Goal: Task Accomplishment & Management: Use online tool/utility

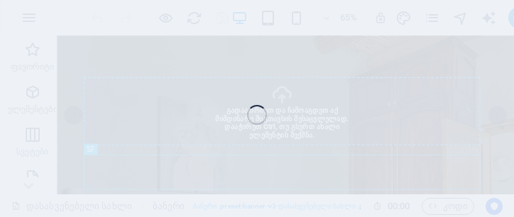
select select "%"
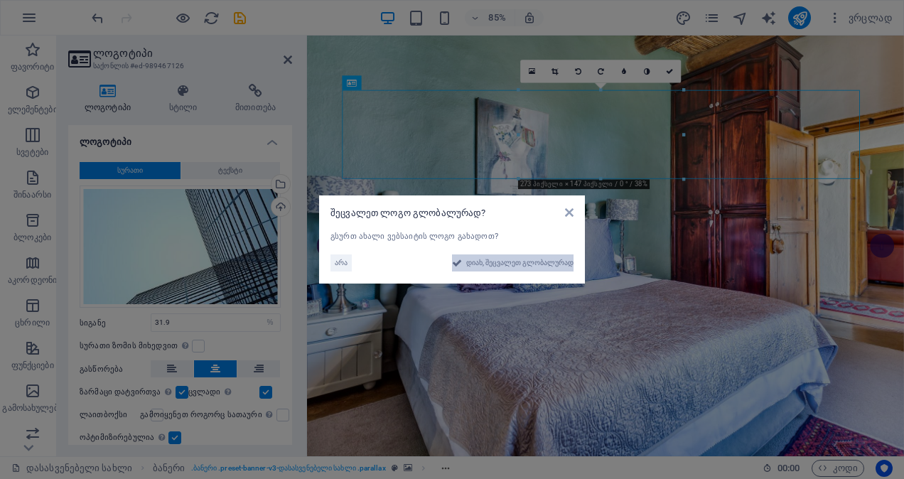
click at [480, 259] on span "დიახ, შეცვალეთ გლობალურად" at bounding box center [519, 262] width 107 height 17
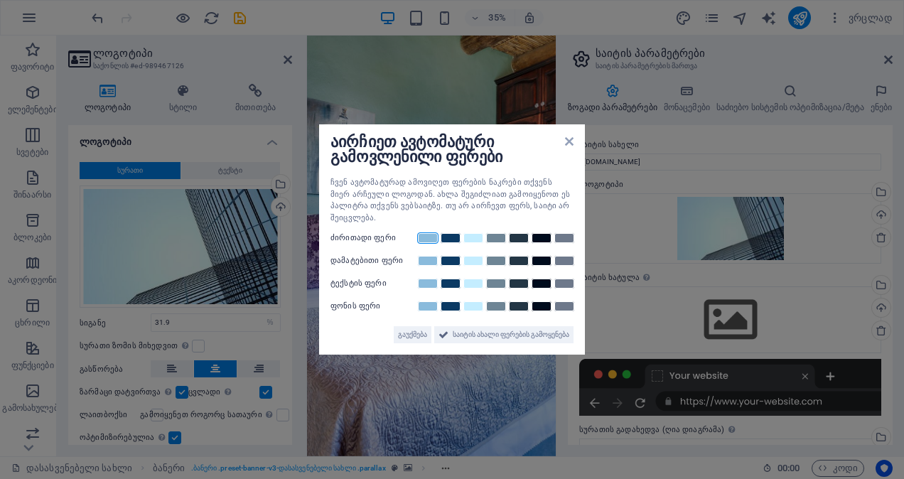
click at [428, 234] on link at bounding box center [427, 237] width 21 height 11
click at [570, 147] on icon at bounding box center [569, 141] width 9 height 11
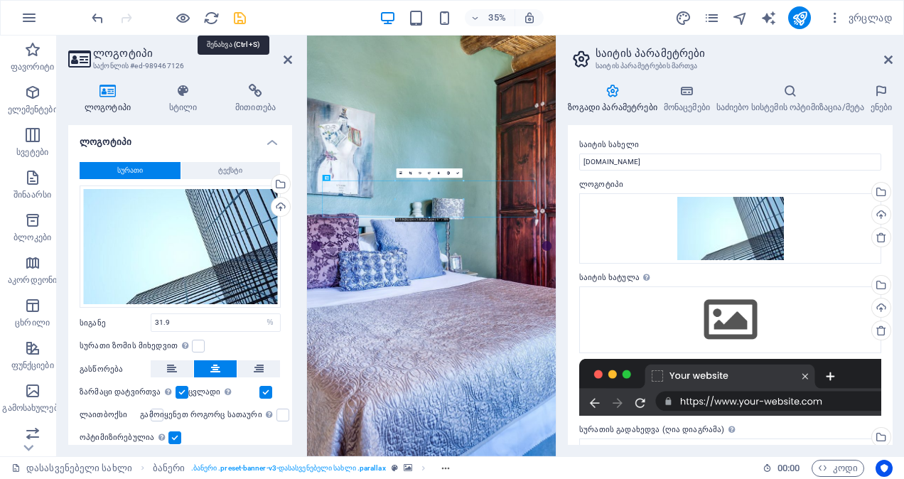
click at [242, 15] on icon "შენახვა" at bounding box center [240, 18] width 16 height 16
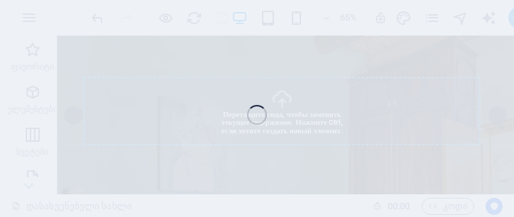
select select "%"
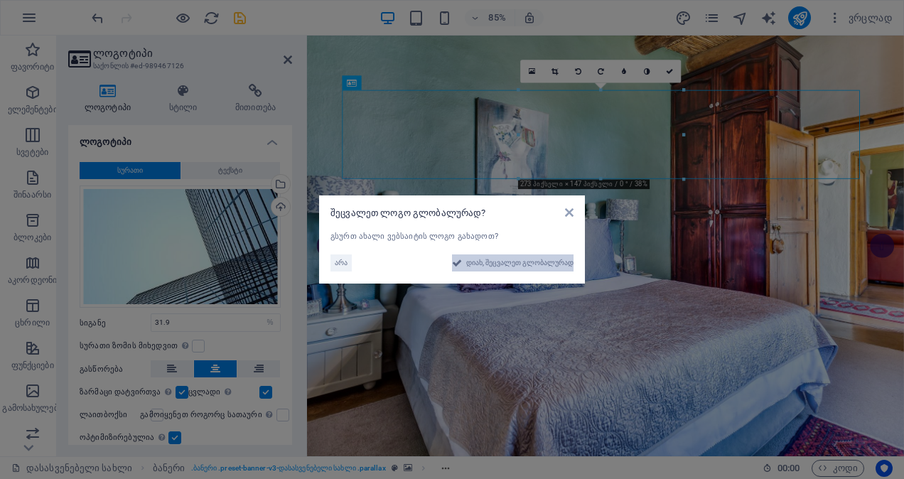
click at [467, 264] on span "დიახ, შეცვალეთ გლობალურად" at bounding box center [519, 262] width 107 height 17
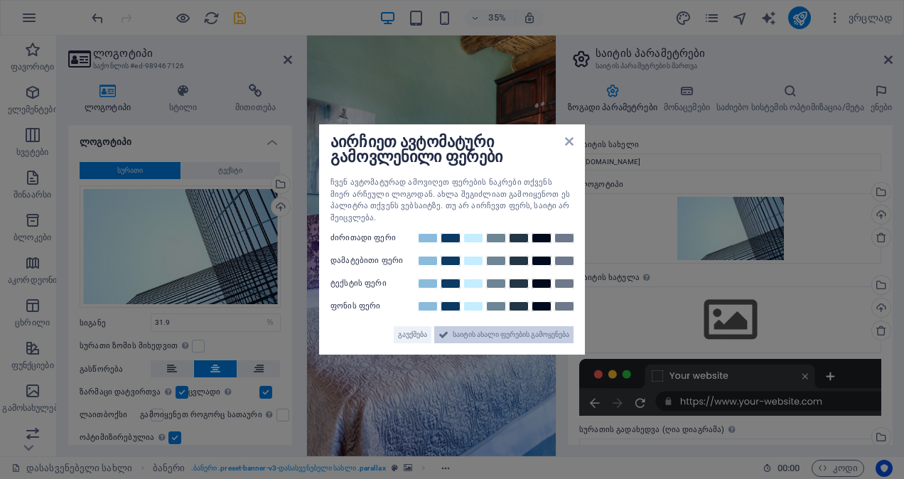
click at [484, 329] on span "საიტის ახალი ფერების გამოყენება" at bounding box center [510, 334] width 116 height 17
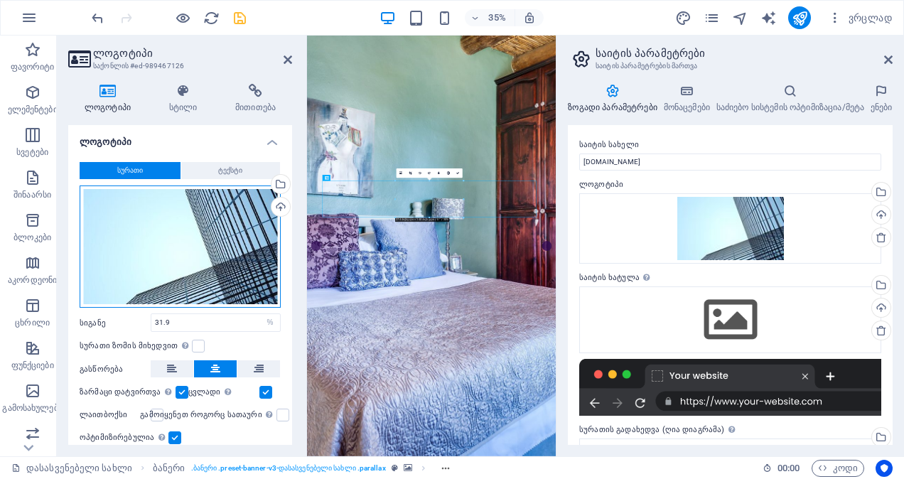
click at [191, 251] on div "Перетащите файлы сюда, нажмите, чтобы выбрать файлы, или выберите файлы из разд…" at bounding box center [180, 246] width 201 height 122
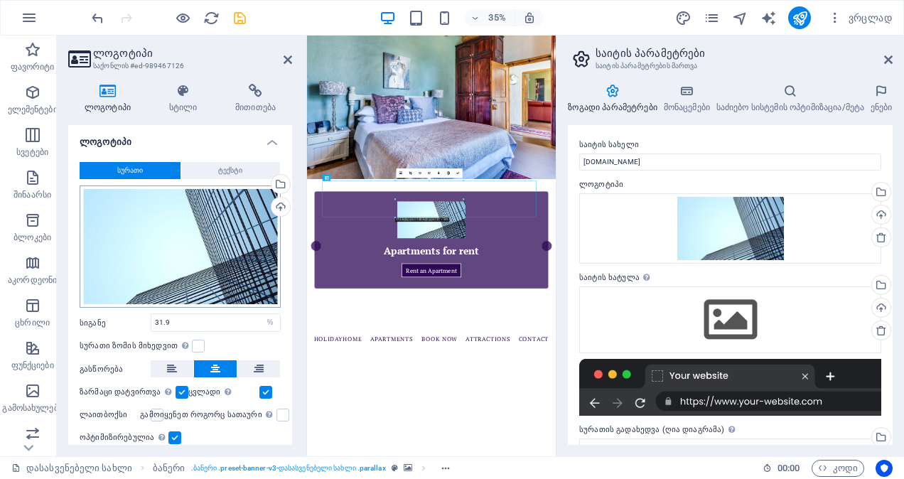
type input "200"
select select "px"
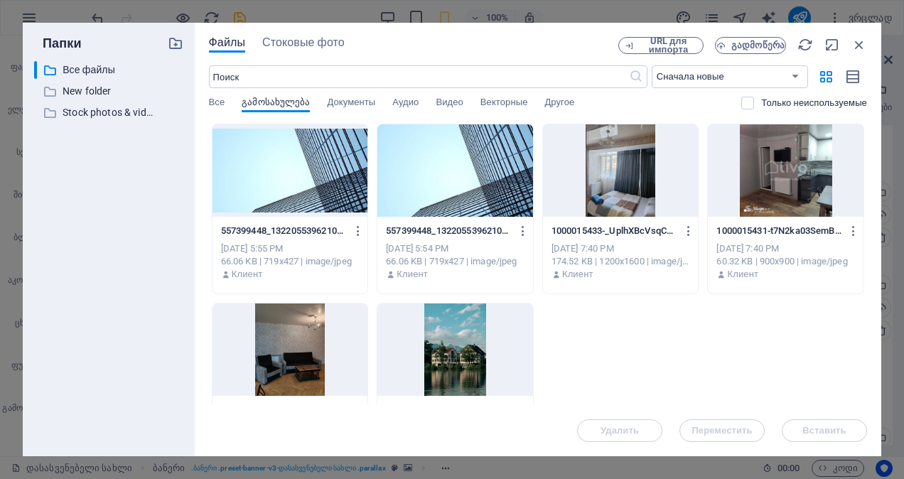
click at [191, 251] on div "Папки ​ Все файлы Все файлы ​ New folder New folder ​ Stock photos & videos Sto…" at bounding box center [109, 239] width 172 height 433
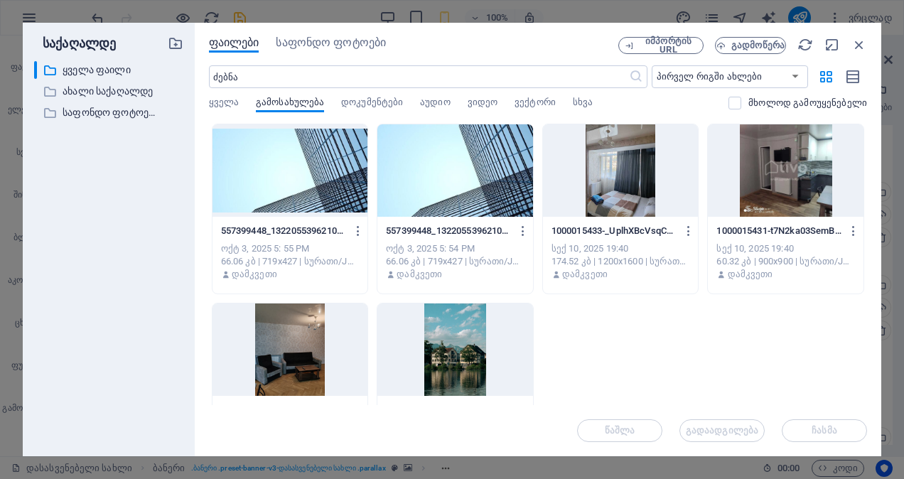
click at [298, 172] on div at bounding box center [290, 170] width 156 height 92
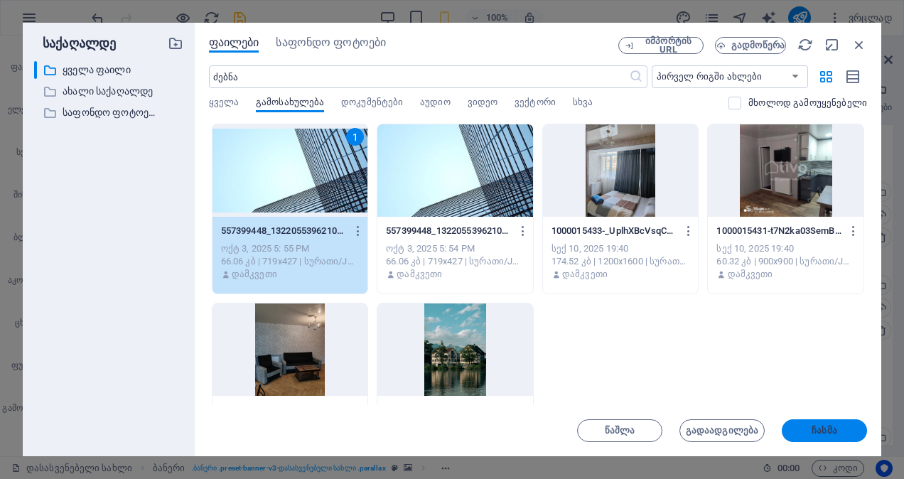
click at [806, 430] on span "ჩასმა" at bounding box center [824, 430] width 74 height 9
type input "31.9"
select select "%"
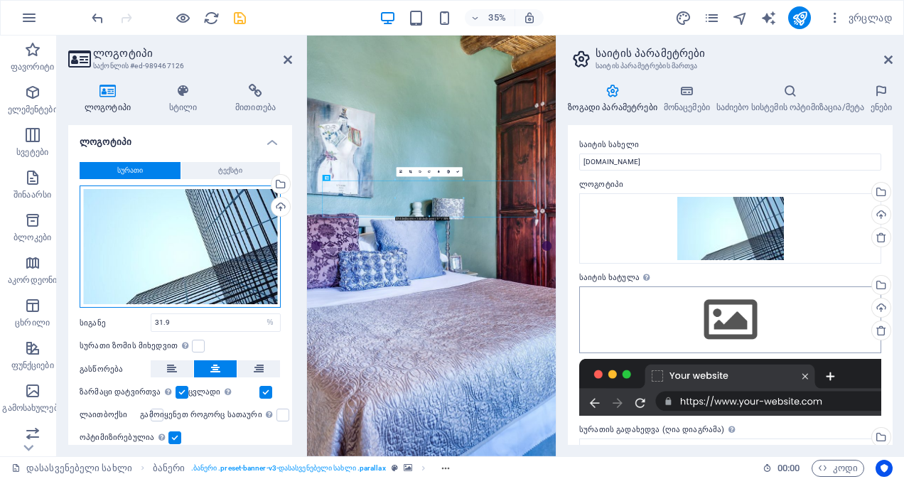
drag, startPoint x: 178, startPoint y: 239, endPoint x: 721, endPoint y: 327, distance: 550.5
click at [721, 327] on div "Holidayhome ფავორიტი ელემენტები სვეტები შინაარსი ბლოკები აკორდეონი ცხრილი ფუნქც…" at bounding box center [452, 246] width 904 height 421
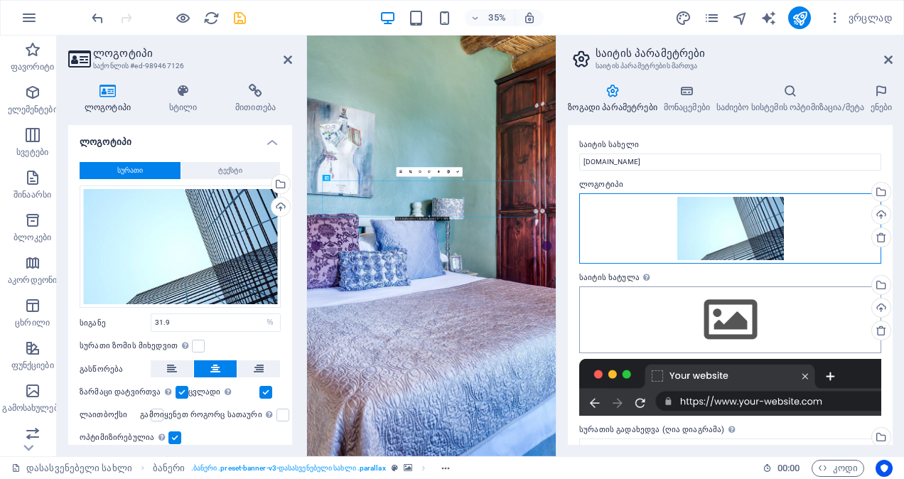
drag, startPoint x: 725, startPoint y: 228, endPoint x: 697, endPoint y: 327, distance: 103.4
click at [697, 327] on div "საიტის სახელი [DOMAIN_NAME] ლოგოტიპი გადაათრიეთ და ჩამოაგდეთ ფაილები აქ, დააწკა…" at bounding box center [730, 285] width 325 height 320
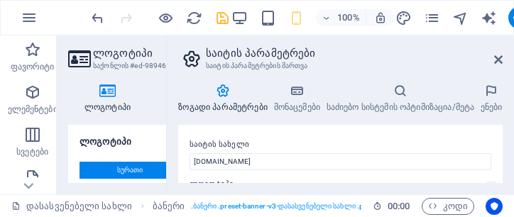
type input "200"
select select "px"
drag, startPoint x: 329, startPoint y: 212, endPoint x: 319, endPoint y: 266, distance: 54.9
click at [319, 217] on html "[DOMAIN_NAME] Holidayhome ფავორიტი ელემენტები სვეტები შინაარსი ბლოკები აკორდეონ…" at bounding box center [257, 108] width 514 height 217
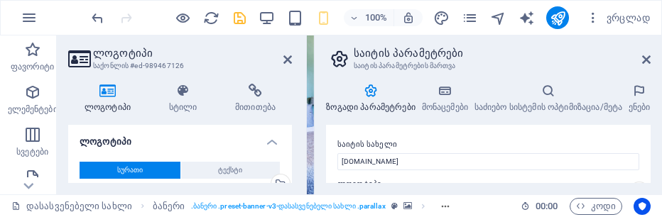
type input "31.9"
select select "%"
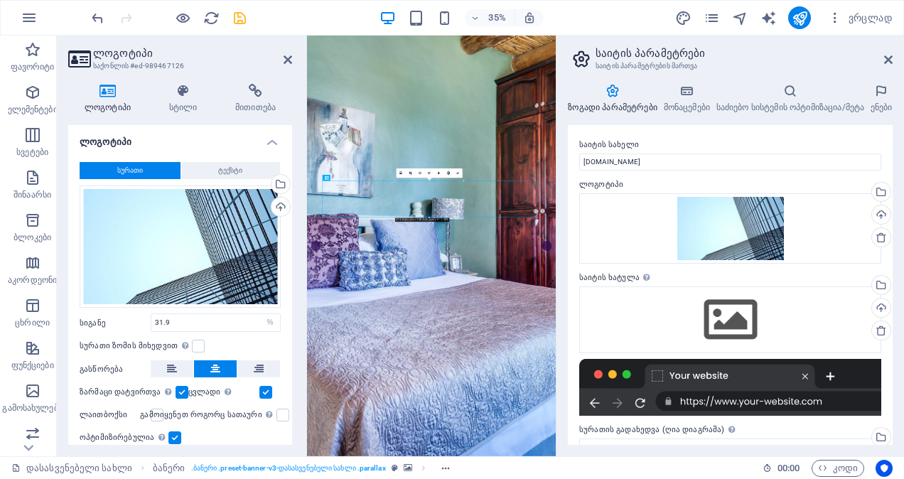
scroll to position [44, 0]
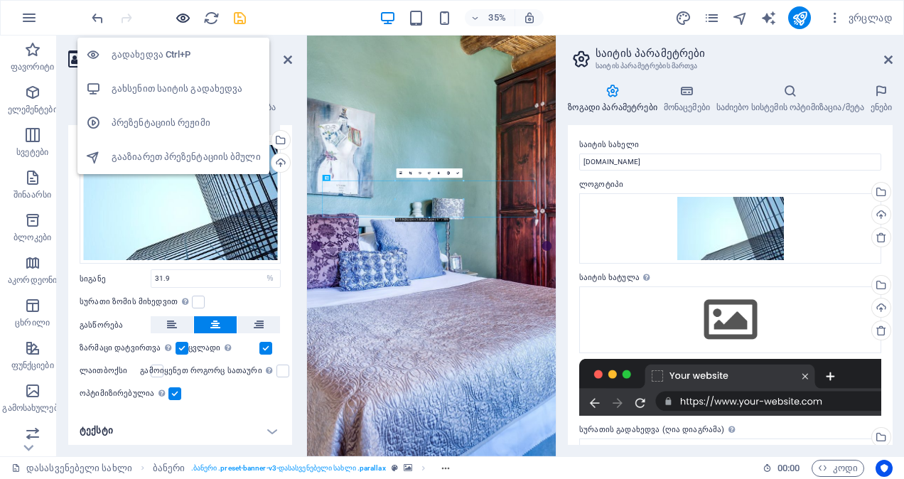
click at [182, 17] on icon "button" at bounding box center [183, 18] width 16 height 16
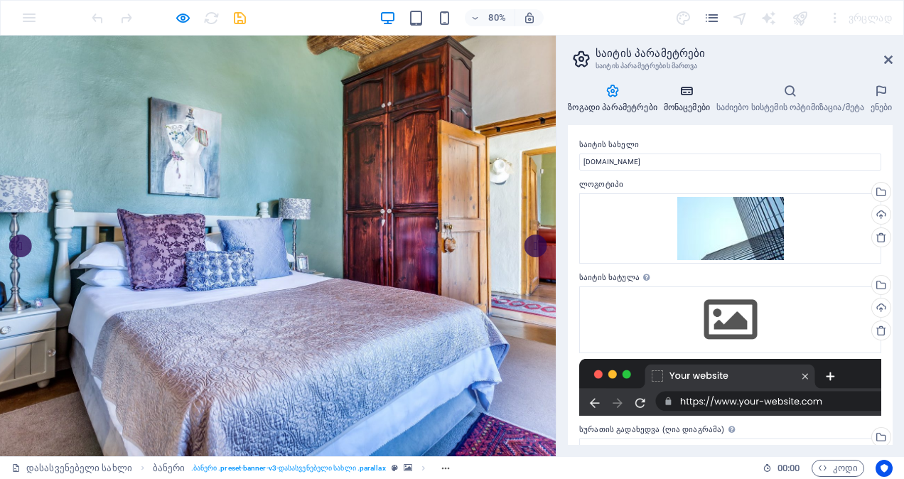
click at [669, 88] on icon at bounding box center [686, 91] width 47 height 14
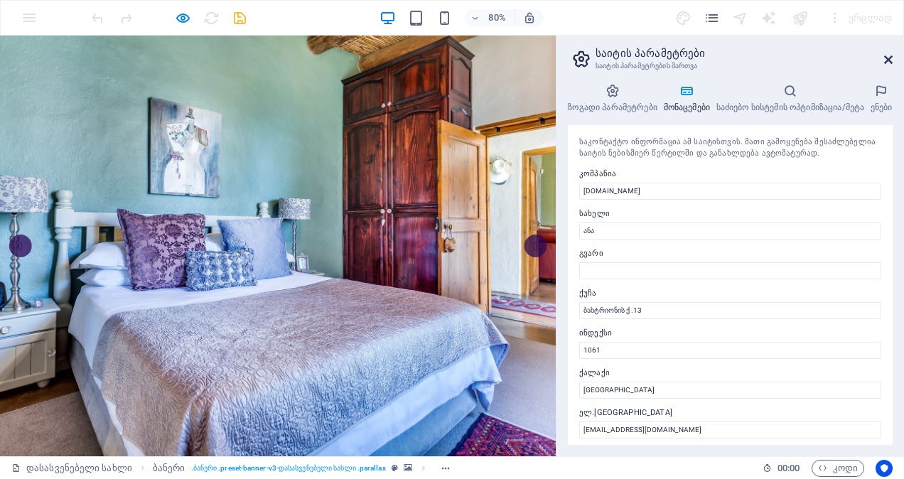
click at [888, 59] on icon at bounding box center [888, 59] width 9 height 11
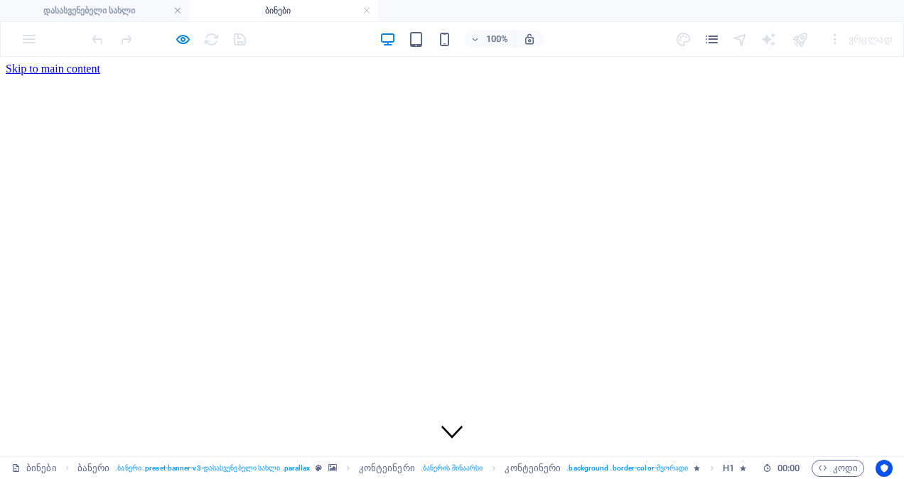
scroll to position [0, 0]
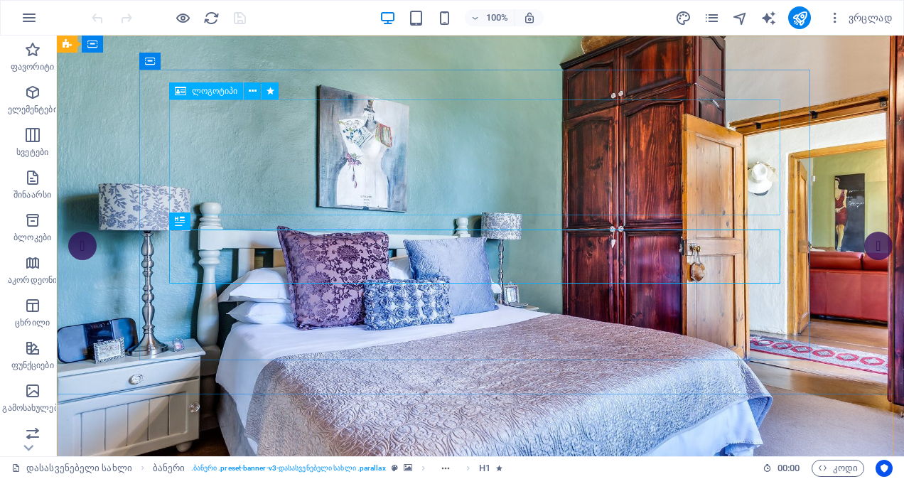
click at [193, 92] on span "ლოგოტიპი" at bounding box center [214, 91] width 45 height 9
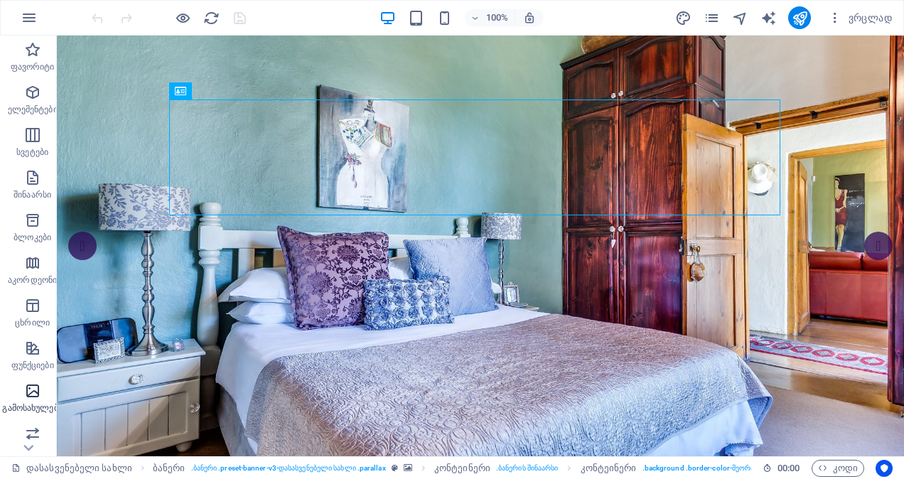
click at [36, 400] on span "გამოსახულება" at bounding box center [32, 399] width 65 height 34
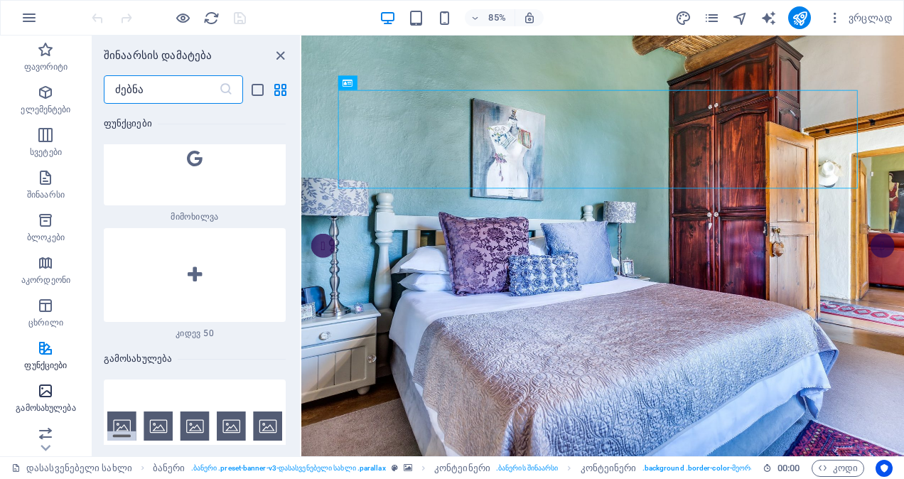
scroll to position [13601, 0]
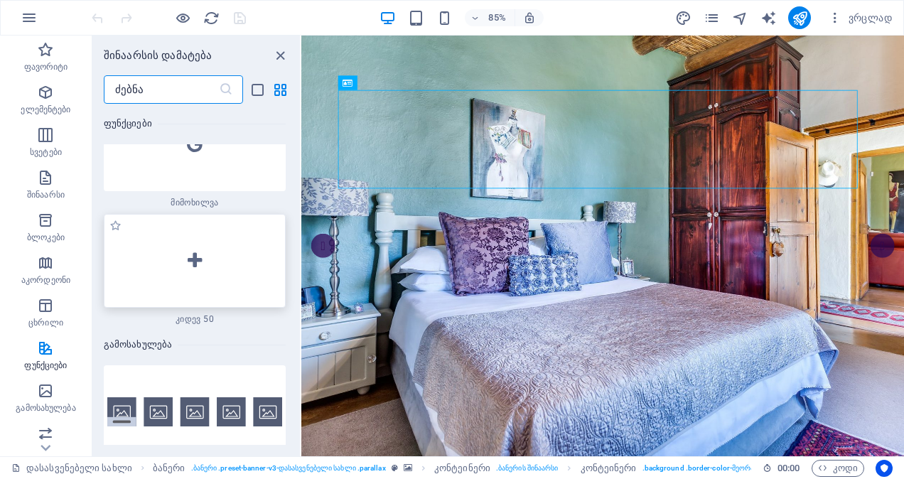
click at [193, 251] on icon at bounding box center [195, 260] width 14 height 18
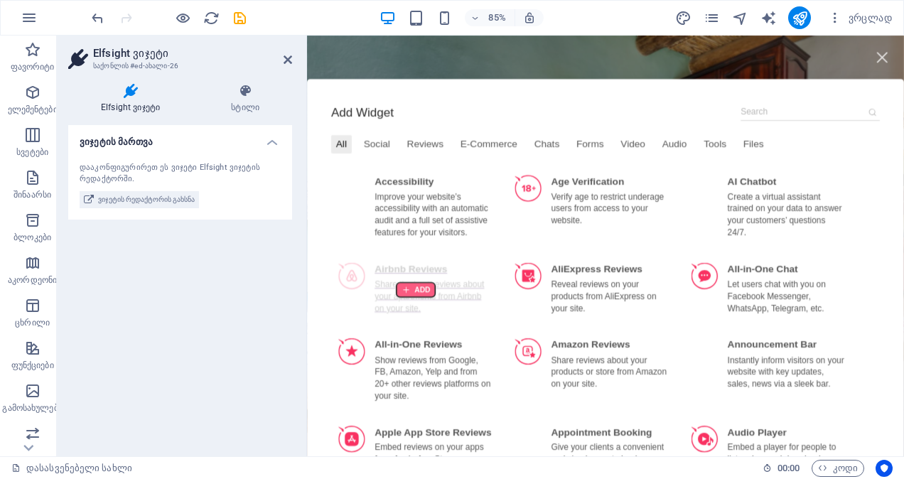
click at [426, 327] on div at bounding box center [434, 334] width 45 height 17
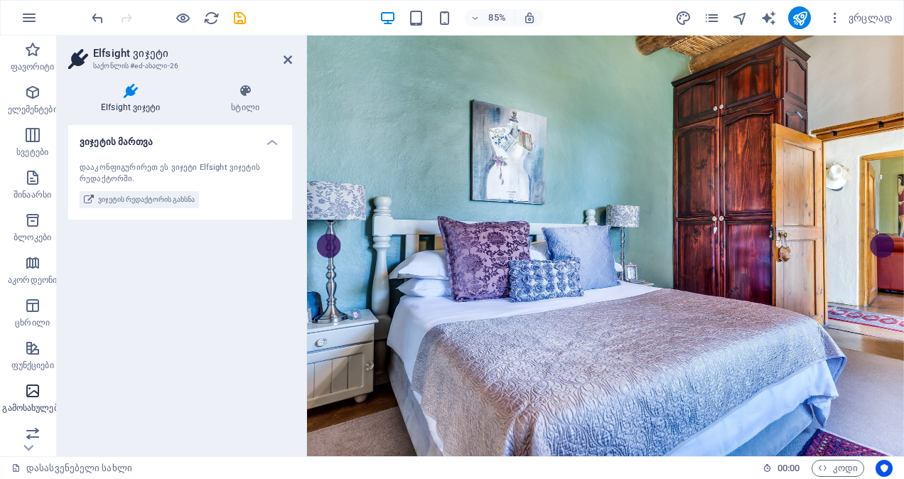
click at [26, 393] on icon "button" at bounding box center [32, 390] width 17 height 17
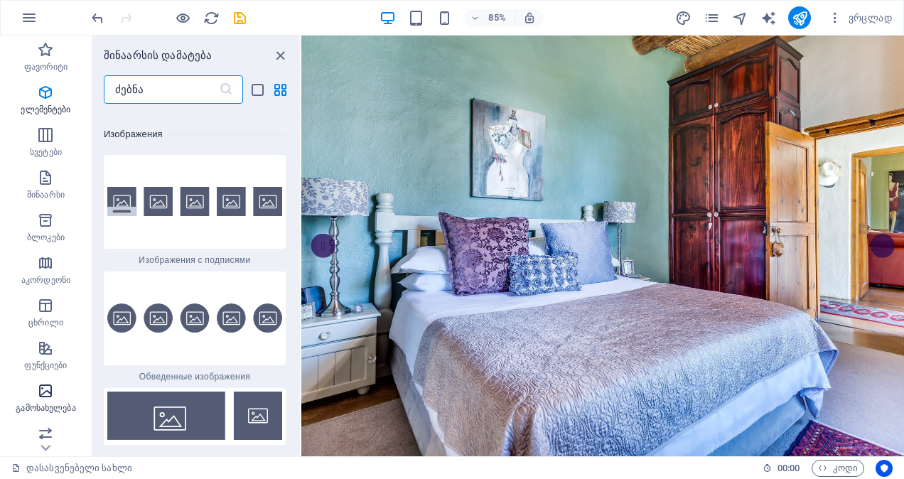
scroll to position [13811, 0]
click at [123, 192] on img at bounding box center [194, 201] width 175 height 29
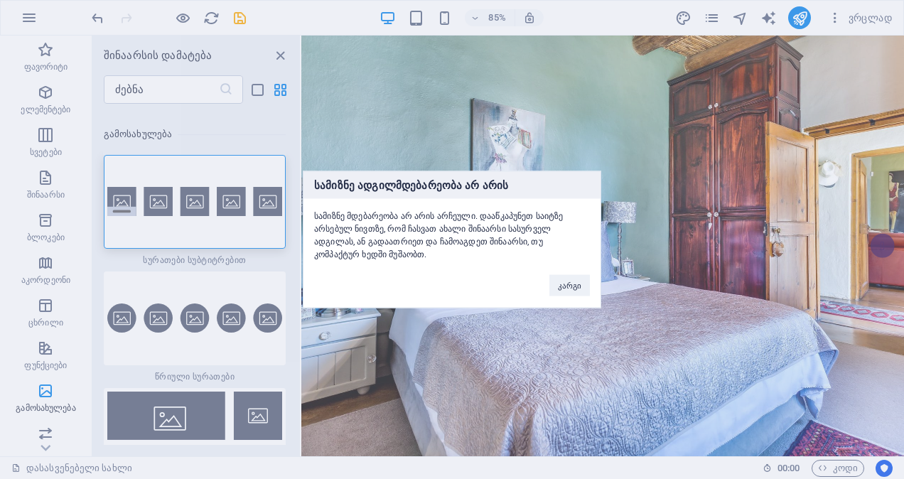
click at [189, 195] on div "სამიზნე ადგილმდებარეობა არ არის სამიზნე მდებარეობა არ არის არჩეული. დააწკაპუნეთ…" at bounding box center [452, 239] width 904 height 479
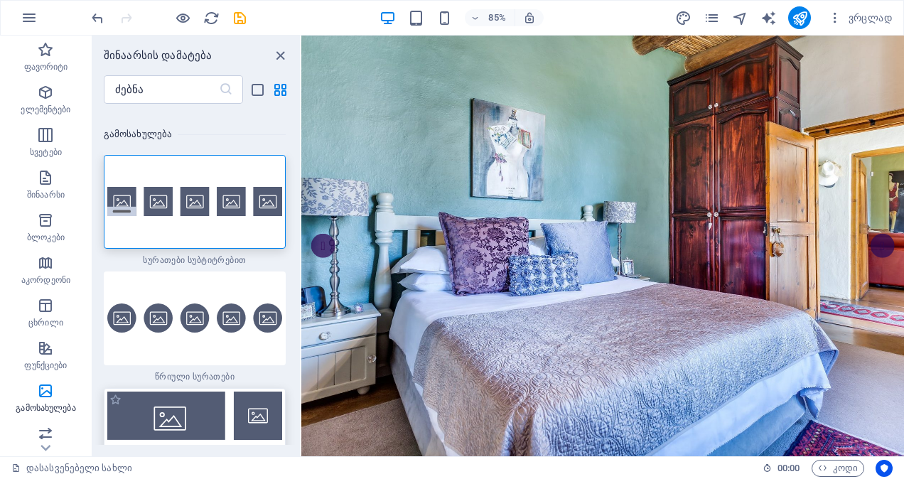
click at [185, 415] on img at bounding box center [194, 443] width 175 height 105
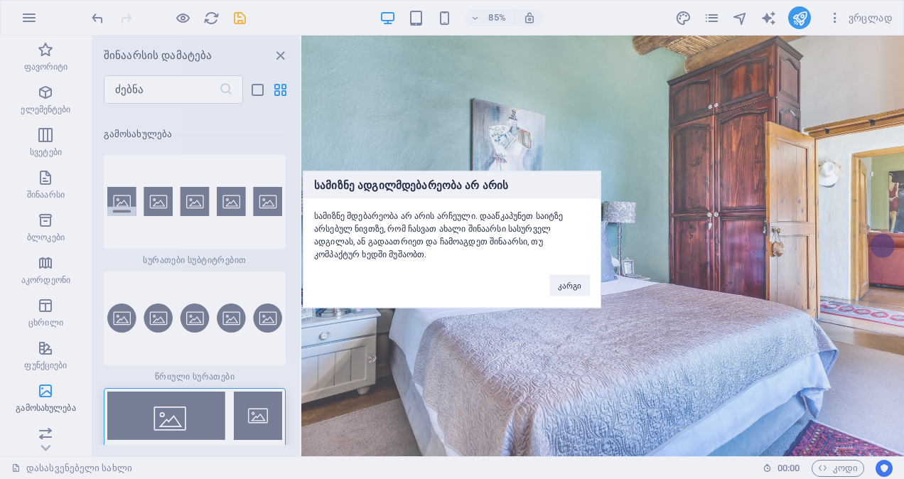
click at [295, 97] on div "სამიზნე ადგილმდებარეობა არ არის სამიზნე მდებარეობა არ არის არჩეული. დააწკაპუნეთ…" at bounding box center [452, 239] width 904 height 479
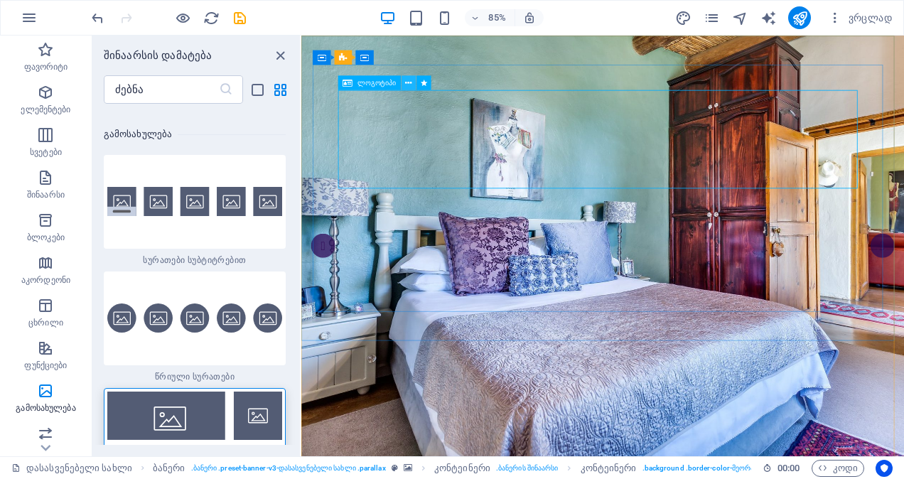
click at [406, 82] on icon at bounding box center [409, 82] width 6 height 13
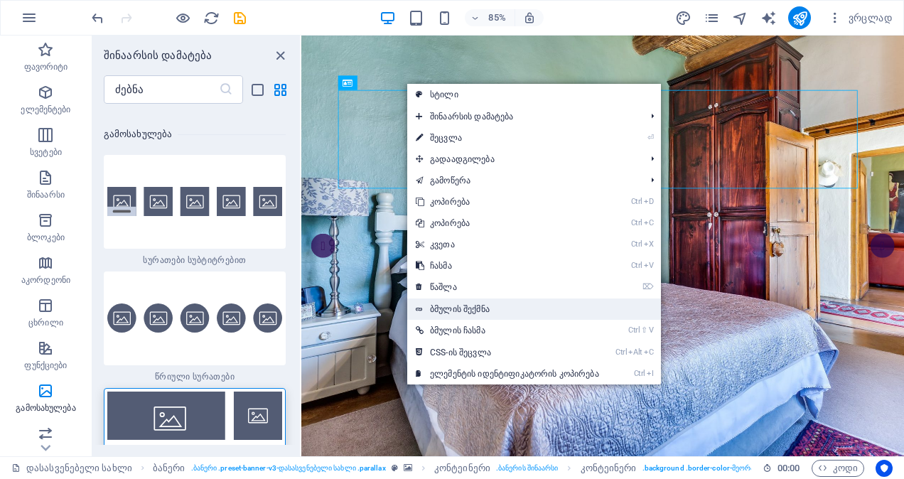
click at [439, 305] on font "ბმულის შექმნა" at bounding box center [460, 309] width 60 height 10
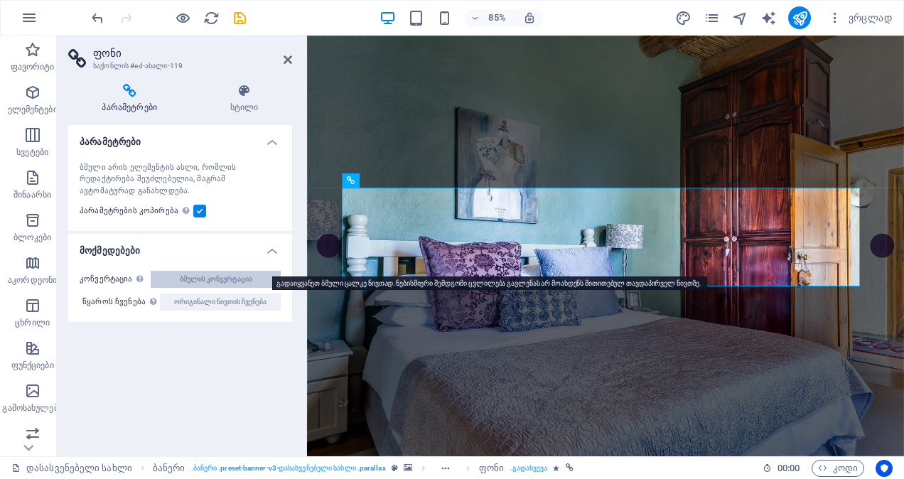
click at [178, 271] on button "ბმულის კონვერტაცია" at bounding box center [216, 279] width 130 height 17
select select "%"
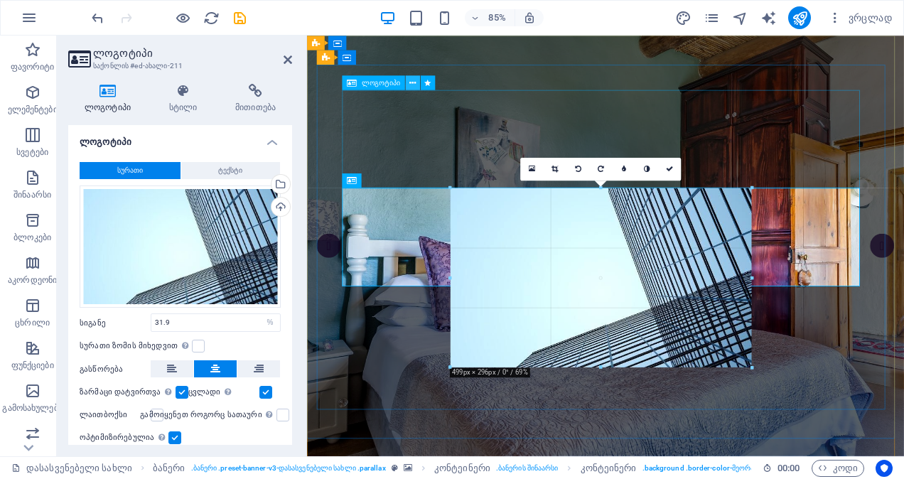
drag, startPoint x: 517, startPoint y: 185, endPoint x: 414, endPoint y: 80, distance: 147.2
type input "514"
select select "px"
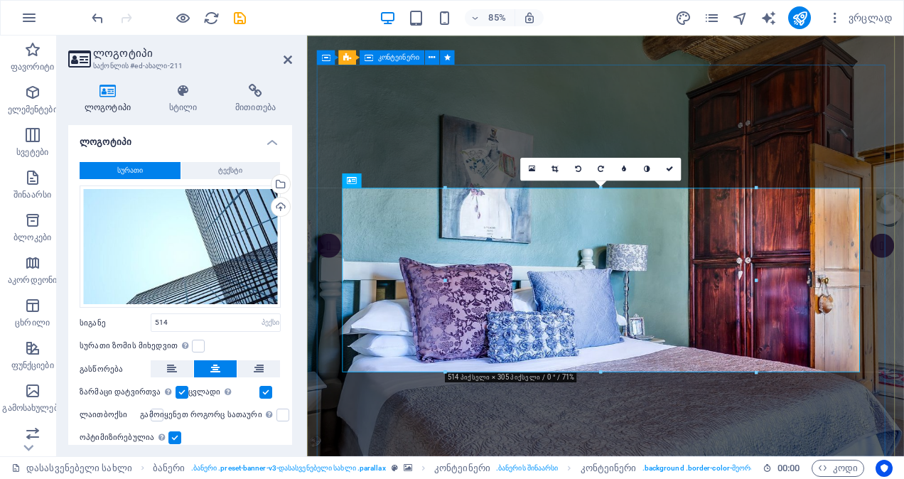
drag, startPoint x: 1059, startPoint y: 225, endPoint x: 909, endPoint y: 77, distance: 211.0
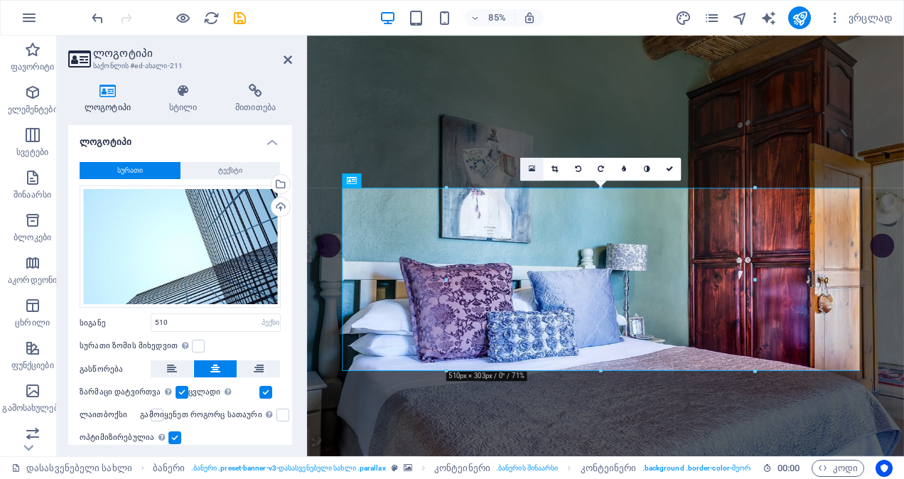
click at [526, 166] on link at bounding box center [531, 169] width 23 height 23
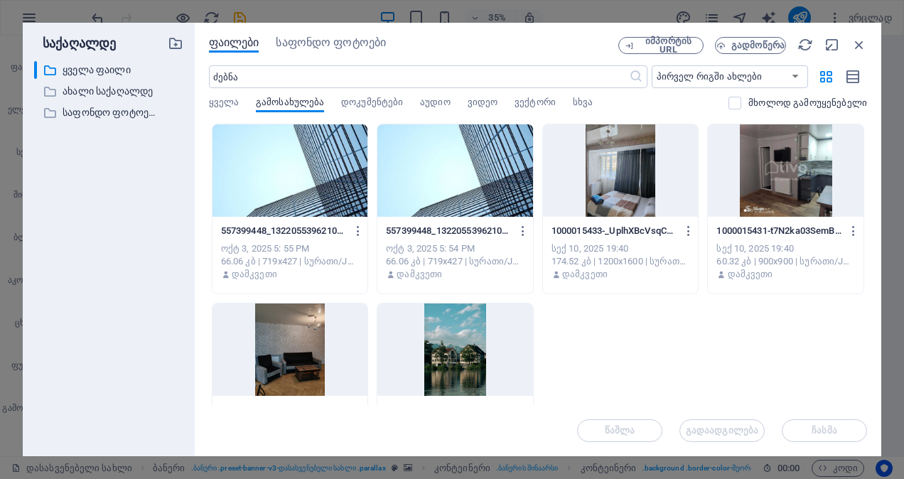
click at [342, 186] on div at bounding box center [290, 170] width 156 height 92
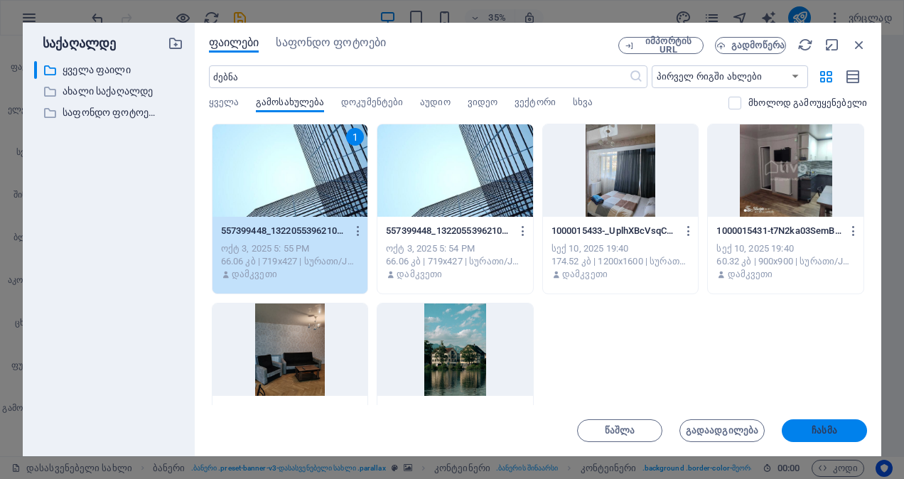
click at [835, 422] on button "ჩასმა" at bounding box center [823, 430] width 85 height 23
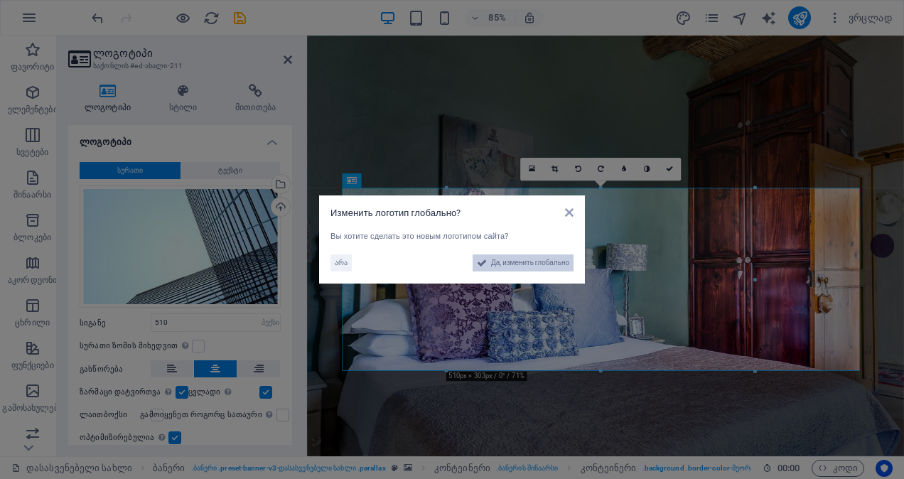
click at [506, 263] on span "Да, изменить глобально" at bounding box center [530, 262] width 78 height 17
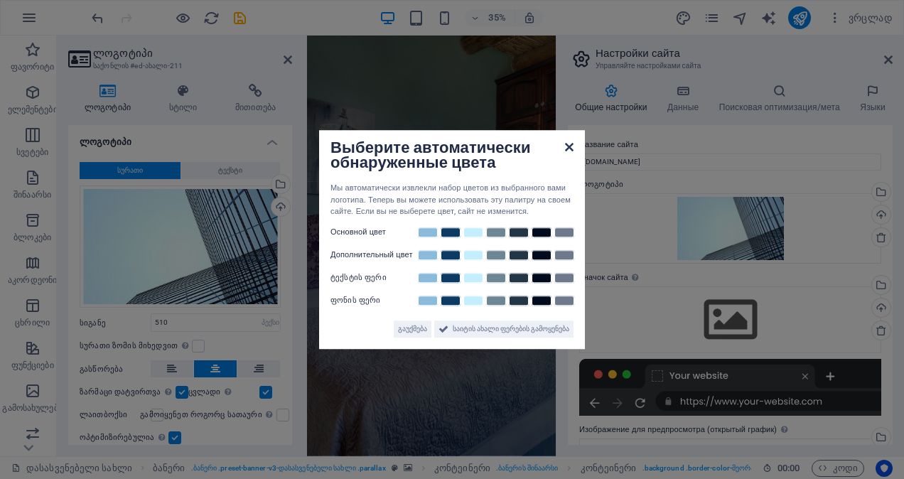
click at [567, 146] on icon at bounding box center [569, 146] width 9 height 11
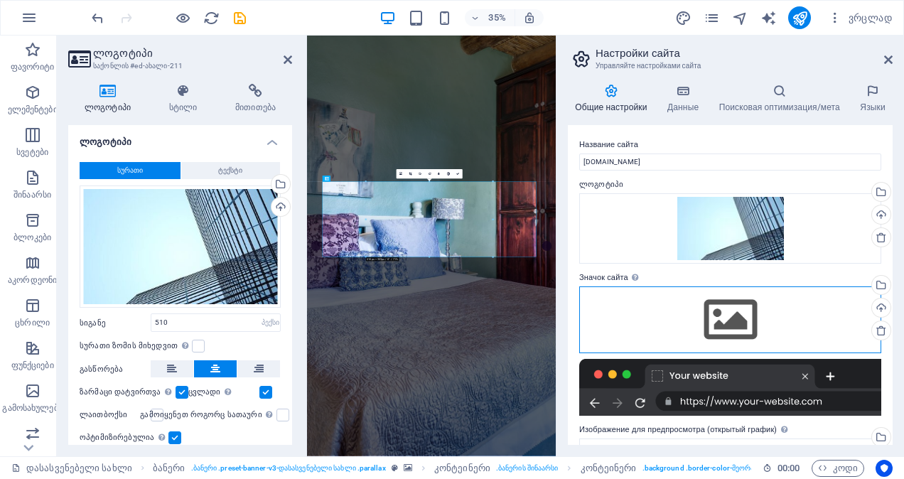
click at [650, 308] on div "Перетащите файлы сюда, нажмите, чтобы выбрать файлы, или выберите файлы из разд…" at bounding box center [730, 319] width 302 height 67
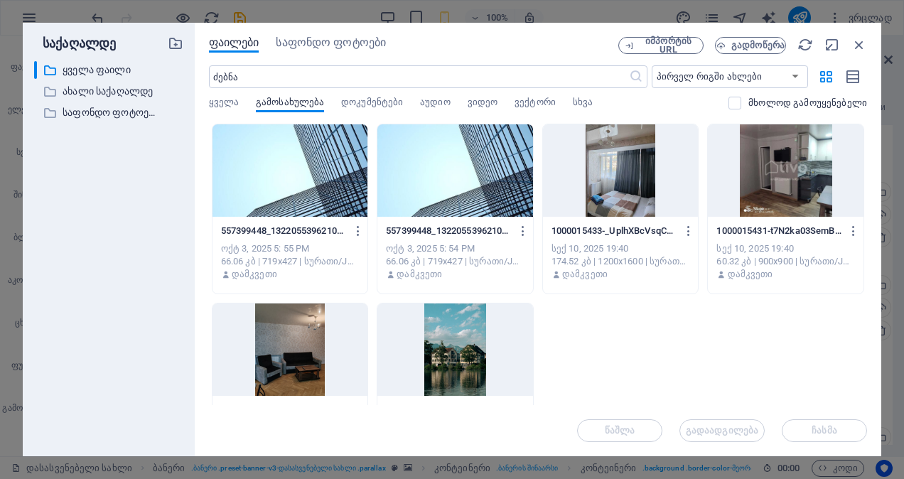
click at [315, 184] on div at bounding box center [290, 170] width 156 height 92
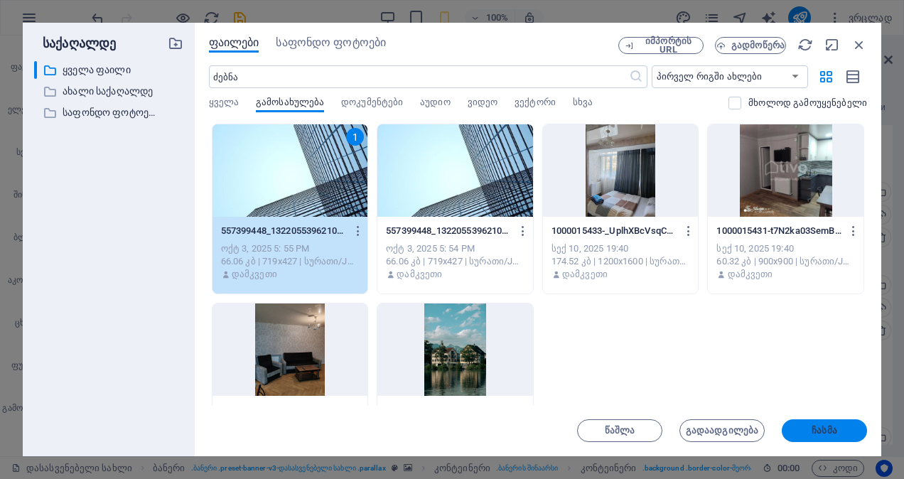
click at [806, 438] on button "ჩასმა" at bounding box center [823, 430] width 85 height 23
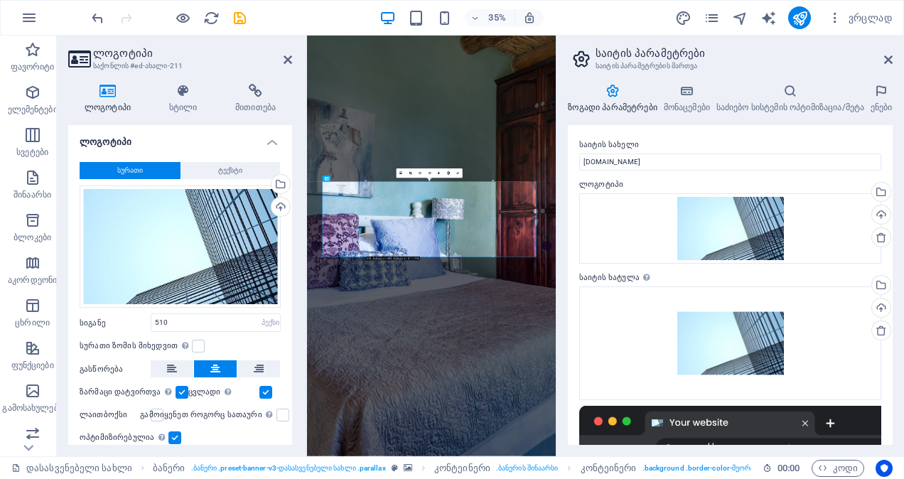
scroll to position [215, 0]
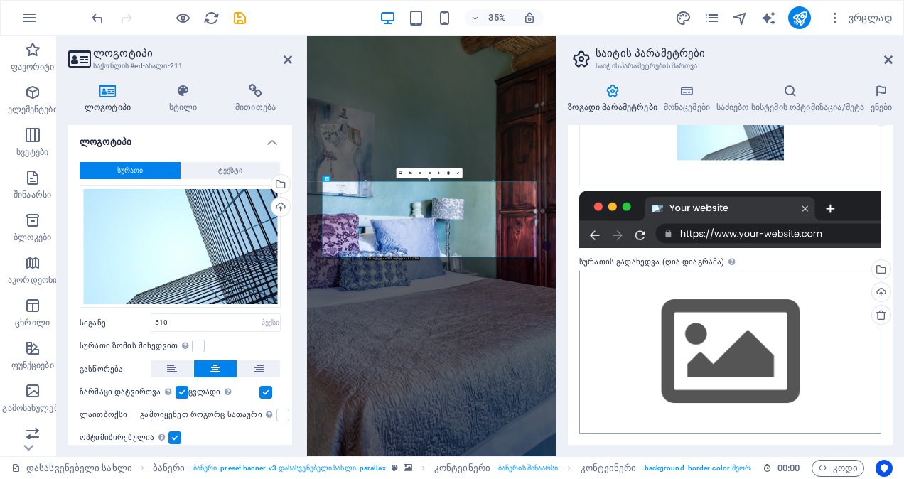
drag, startPoint x: 627, startPoint y: 259, endPoint x: 694, endPoint y: 335, distance: 101.1
click at [694, 335] on div "სურათის გადახედვა (ღია დიაგრამა) ეს სურათი გამოჩნდება, თუ საიტი გაზიარებულია სო…" at bounding box center [730, 344] width 302 height 180
click at [694, 335] on div "Перетащите файлы сюда, нажмите, чтобы выбрать файлы, или выберите файлы из разд…" at bounding box center [730, 352] width 302 height 163
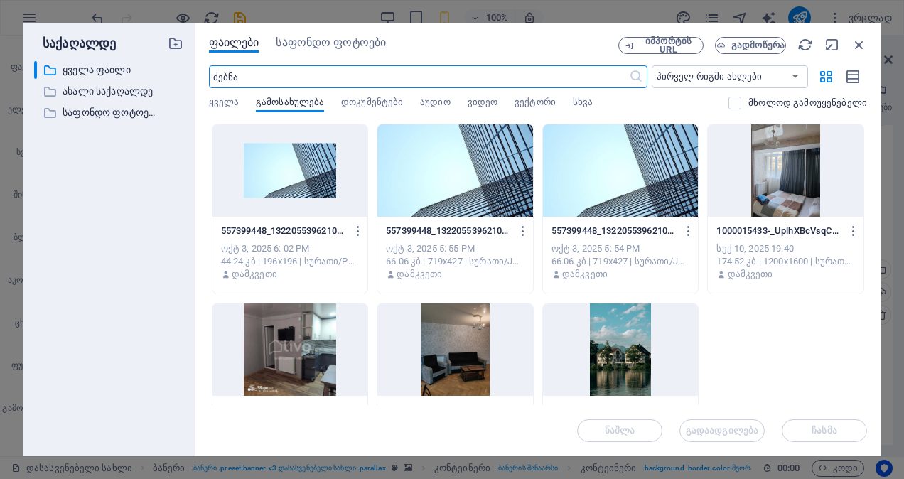
click at [457, 180] on div at bounding box center [455, 170] width 156 height 92
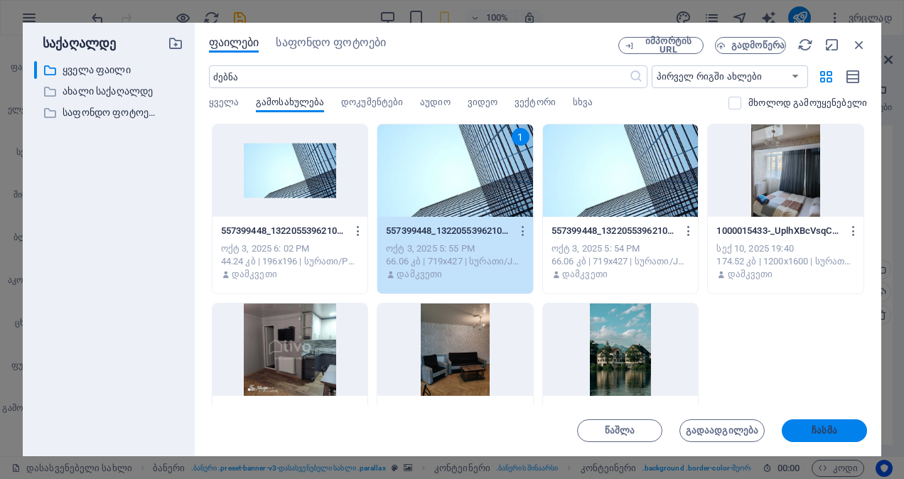
click at [824, 428] on span "ჩასმა" at bounding box center [823, 430] width 25 height 9
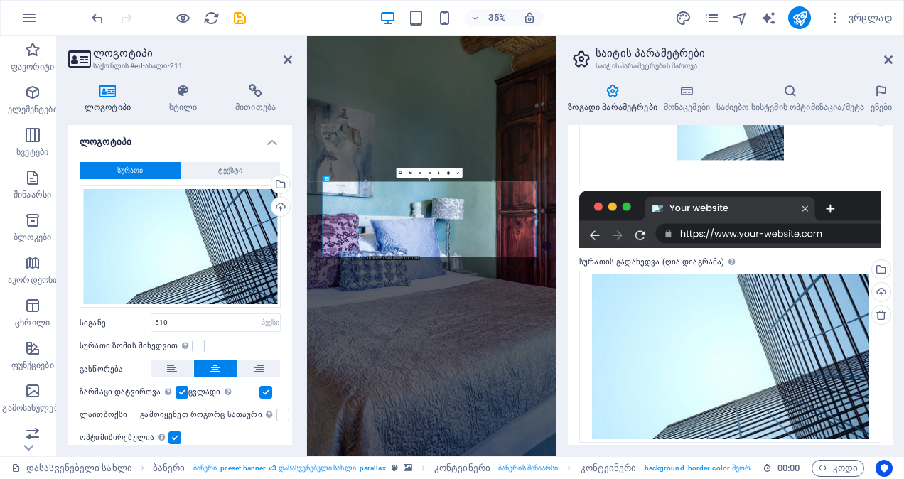
scroll to position [223, 0]
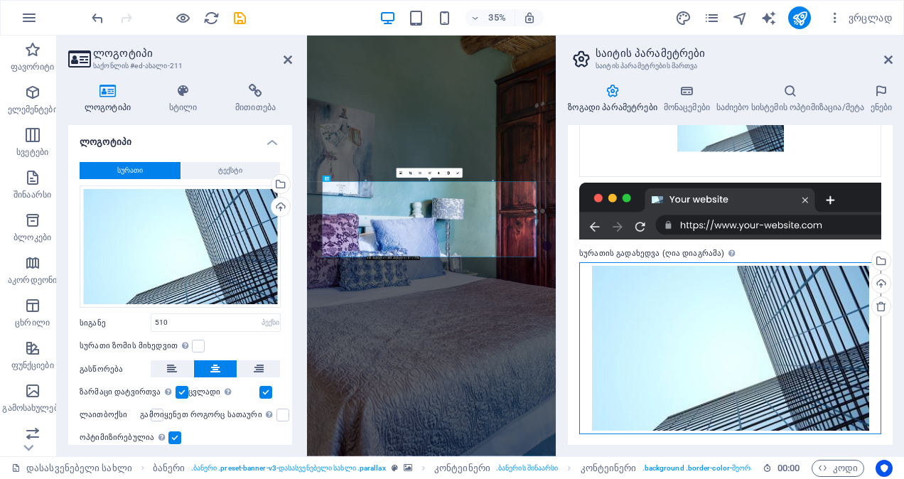
click at [685, 284] on div "Перетащите файлы сюда, нажмите, чтобы выбрать файлы, или выберите файлы из разд…" at bounding box center [730, 348] width 302 height 172
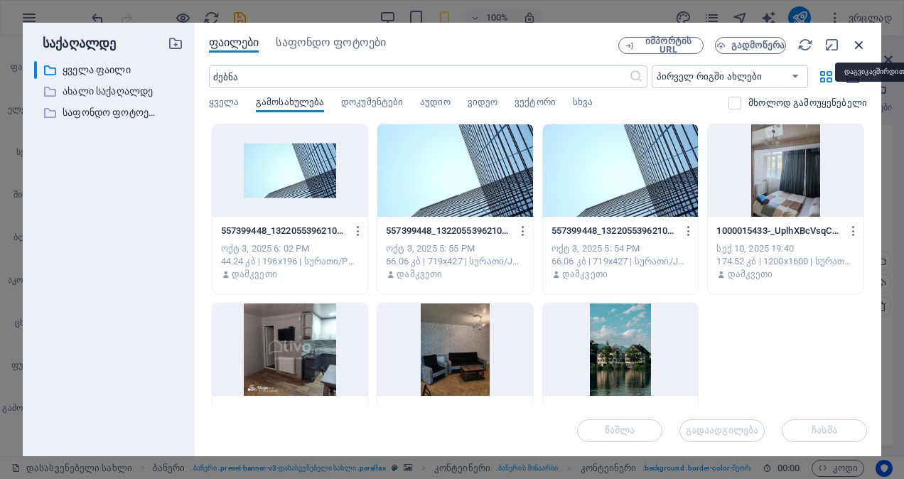
click at [852, 39] on icon "button" at bounding box center [859, 45] width 16 height 16
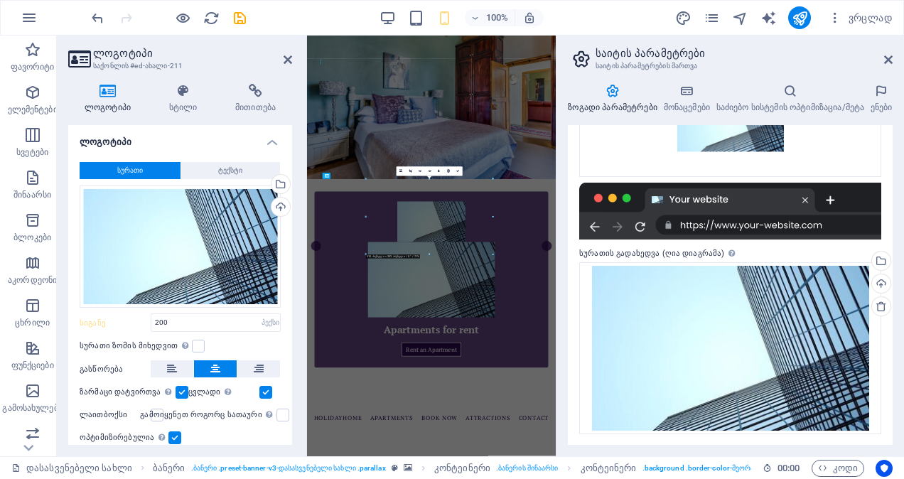
type input "510"
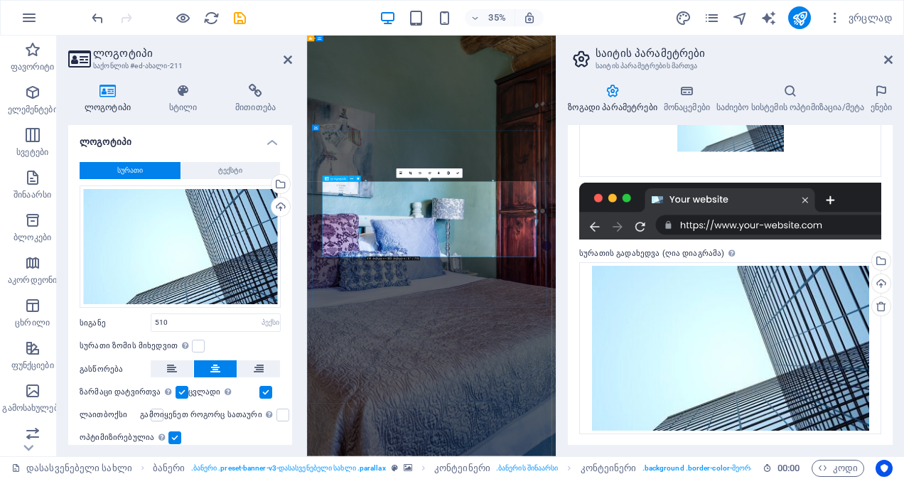
click at [156, 413] on label at bounding box center [157, 414] width 13 height 13
click at [0, 0] on input "ლაითბოქსი" at bounding box center [0, 0] width 0 height 0
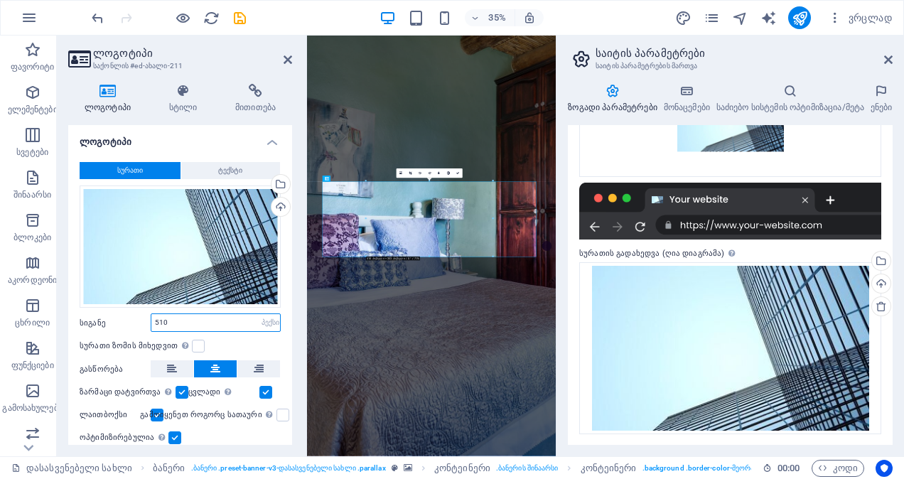
click at [195, 320] on input "510" at bounding box center [215, 322] width 129 height 17
click at [269, 324] on select "ნაგულისხმევი ავტომატურად პექსი რემი % ემ ვჰ VW" at bounding box center [270, 322] width 20 height 17
select select "rem"
click at [260, 314] on select "ნაგულისხმევი ავტომატურად პექსი რემი % ემ ვჰ VW" at bounding box center [270, 322] width 20 height 17
type input "31.875"
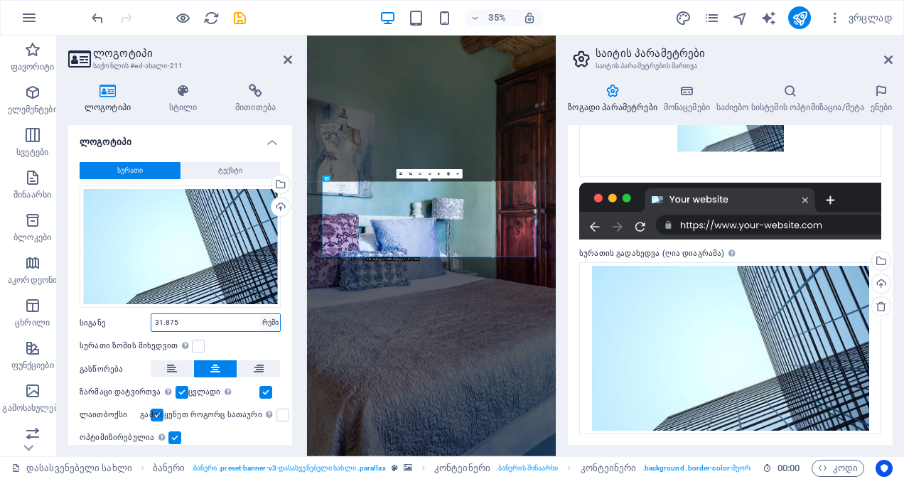
click at [261, 321] on select "ნაგულისხმევი ავტომატურად პექსი რემი % ემ ვჰ VW" at bounding box center [270, 322] width 20 height 17
click at [332, 38] on span "კონტეინერი" at bounding box center [331, 38] width 17 height 3
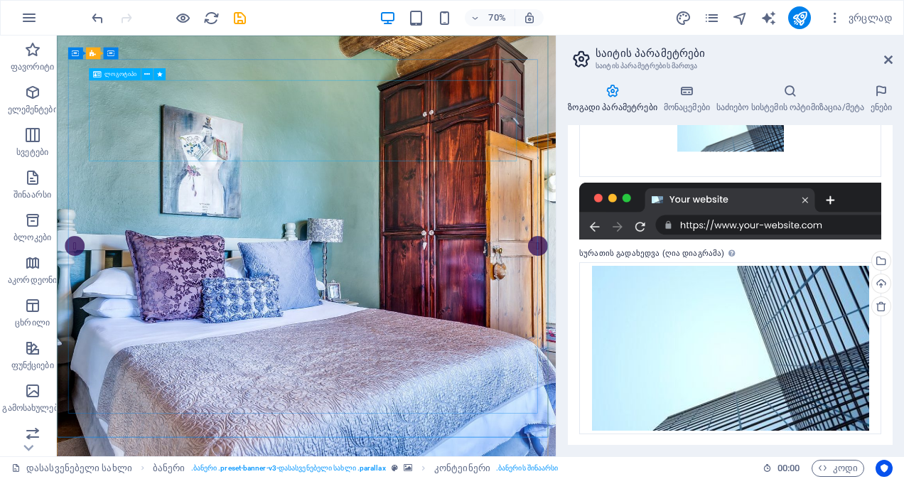
click at [119, 71] on span "ლოგოტიპი" at bounding box center [120, 74] width 32 height 6
click at [147, 75] on icon at bounding box center [147, 74] width 6 height 11
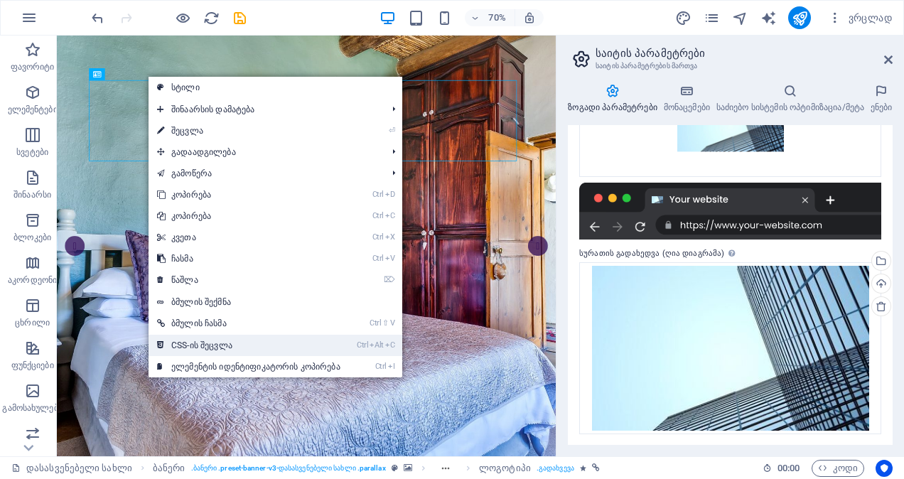
click at [197, 345] on font "CSS-ის შეცვლა" at bounding box center [201, 345] width 61 height 10
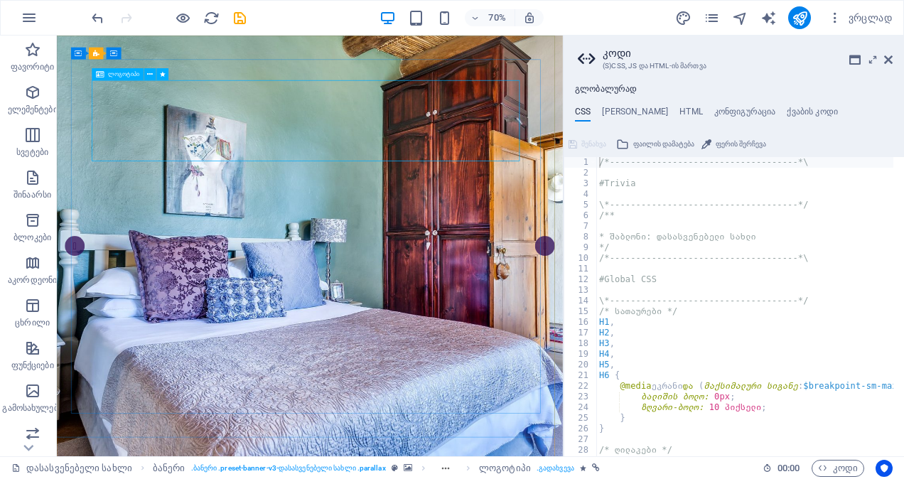
click at [128, 78] on div "ლოგოტიპი" at bounding box center [118, 74] width 52 height 12
click at [148, 72] on icon at bounding box center [151, 74] width 6 height 11
click at [886, 54] on icon at bounding box center [888, 59] width 9 height 11
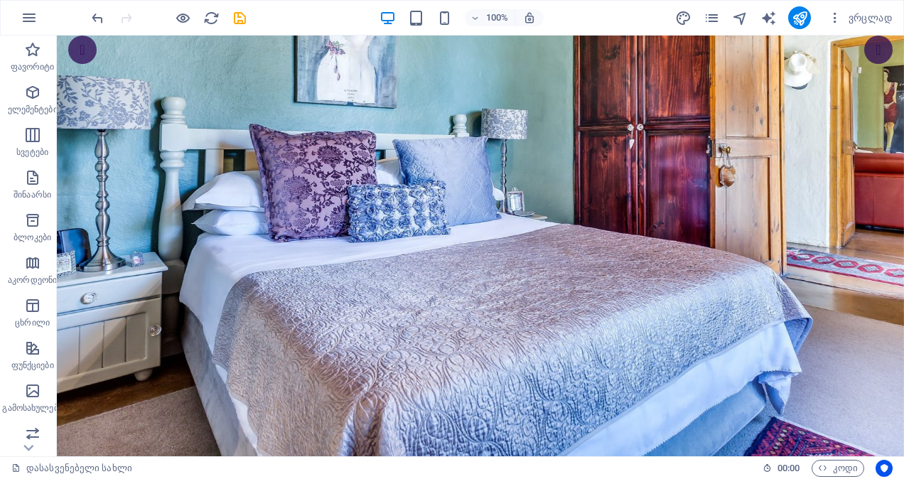
scroll to position [0, 0]
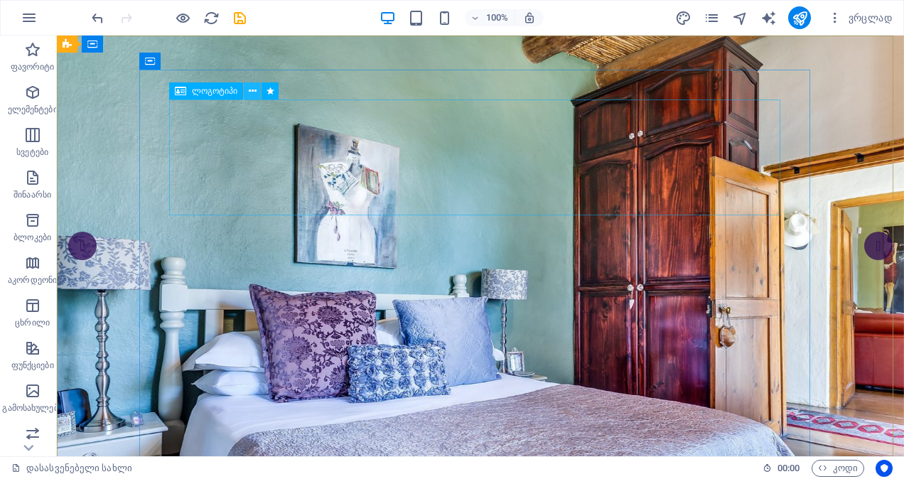
click at [250, 90] on icon at bounding box center [253, 91] width 8 height 15
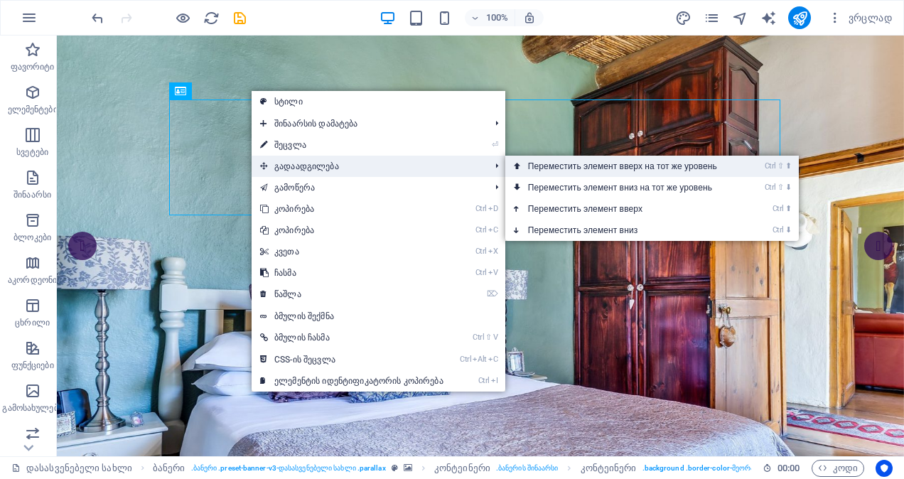
click at [561, 163] on font "Переместить элемент вверх на тот же уровень" at bounding box center [622, 166] width 189 height 10
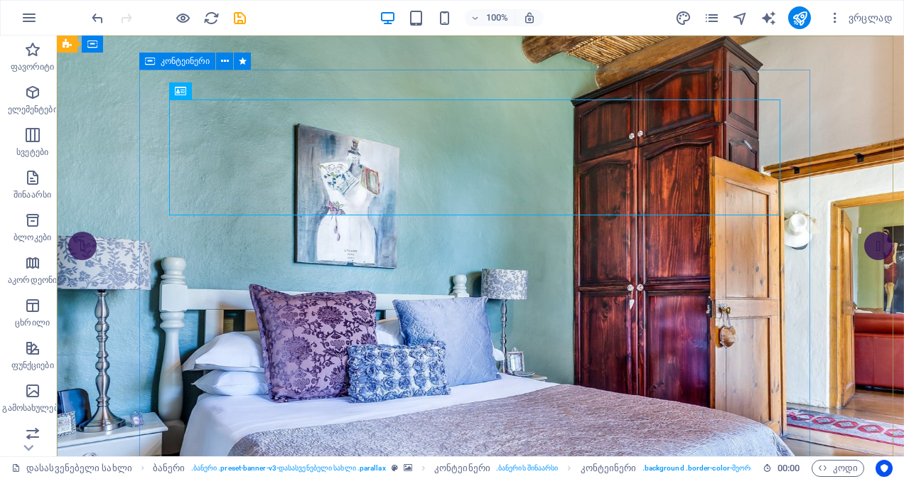
click at [152, 61] on icon at bounding box center [150, 61] width 10 height 17
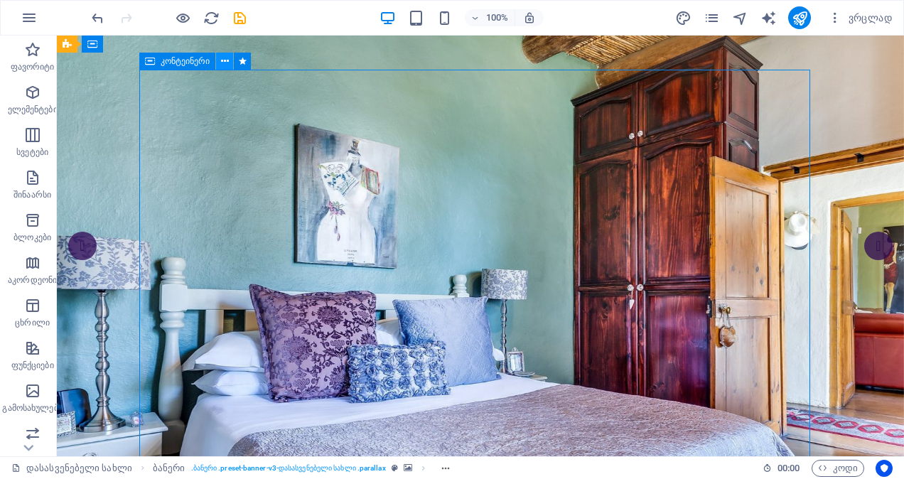
click at [224, 60] on icon at bounding box center [225, 61] width 8 height 15
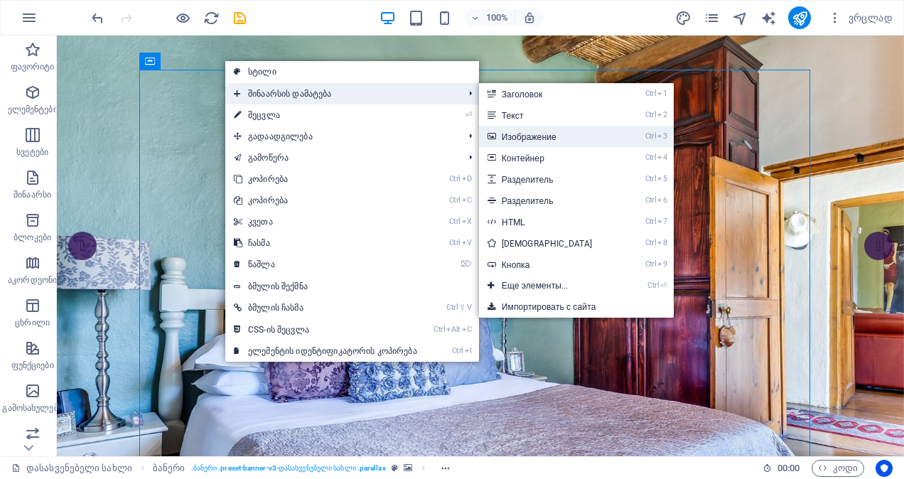
click at [520, 139] on font "Изображение" at bounding box center [528, 137] width 55 height 10
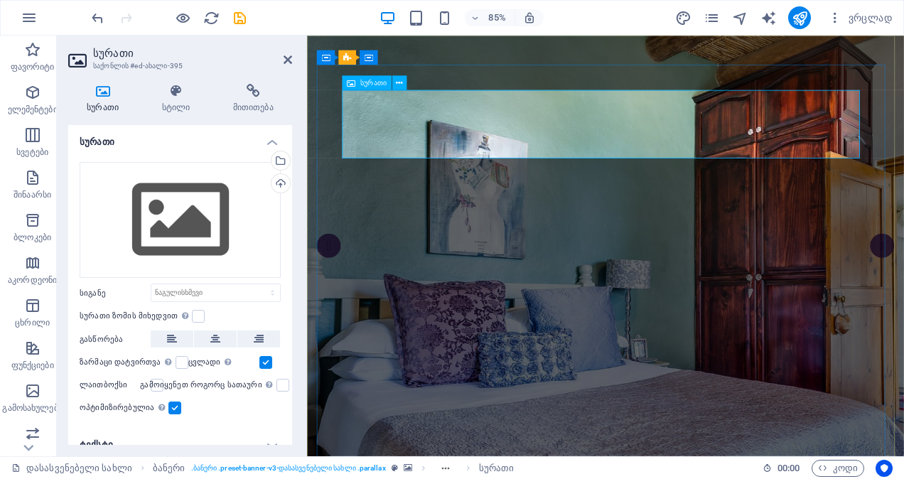
click at [364, 81] on span "სურათი" at bounding box center [373, 82] width 26 height 7
click at [405, 80] on button at bounding box center [399, 82] width 14 height 14
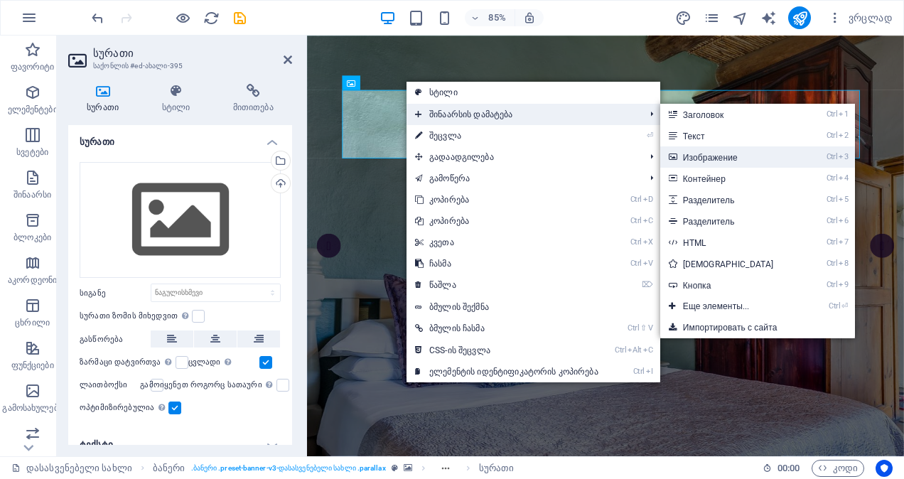
click at [700, 153] on font "Изображение" at bounding box center [710, 158] width 55 height 10
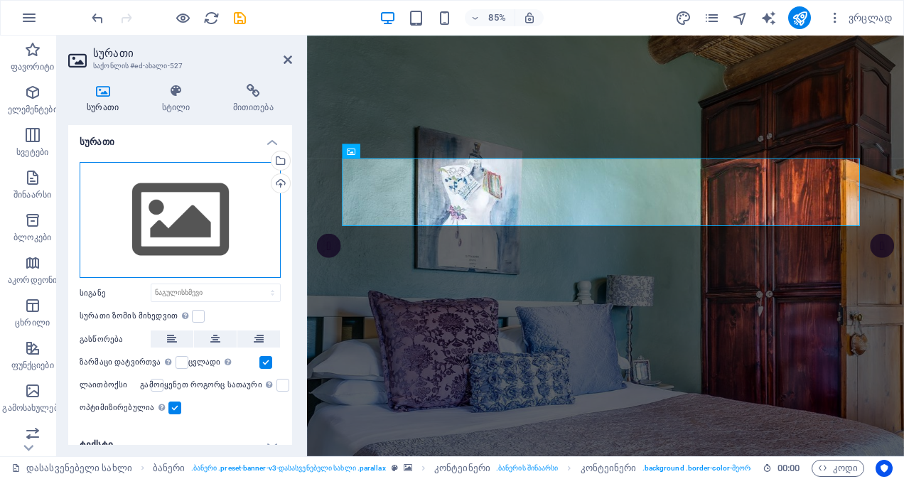
click at [169, 226] on div "Перетащите файлы сюда, нажмите, чтобы выбрать файлы, или выберите файлы из разд…" at bounding box center [180, 220] width 201 height 116
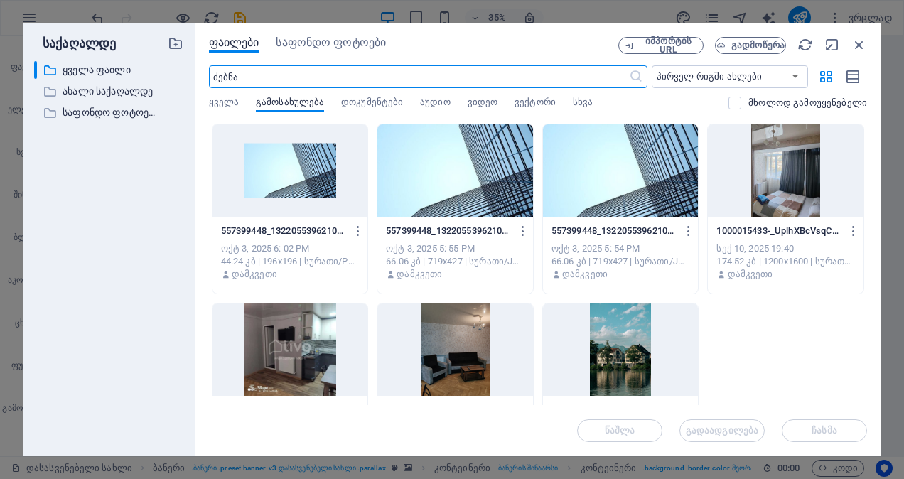
click at [431, 165] on div at bounding box center [455, 170] width 156 height 92
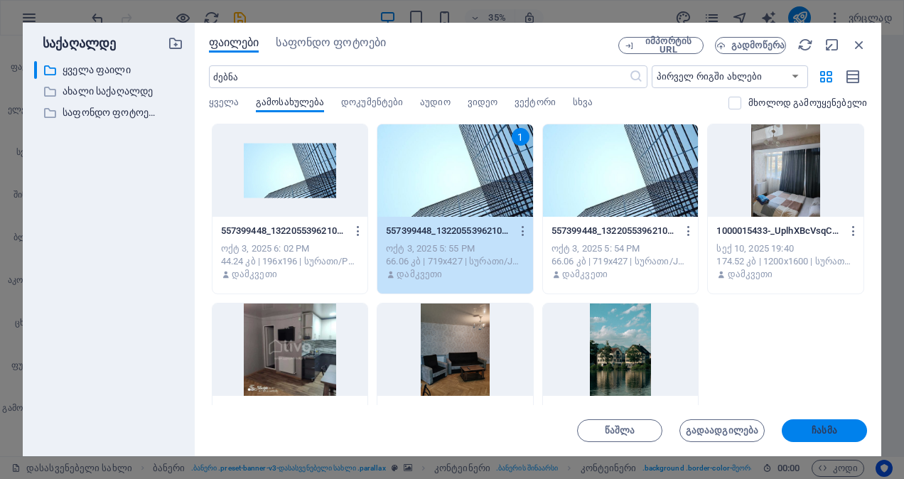
click at [797, 423] on button "ჩასმა" at bounding box center [823, 430] width 85 height 23
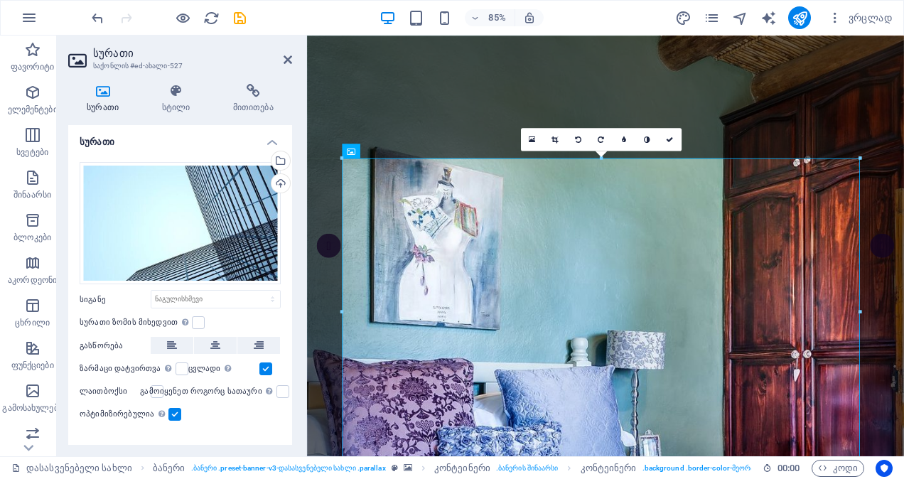
drag, startPoint x: 1004, startPoint y: 104, endPoint x: 1200, endPoint y: 69, distance: 199.9
click at [668, 136] on icon at bounding box center [669, 139] width 7 height 7
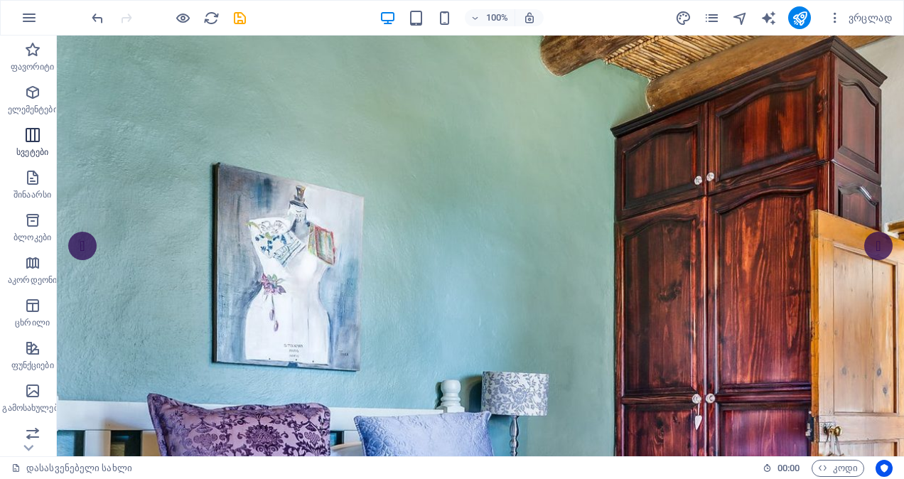
click at [28, 129] on icon "button" at bounding box center [32, 134] width 17 height 17
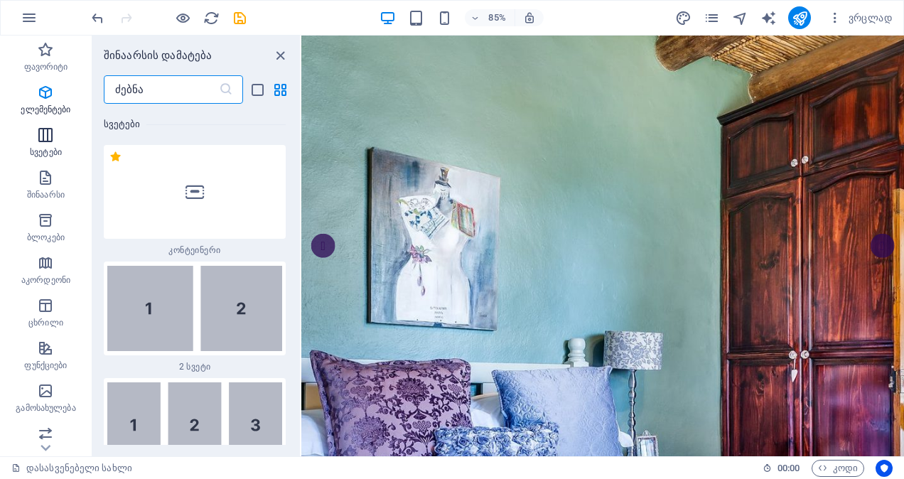
scroll to position [967, 0]
click at [166, 298] on img at bounding box center [194, 308] width 175 height 86
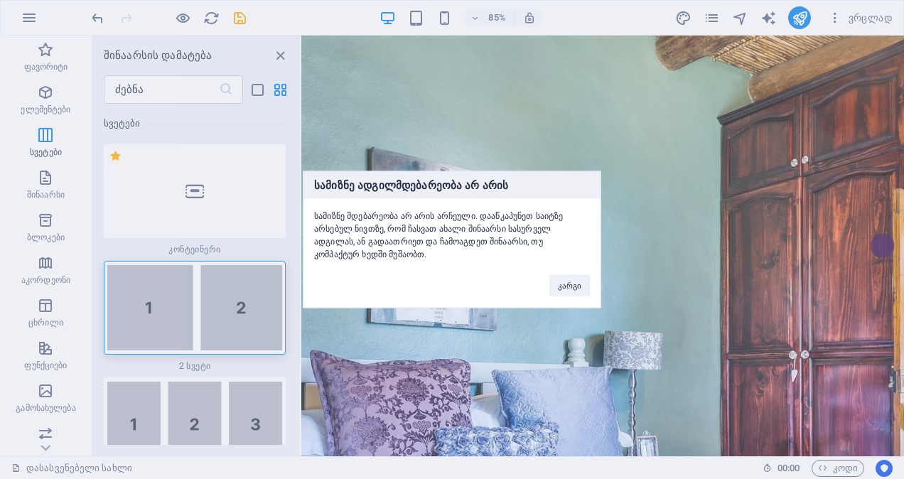
click at [196, 249] on div "სამიზნე ადგილმდებარეობა არ არის სამიზნე მდებარეობა არ არის არჩეული. დააწკაპუნეთ…" at bounding box center [452, 239] width 904 height 479
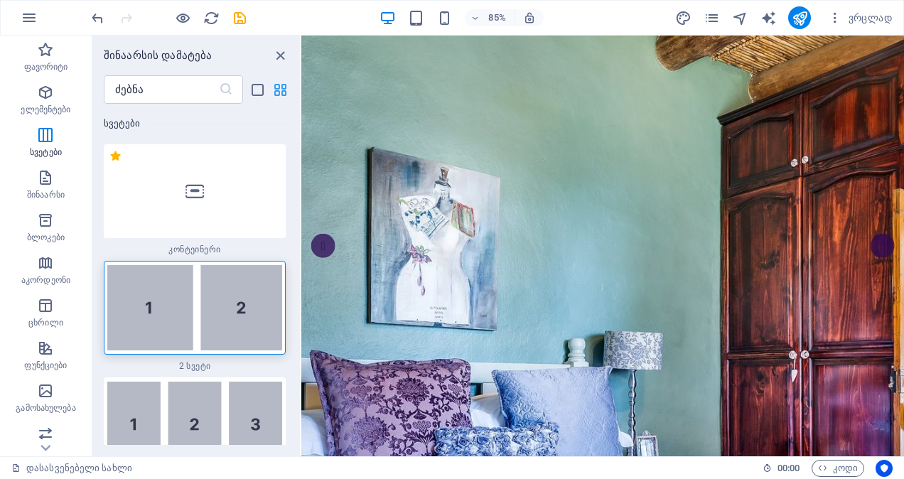
click at [277, 87] on icon "ბადის ხედი" at bounding box center [280, 90] width 16 height 16
click at [43, 268] on icon "button" at bounding box center [45, 262] width 17 height 17
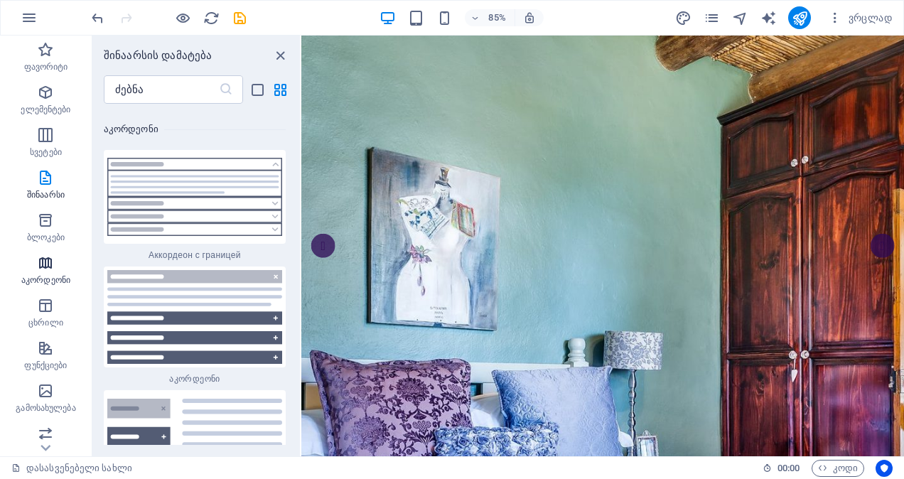
scroll to position [8556, 0]
click at [164, 305] on img at bounding box center [194, 316] width 175 height 93
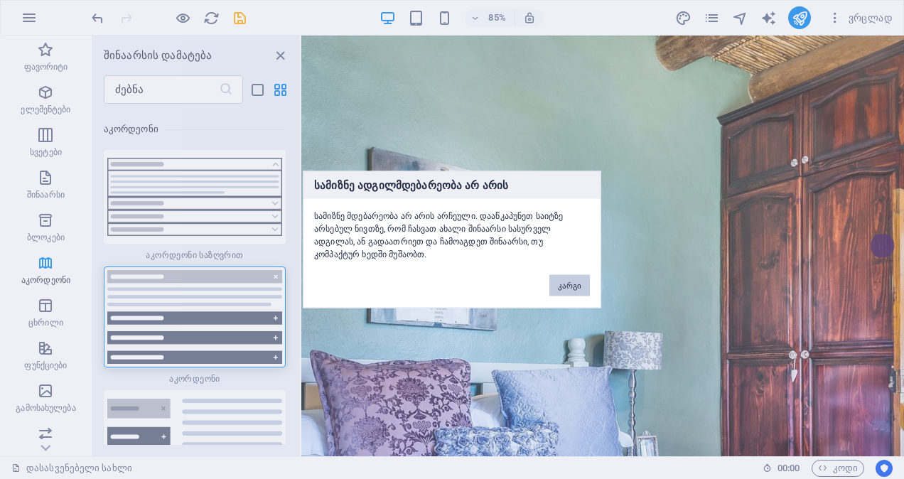
click at [569, 281] on button "კარგი" at bounding box center [569, 285] width 40 height 21
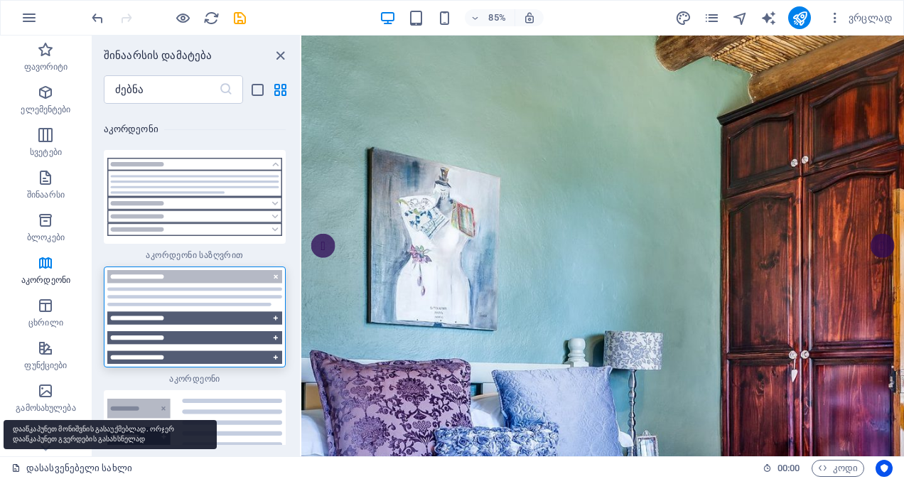
click at [62, 467] on font "დასასვენებელი სახლი" at bounding box center [79, 468] width 106 height 17
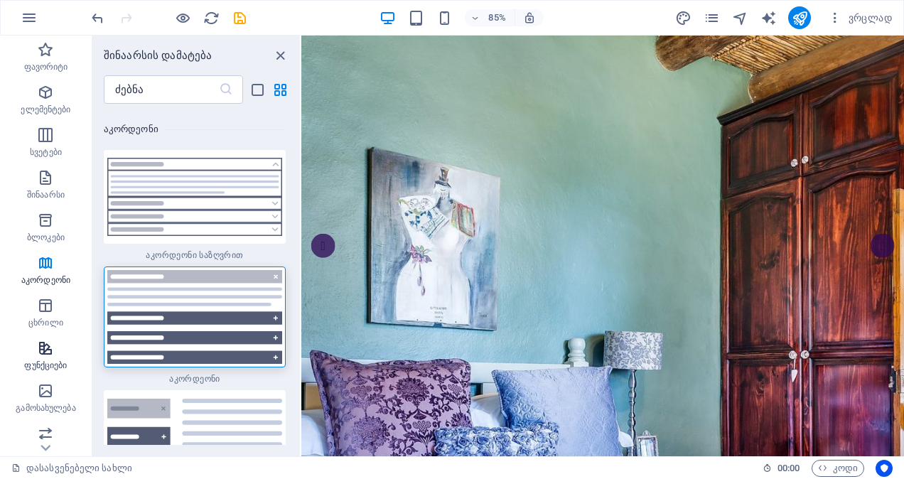
click at [48, 353] on icon "button" at bounding box center [45, 348] width 17 height 17
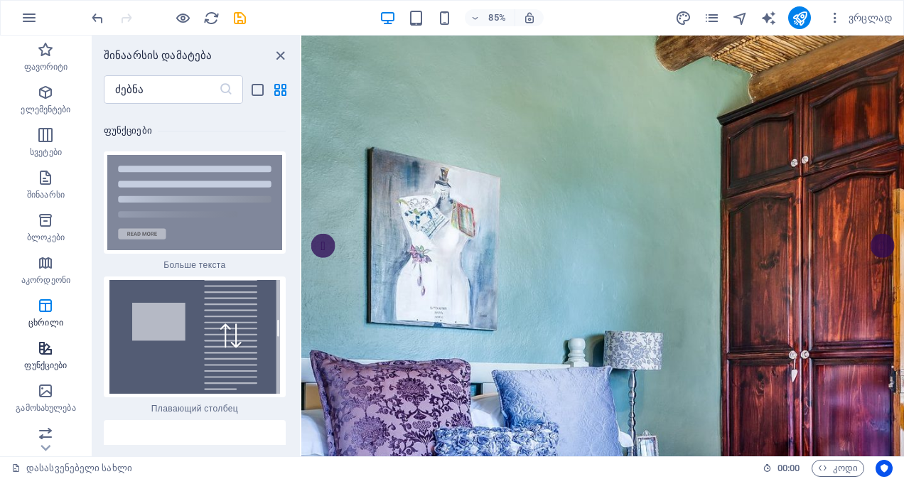
scroll to position [10431, 0]
click at [239, 334] on img at bounding box center [194, 337] width 175 height 114
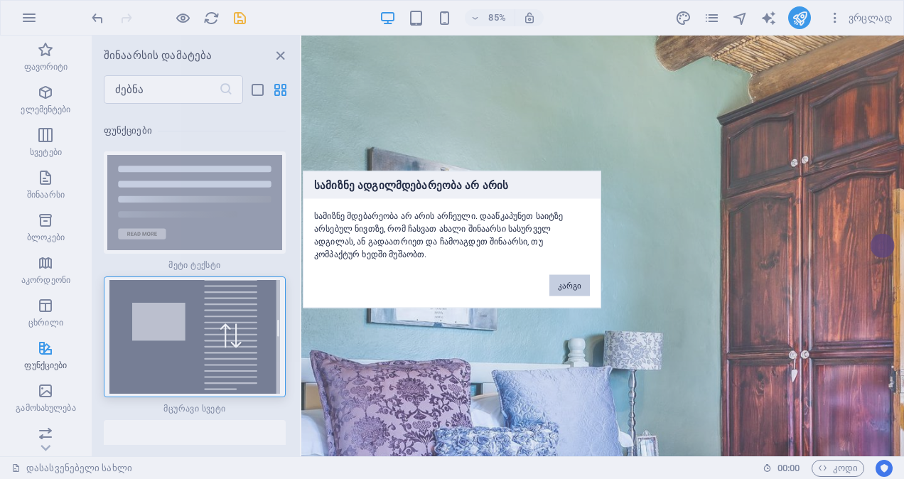
click at [569, 283] on button "კარგი" at bounding box center [569, 285] width 40 height 21
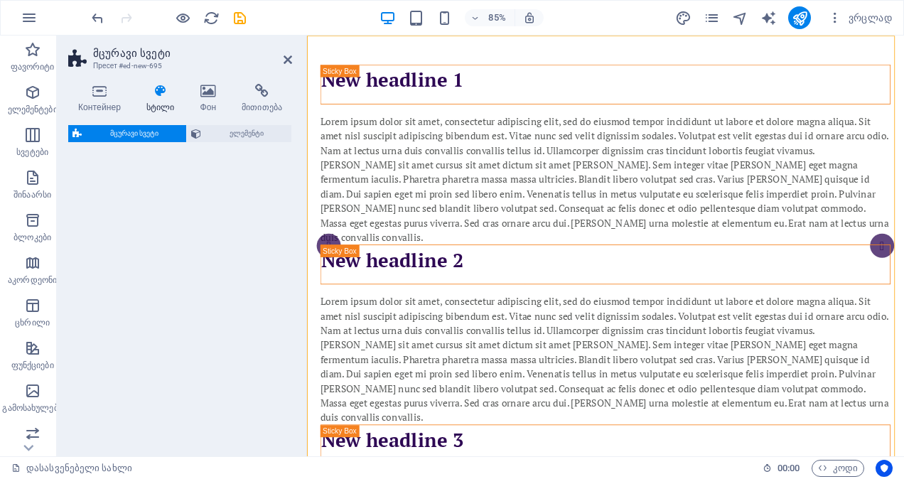
select select "%"
select select "rem"
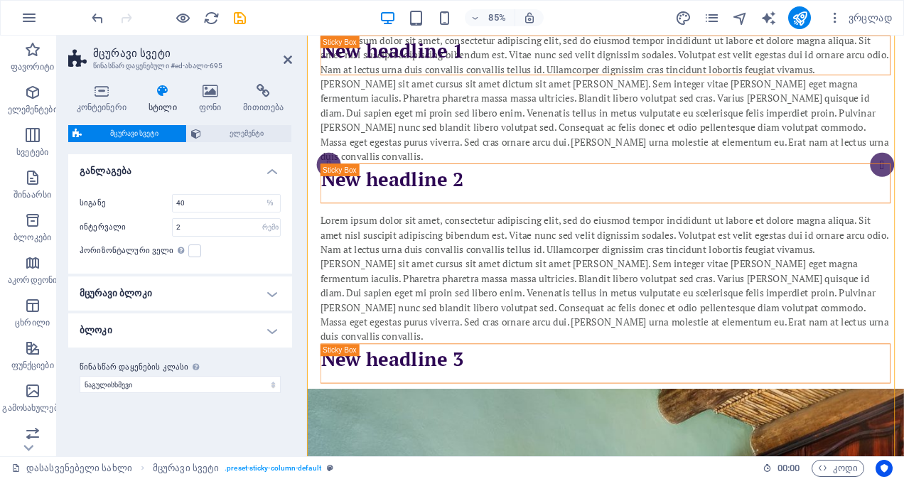
scroll to position [0, 0]
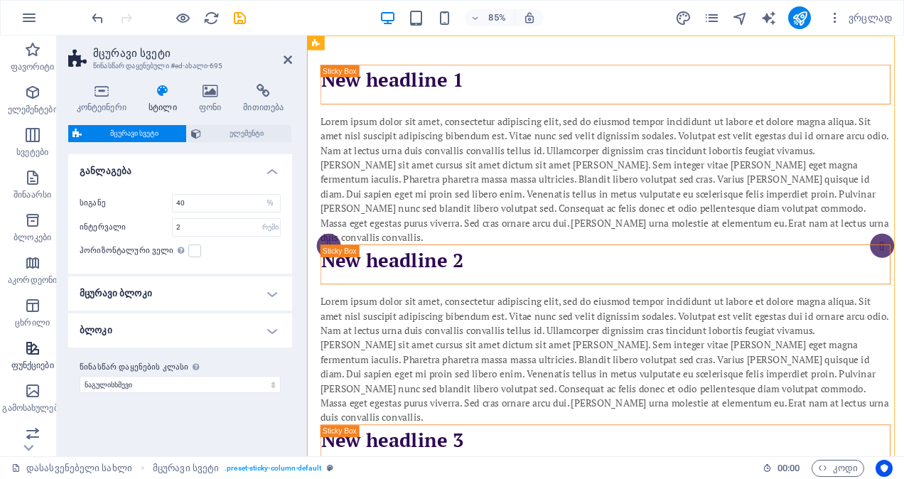
click at [30, 343] on icon "button" at bounding box center [32, 348] width 17 height 17
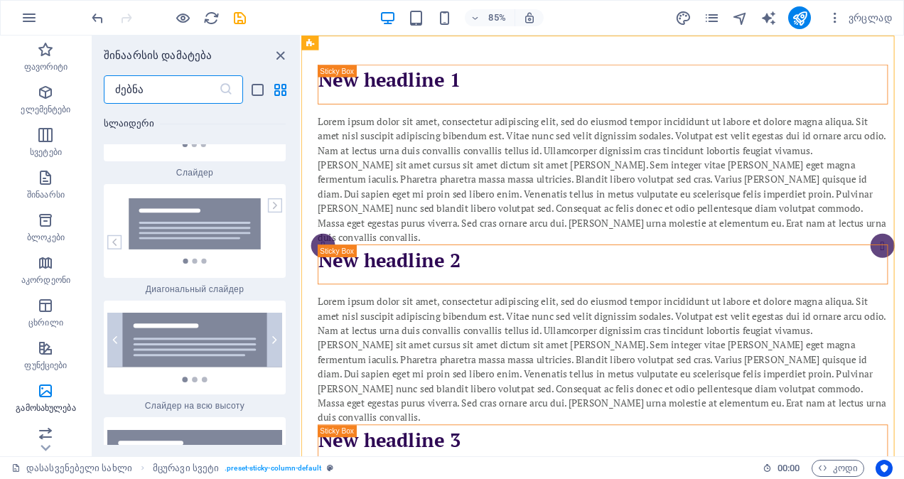
scroll to position [15977, 0]
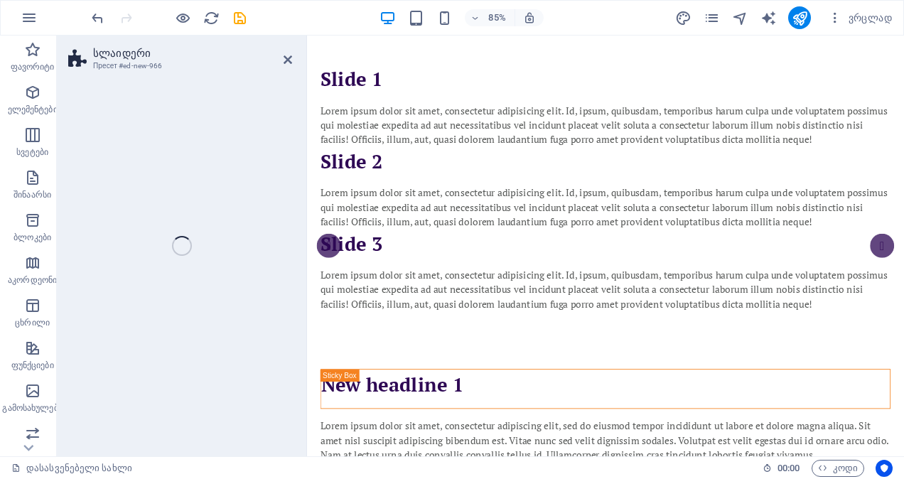
select select "rem"
select select "px"
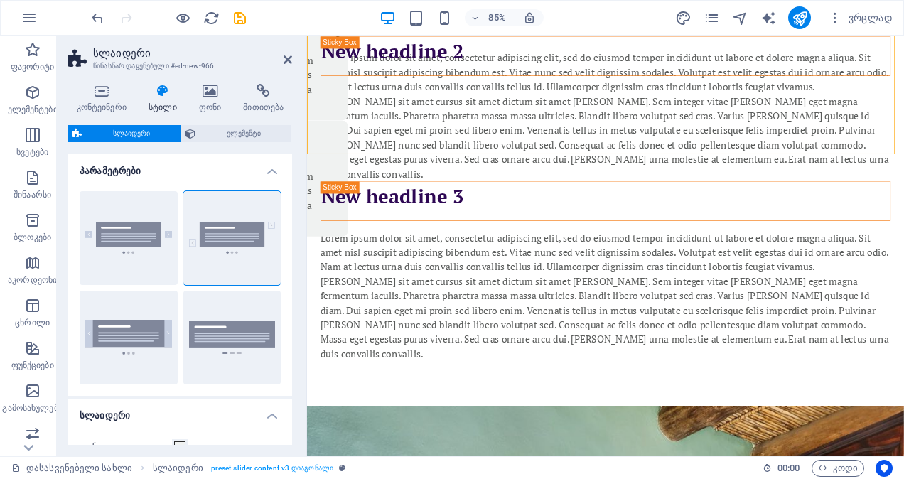
scroll to position [0, 0]
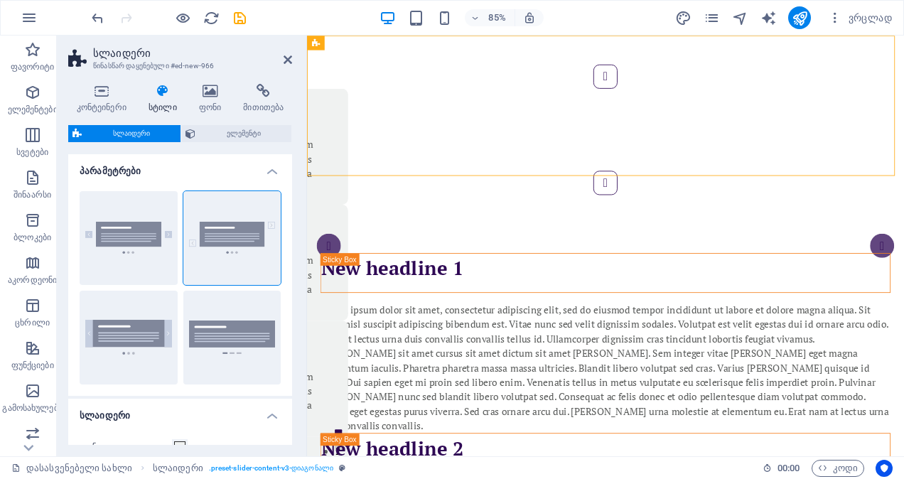
drag, startPoint x: 288, startPoint y: 196, endPoint x: 280, endPoint y: 342, distance: 145.9
click at [280, 342] on div "По умолчанию Диагонально Полная высота Широкие точки" at bounding box center [180, 288] width 224 height 216
click at [237, 136] on span "ელემენტი" at bounding box center [243, 133] width 87 height 17
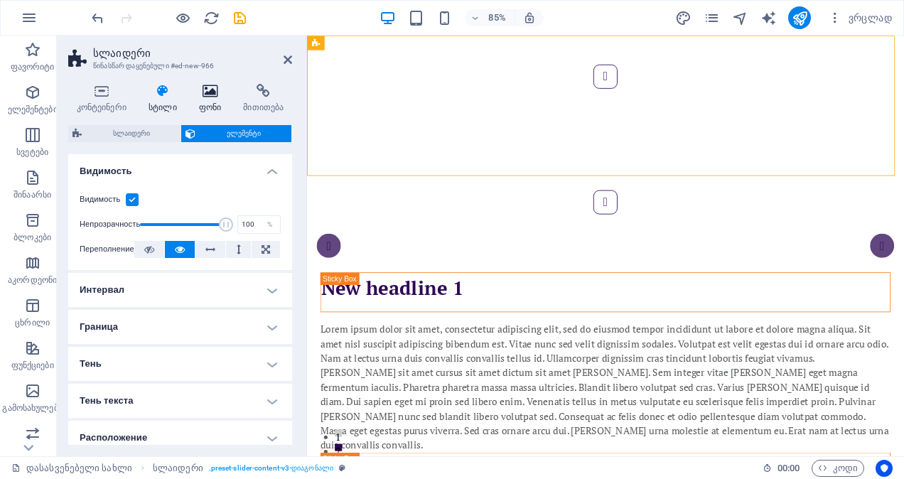
click at [220, 96] on icon at bounding box center [209, 91] width 39 height 14
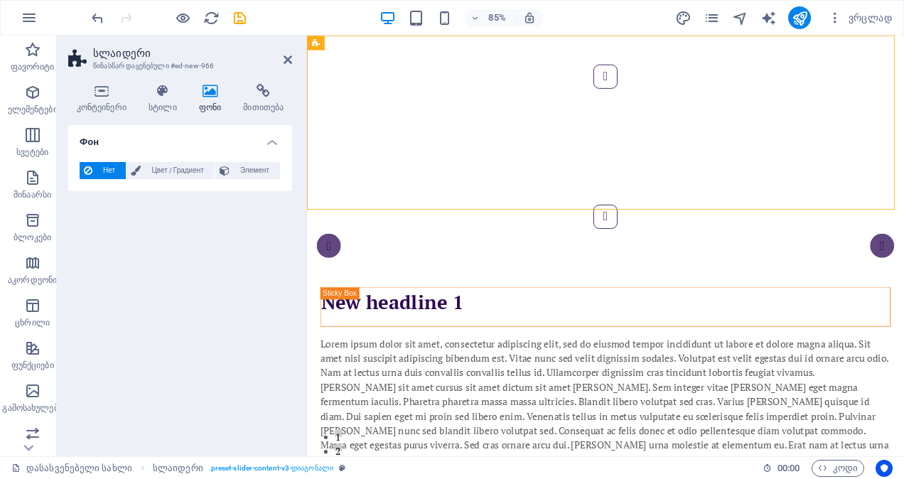
click at [210, 92] on icon at bounding box center [209, 91] width 39 height 14
click at [286, 55] on icon at bounding box center [287, 59] width 9 height 11
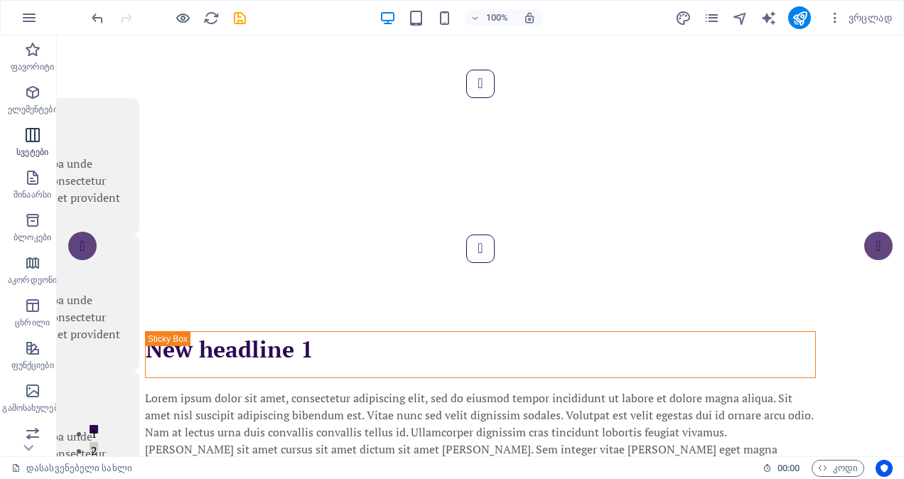
click at [43, 128] on span "სვეტები" at bounding box center [32, 143] width 65 height 34
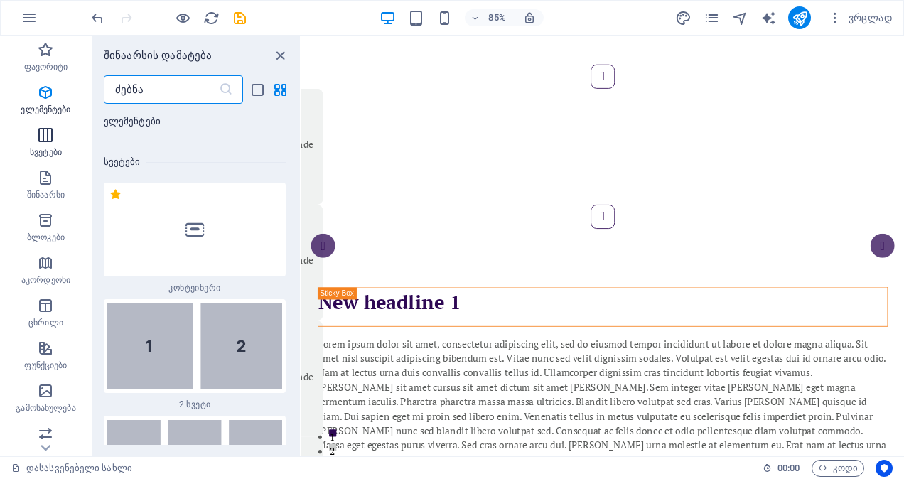
scroll to position [967, 0]
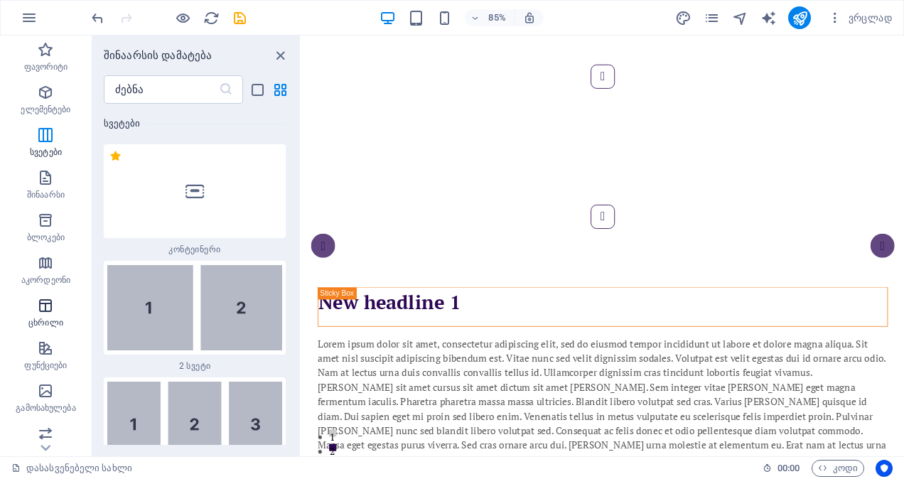
click at [50, 310] on icon "button" at bounding box center [45, 305] width 17 height 17
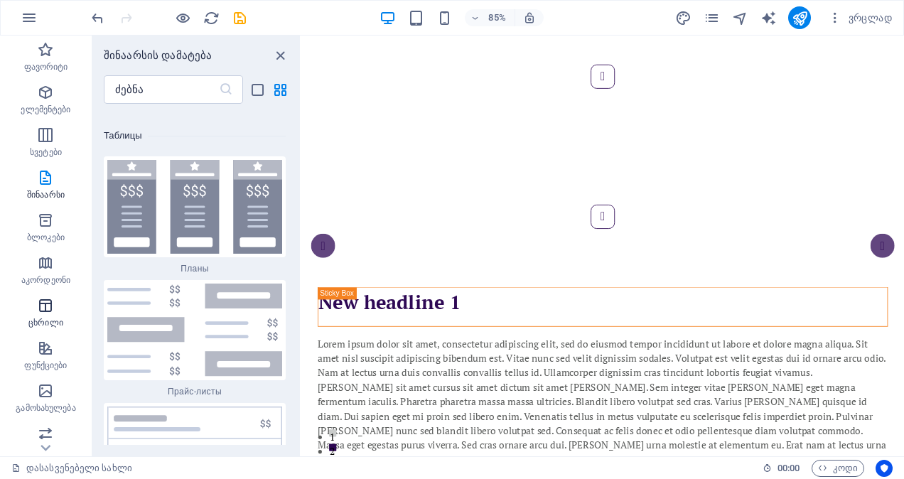
scroll to position [9309, 0]
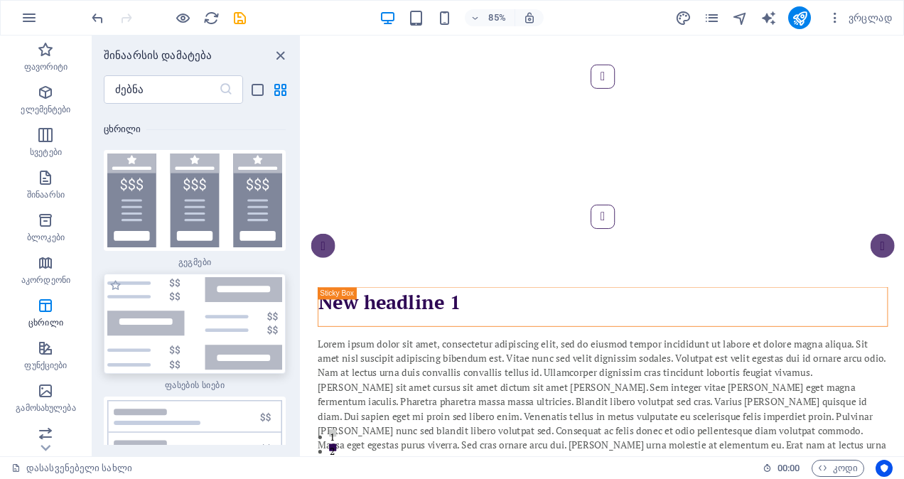
click at [249, 313] on img at bounding box center [194, 323] width 175 height 93
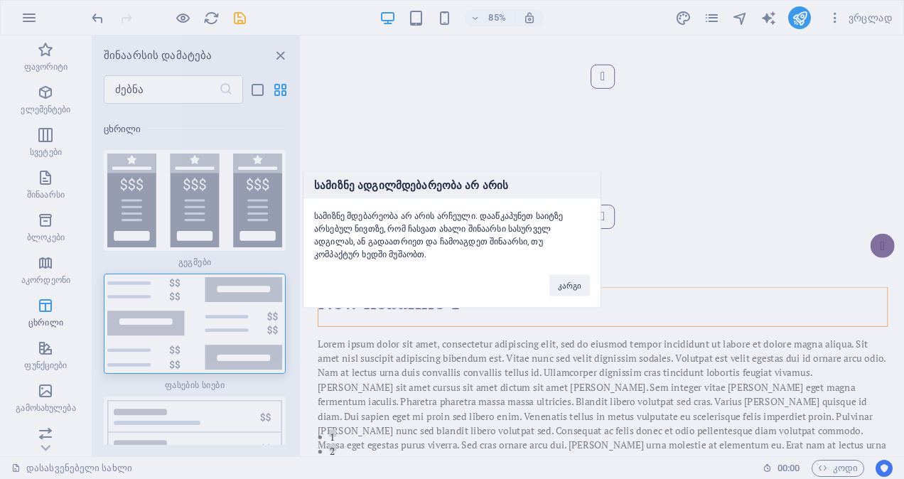
click at [248, 327] on div "სამიზნე ადგილმდებარეობა არ არის სამიზნე მდებარეობა არ არის არჩეული. დააწკაპუნეთ…" at bounding box center [452, 239] width 904 height 479
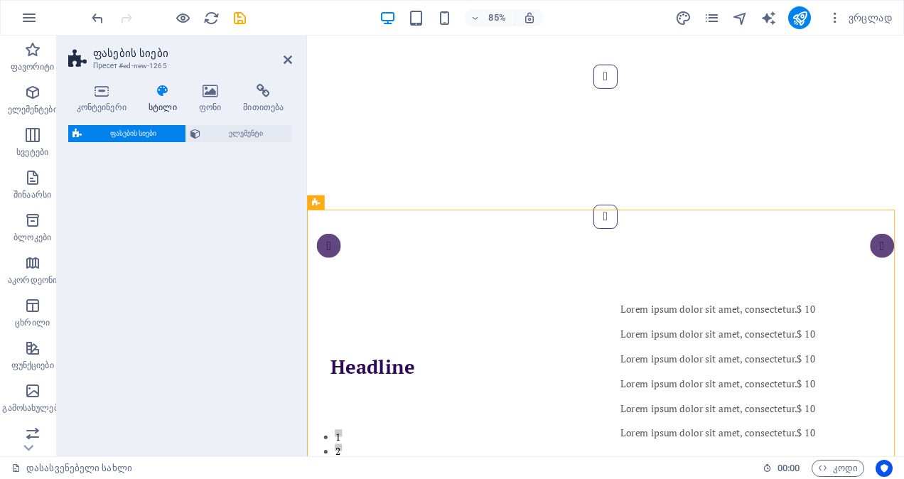
select select "rem"
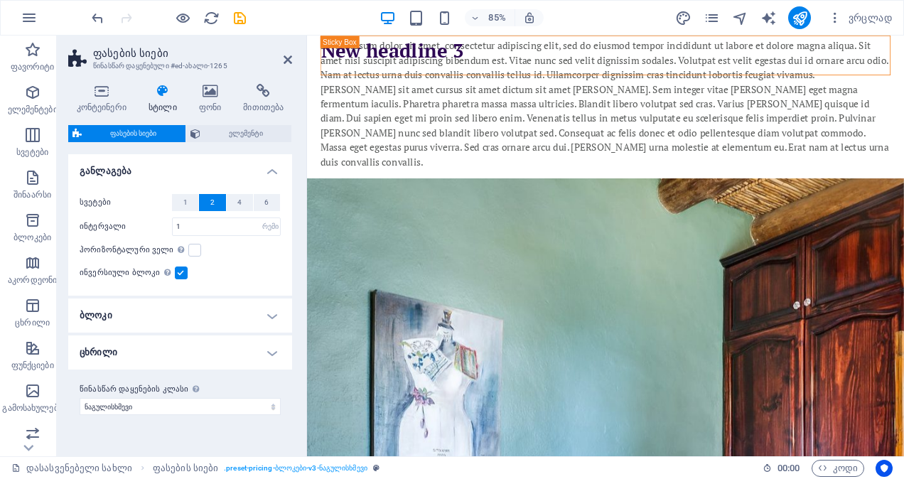
scroll to position [1686, 0]
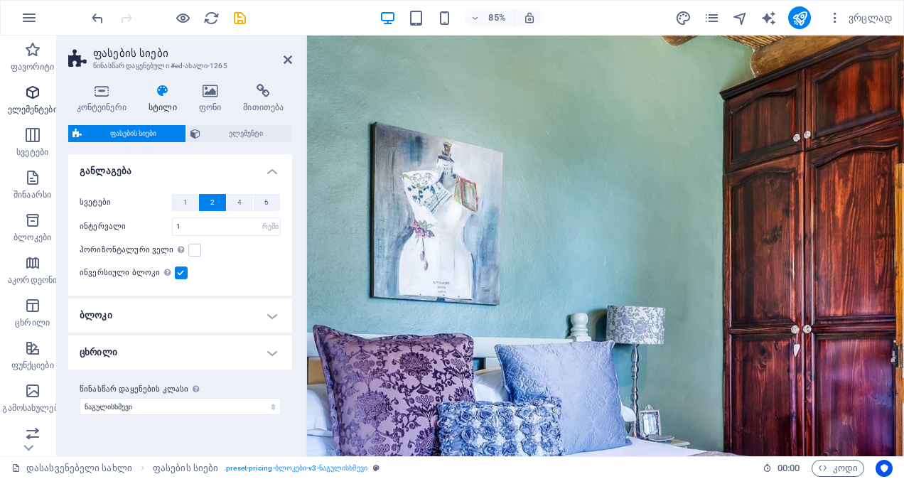
click at [28, 92] on icon "button" at bounding box center [32, 92] width 17 height 17
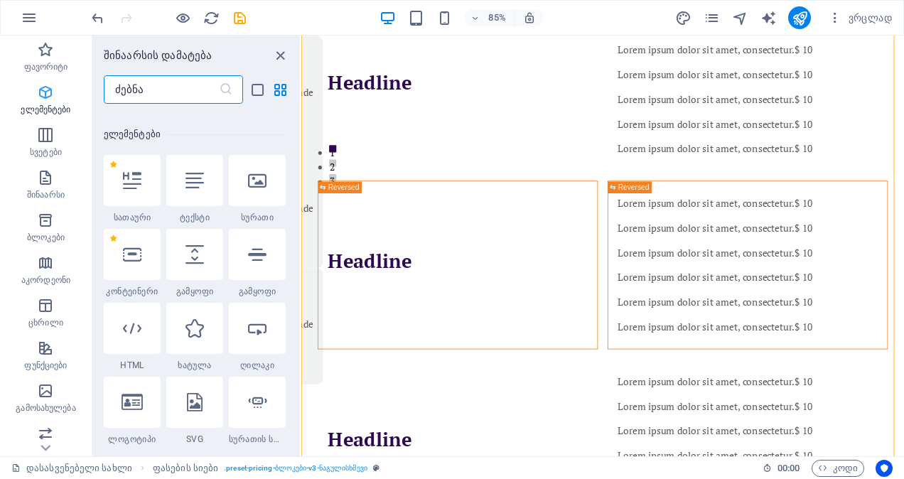
scroll to position [268, 0]
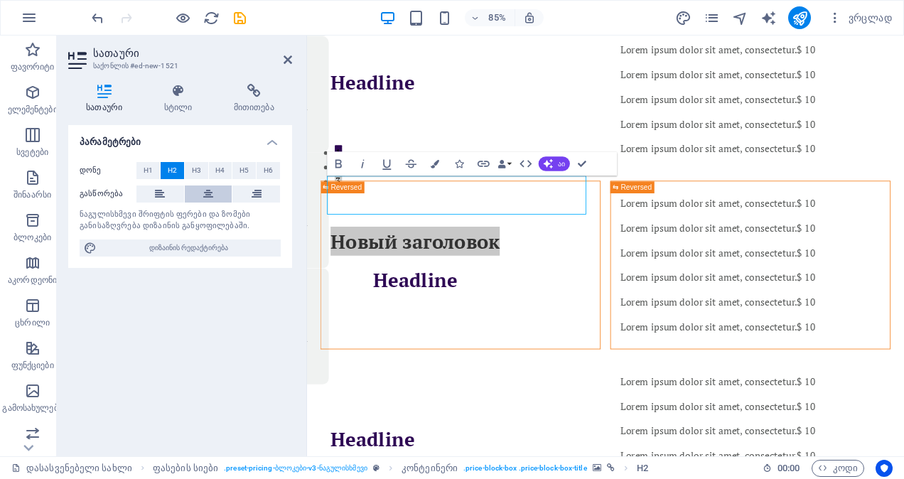
click at [207, 191] on icon at bounding box center [208, 193] width 10 height 17
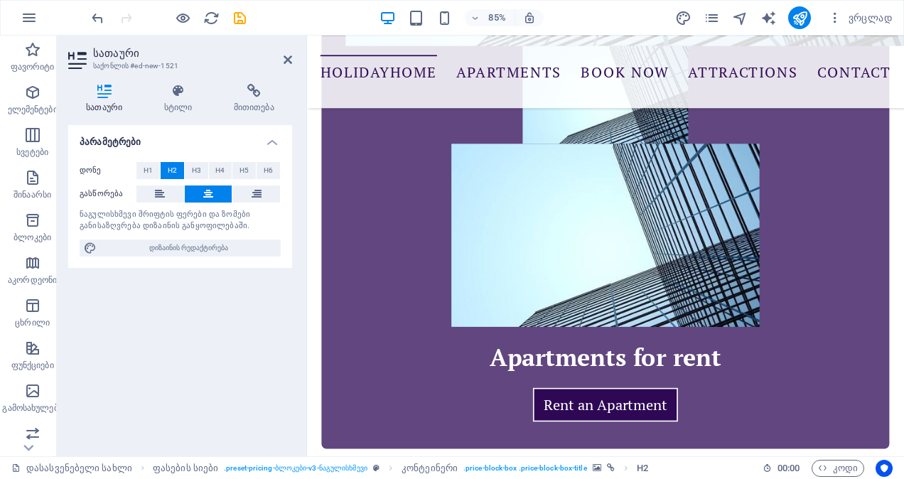
scroll to position [3201, 0]
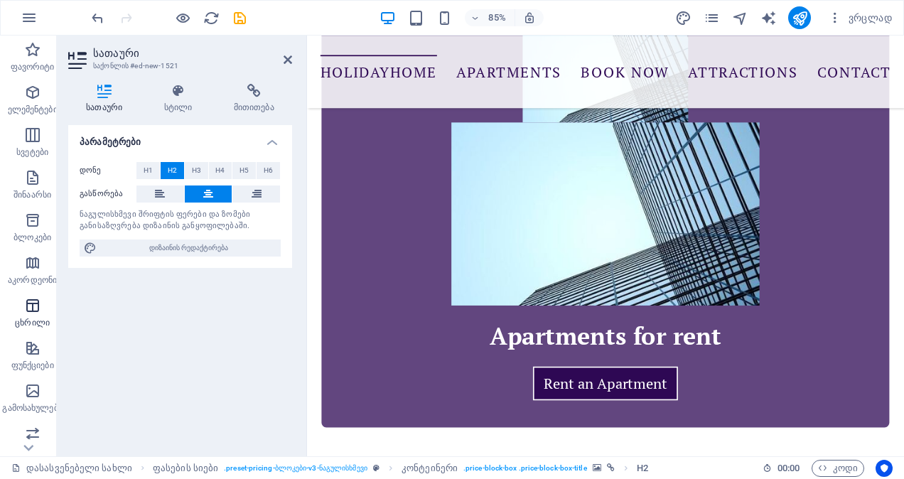
click at [27, 315] on span "ცხრილი" at bounding box center [32, 314] width 65 height 34
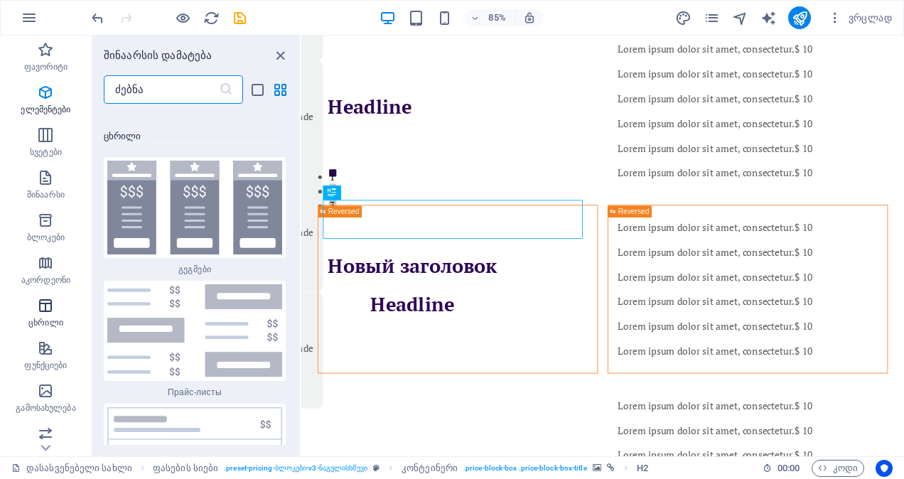
scroll to position [9309, 0]
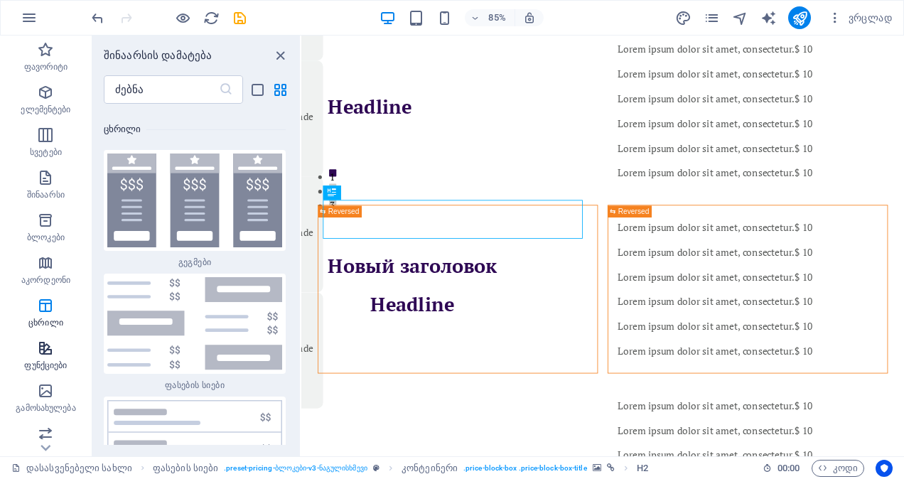
click at [36, 355] on span "ფუნქციები" at bounding box center [46, 357] width 92 height 34
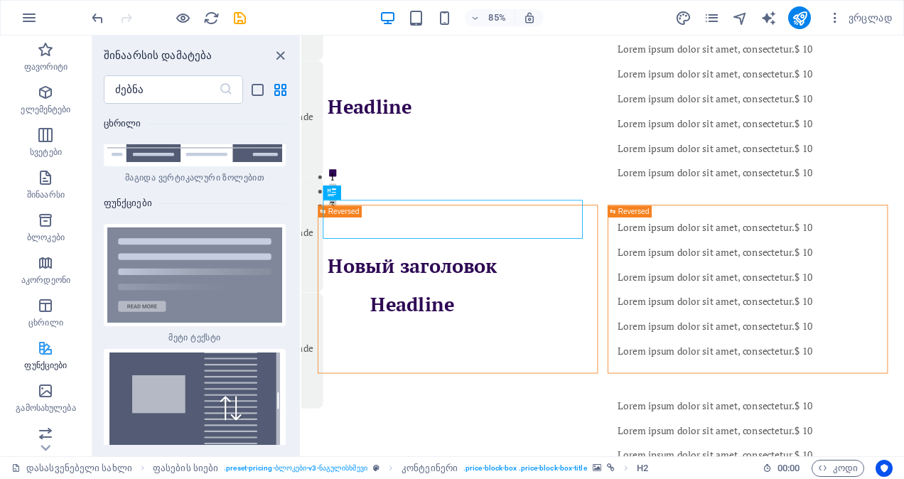
scroll to position [10431, 0]
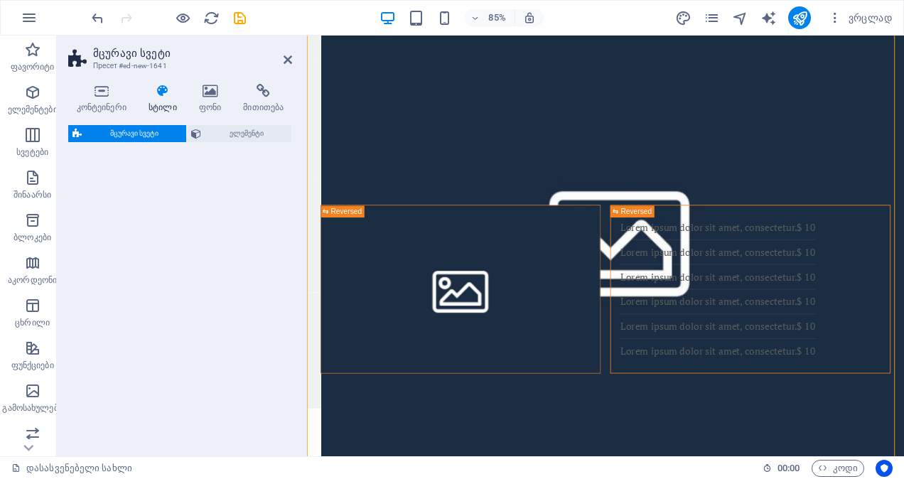
select select "%"
select select "rem"
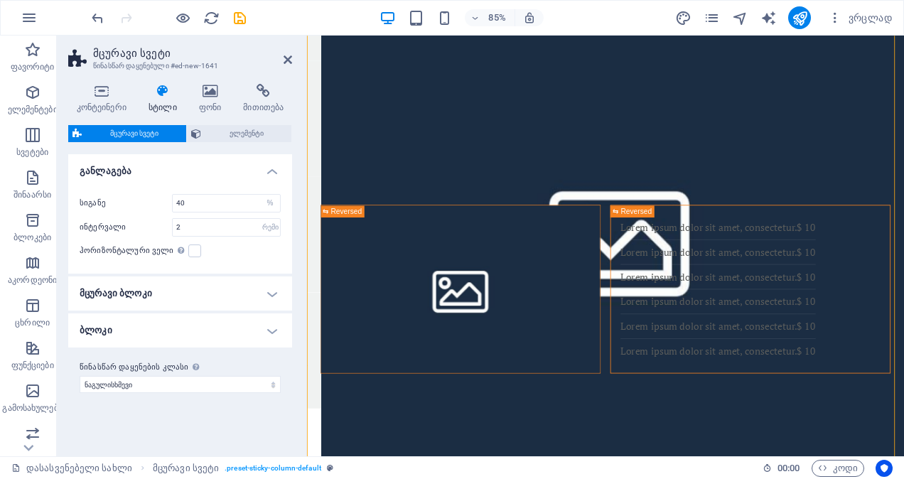
scroll to position [1029, 0]
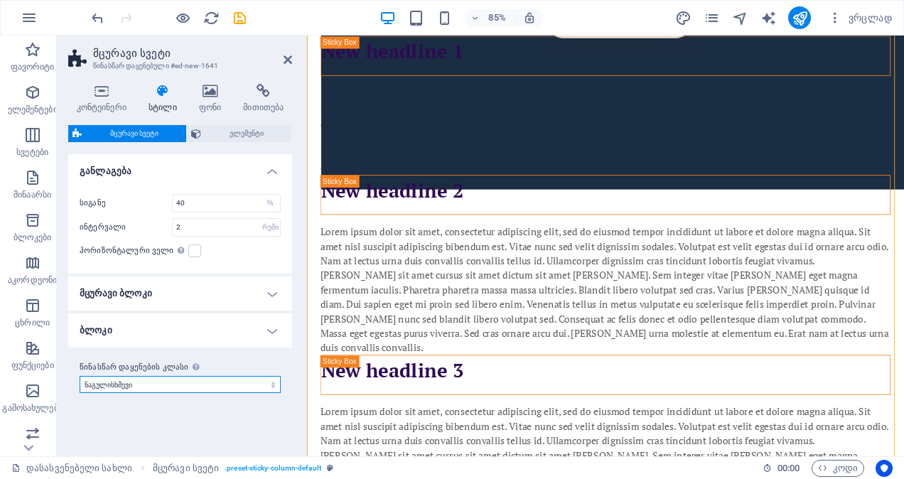
click at [246, 383] on select "ნაგულისხმევი წინასწარ დაყენებული კლასის დამატება" at bounding box center [180, 384] width 201 height 17
click at [80, 376] on select "ნაგულისხმევი წინასწარ დაყენებული კლასის დამატება" at bounding box center [180, 384] width 201 height 17
select select "preset-sticky-column-default"
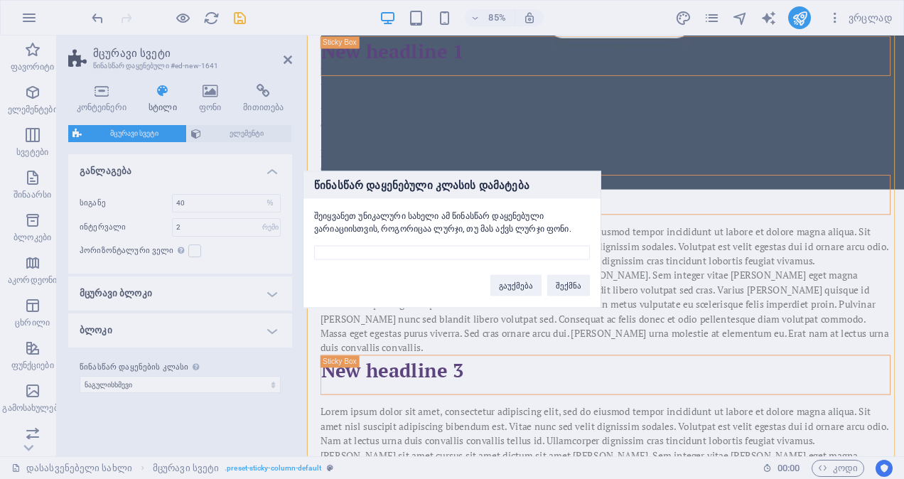
click at [471, 309] on div "წინასწარ დაყენებული კლასის დამატება შეიყვანეთ უნიკალური სახელი ამ წინასწარ დაყე…" at bounding box center [452, 239] width 904 height 479
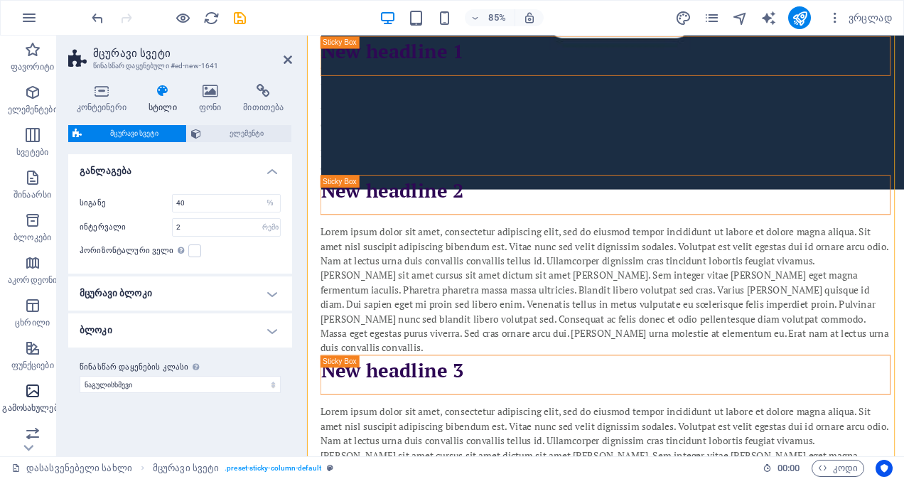
click at [27, 395] on icon "button" at bounding box center [32, 390] width 17 height 17
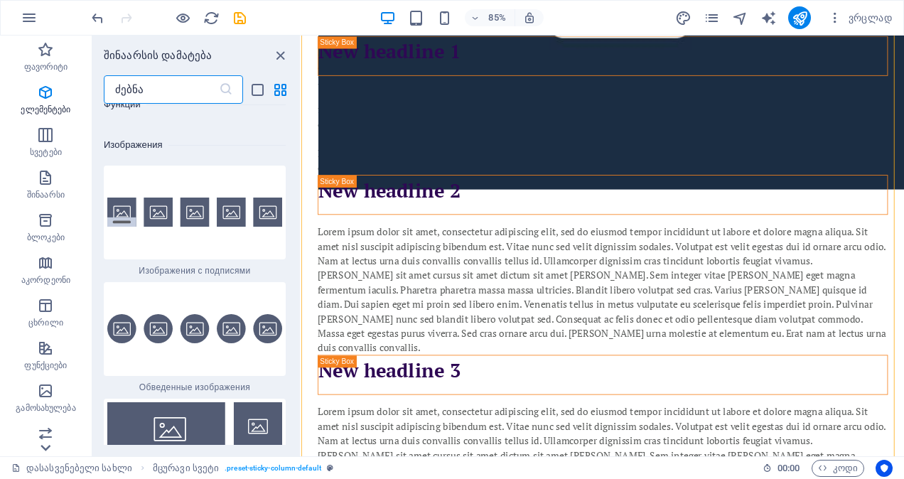
scroll to position [13811, 0]
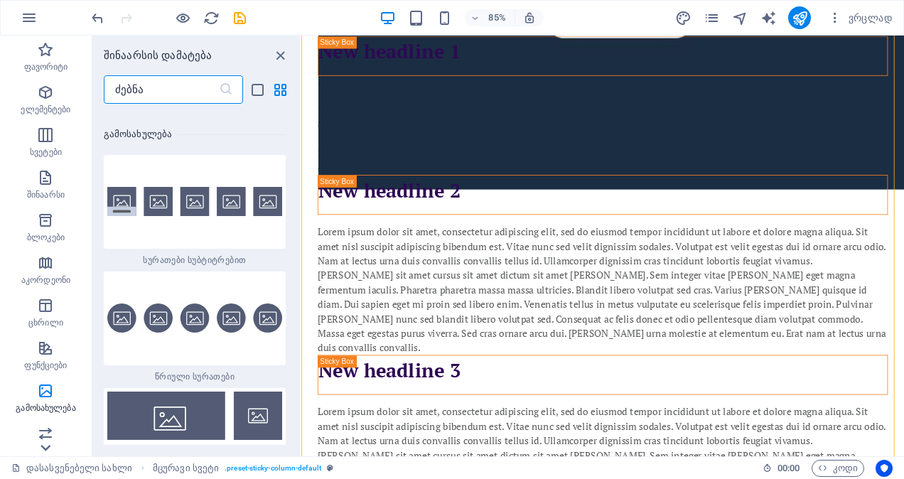
click at [44, 450] on icon at bounding box center [46, 448] width 20 height 20
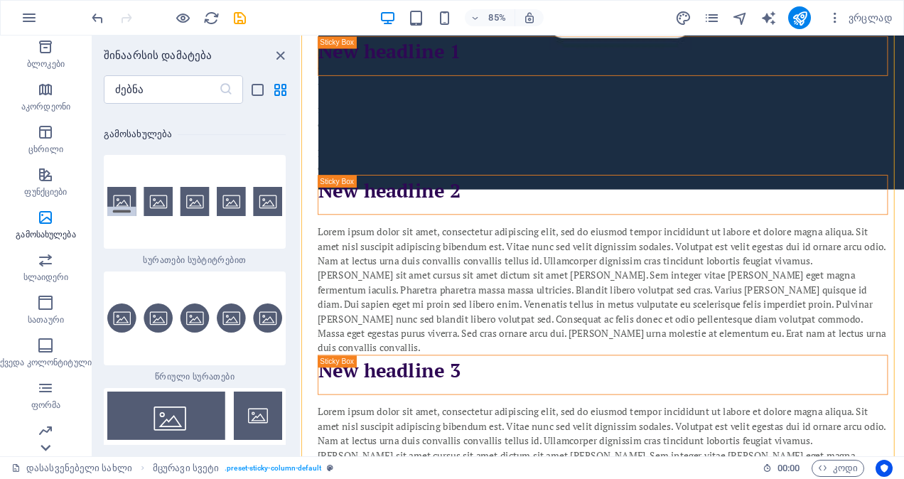
scroll to position [219, 0]
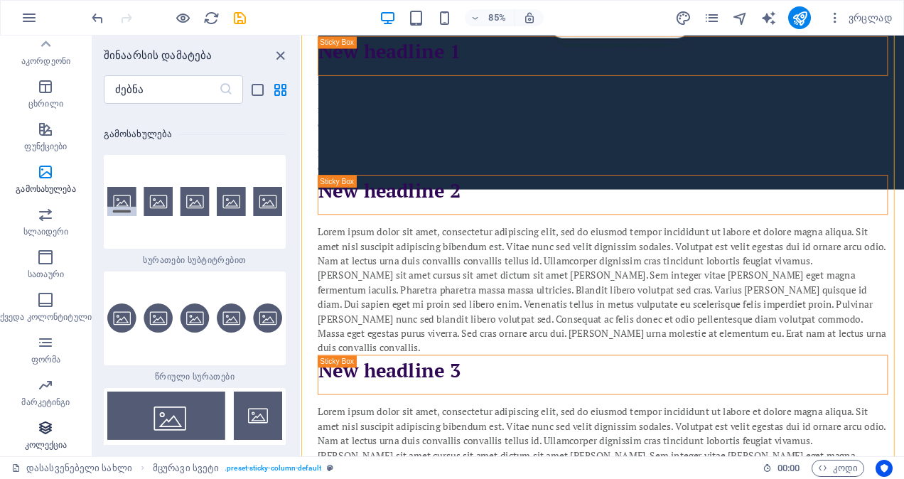
click at [47, 428] on icon "button" at bounding box center [45, 427] width 17 height 17
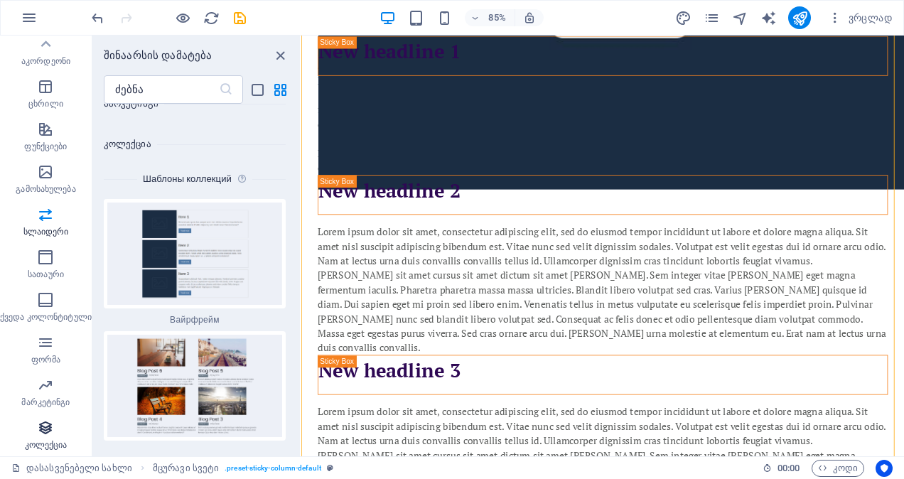
scroll to position [25576, 0]
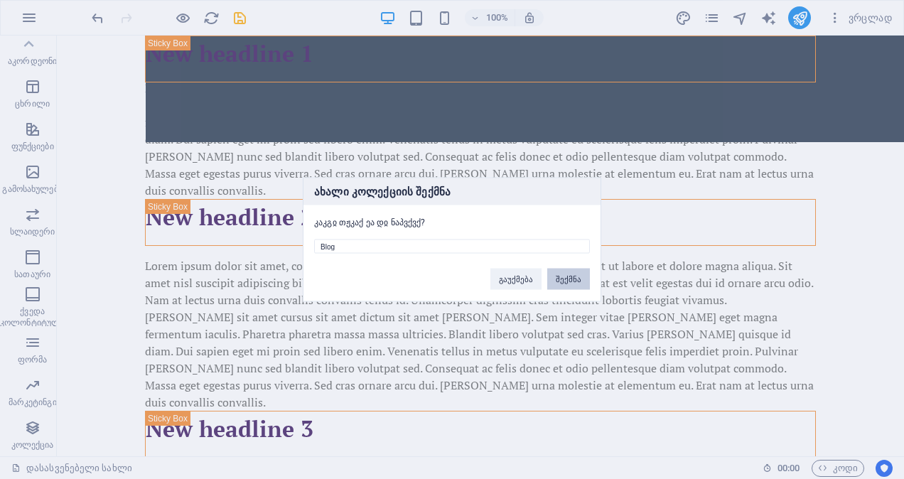
click at [578, 278] on button "შექმნა" at bounding box center [568, 279] width 43 height 21
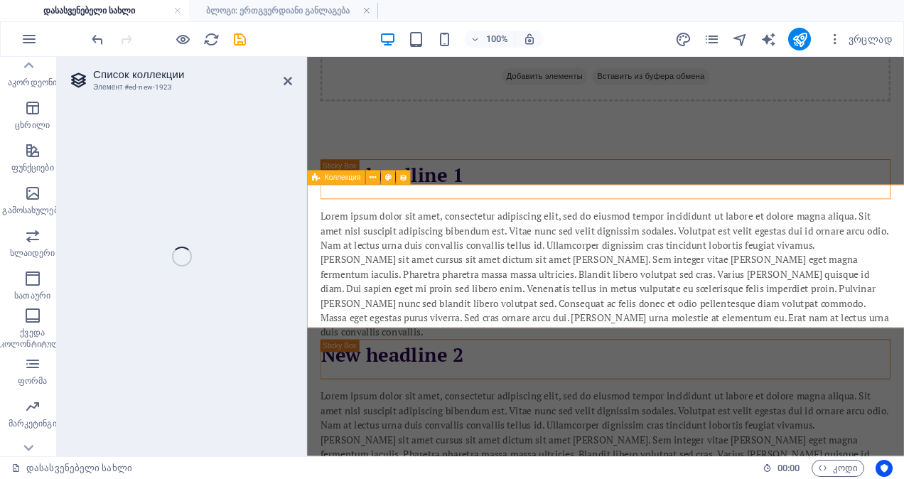
select select
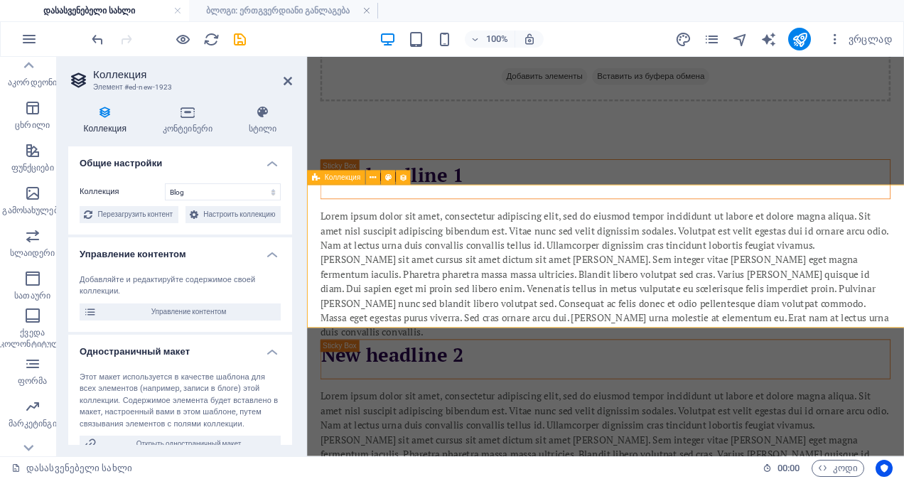
scroll to position [734, 0]
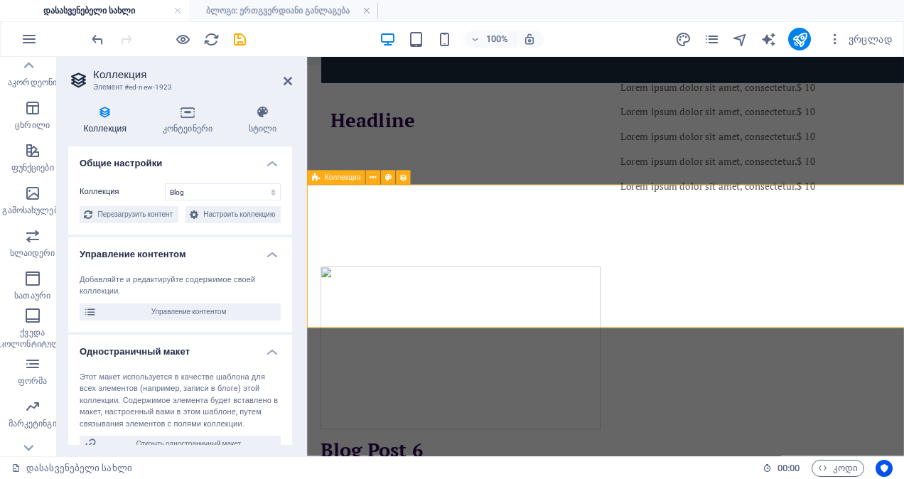
select select "columns.status"
select select "columns.publishing_date"
select select "past"
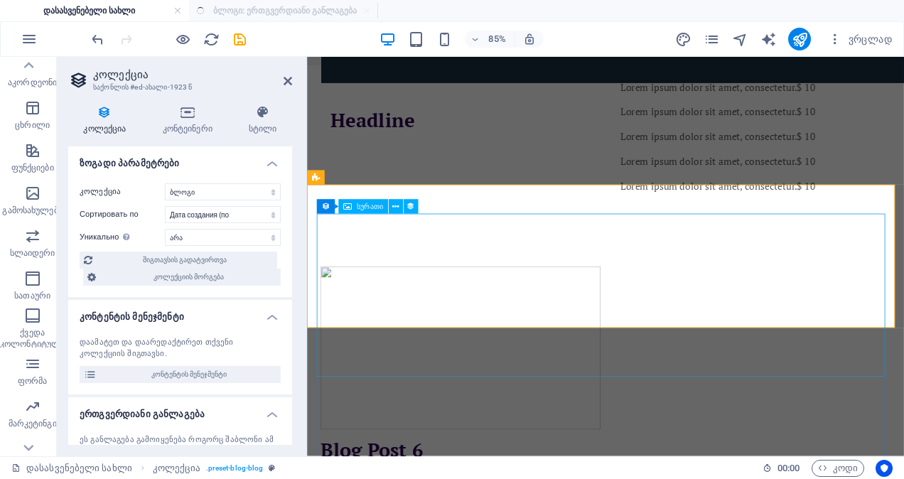
select select "columns.publishing_date_DESC"
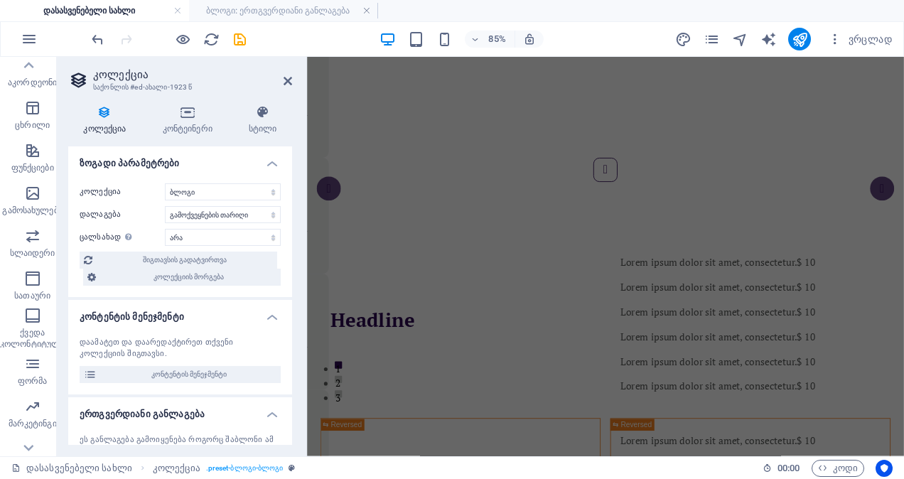
scroll to position [0, 0]
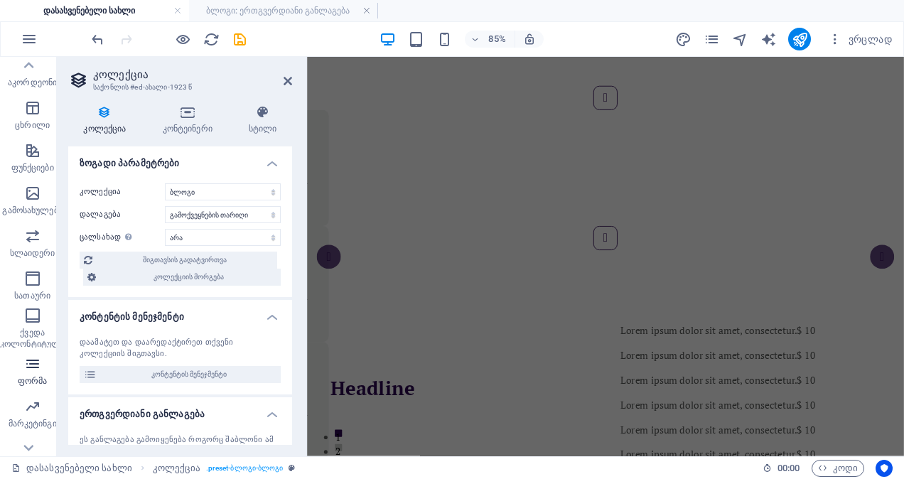
click at [31, 372] on icon "button" at bounding box center [32, 363] width 17 height 17
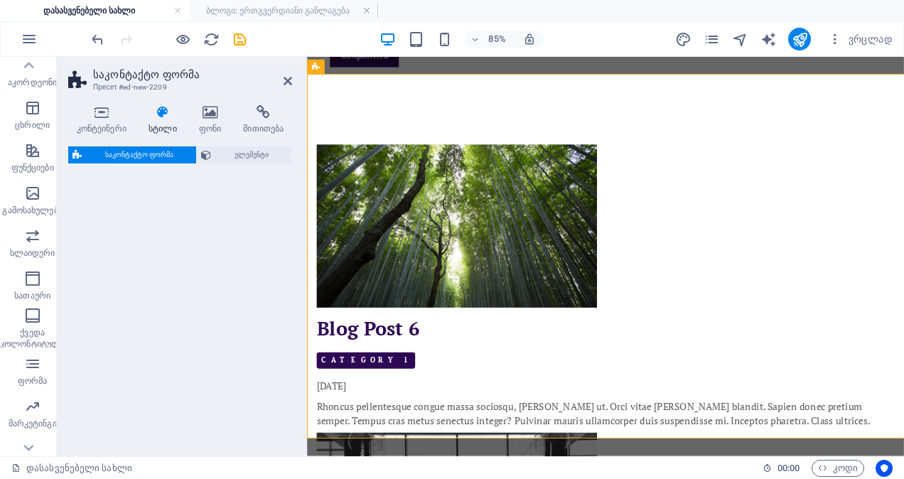
scroll to position [864, 0]
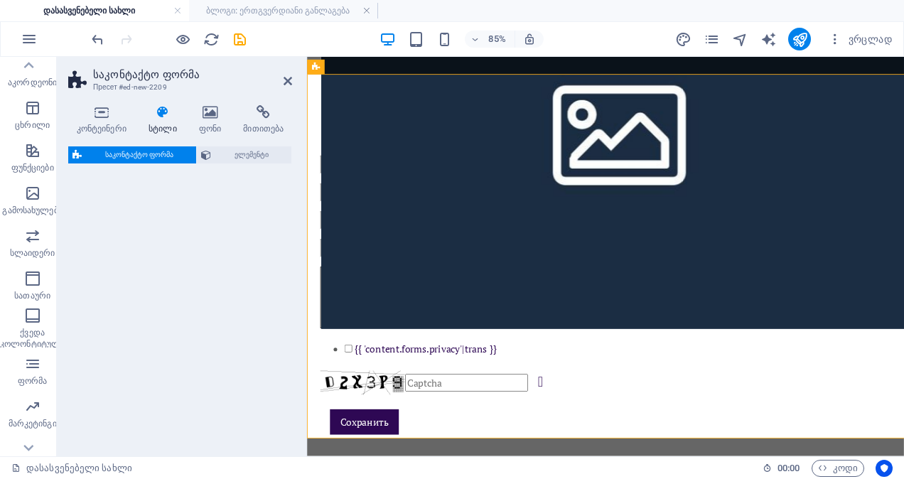
select select "rem"
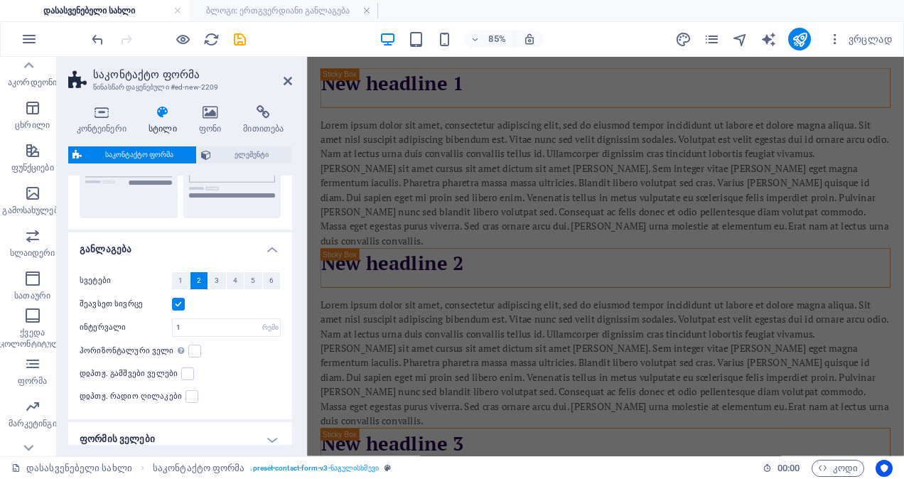
scroll to position [291, 0]
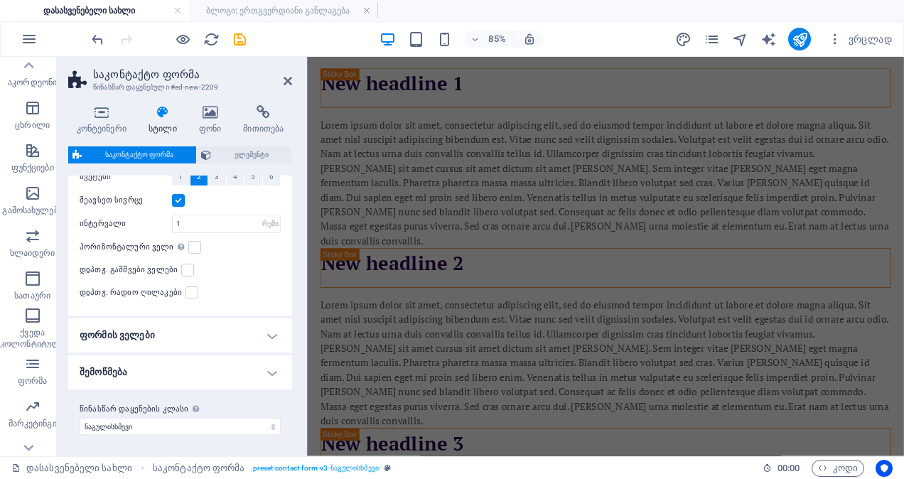
click at [185, 340] on h4 "ფორმის ველები" at bounding box center [180, 335] width 224 height 34
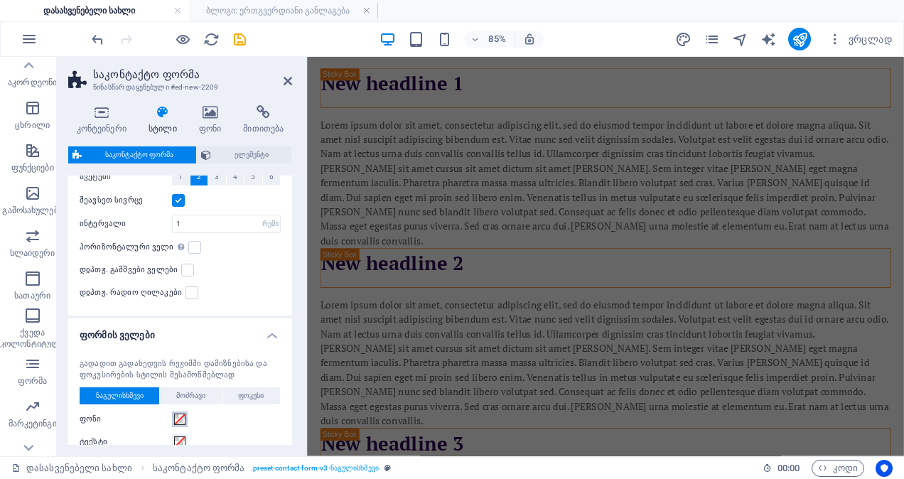
drag, startPoint x: 107, startPoint y: 418, endPoint x: 181, endPoint y: 413, distance: 74.7
click at [181, 413] on div "ფონი" at bounding box center [180, 419] width 201 height 17
click at [181, 413] on span at bounding box center [179, 418] width 11 height 11
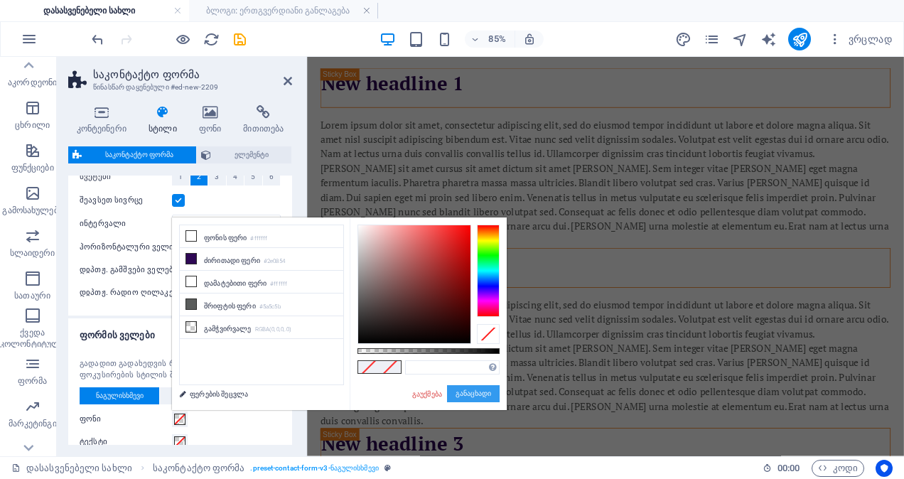
click at [486, 394] on button "განაცხადი" at bounding box center [473, 393] width 53 height 17
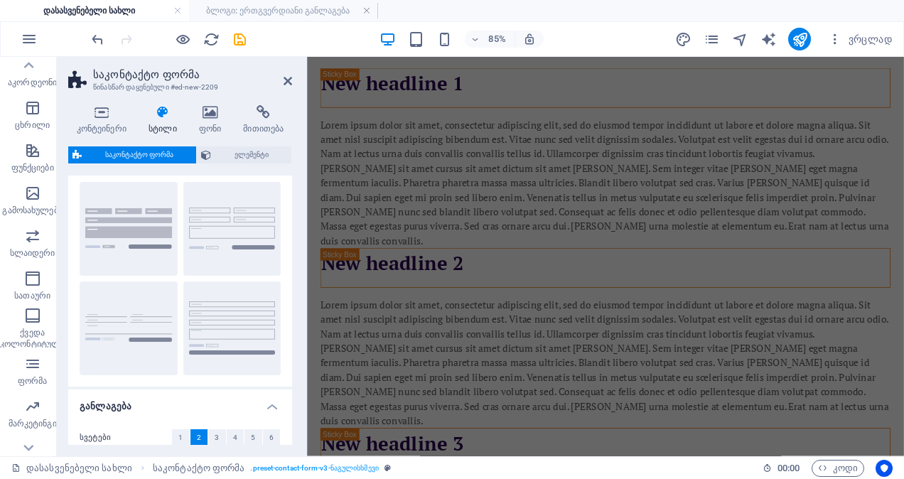
scroll to position [0, 0]
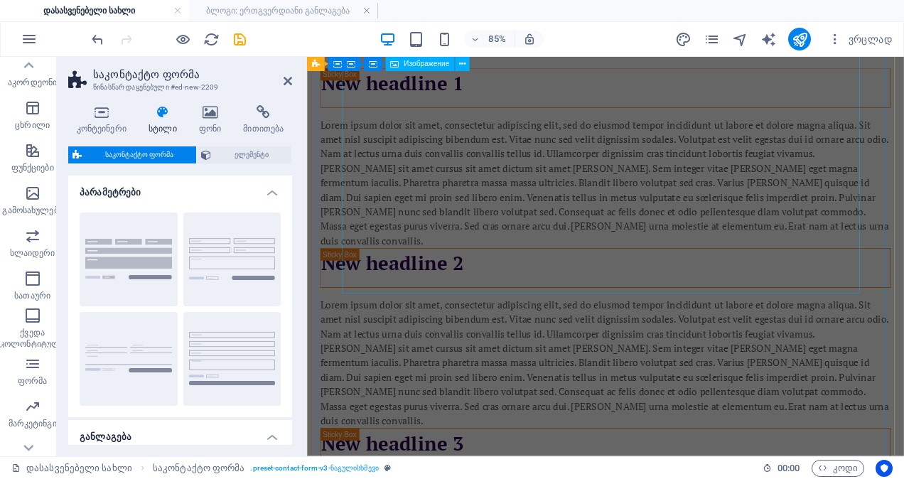
drag, startPoint x: 518, startPoint y: 320, endPoint x: 476, endPoint y: 239, distance: 91.2
drag, startPoint x: 541, startPoint y: 310, endPoint x: 528, endPoint y: 237, distance: 74.2
drag, startPoint x: 436, startPoint y: 311, endPoint x: 544, endPoint y: 225, distance: 138.0
click at [23, 352] on span "ქვედა კოლონტიტული" at bounding box center [32, 329] width 65 height 45
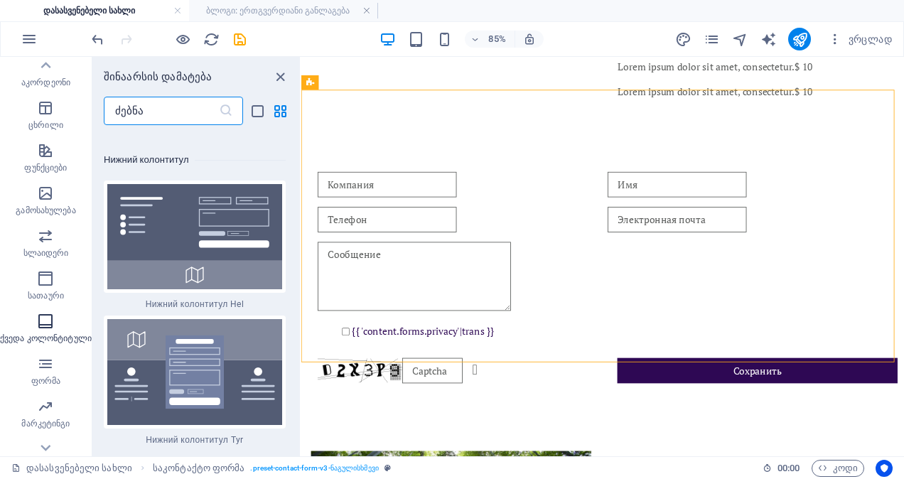
scroll to position [18518, 0]
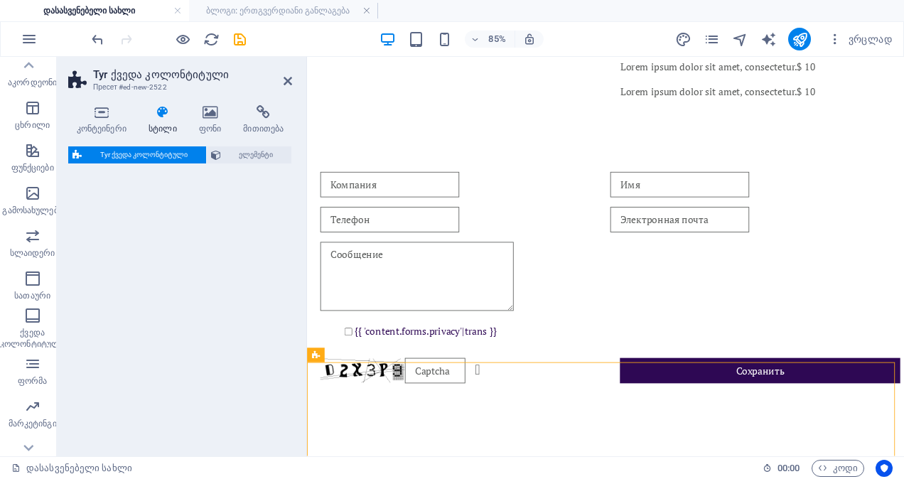
select select "rem"
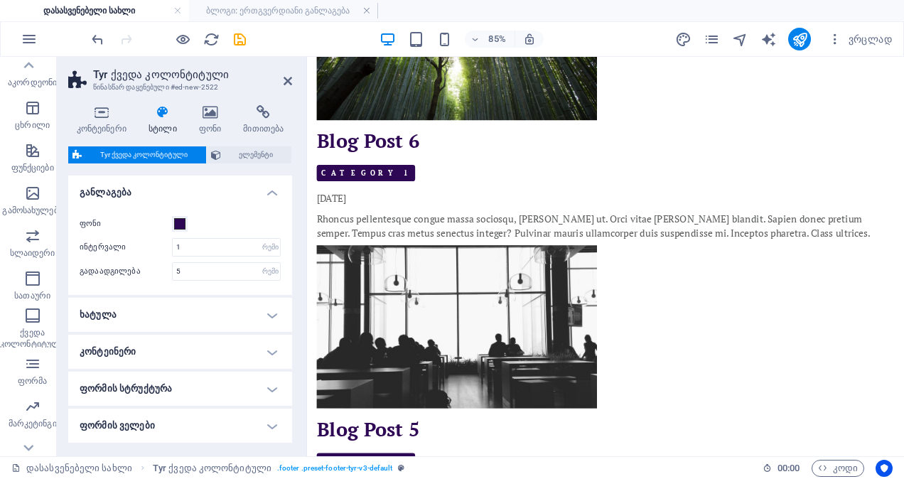
scroll to position [2400, 0]
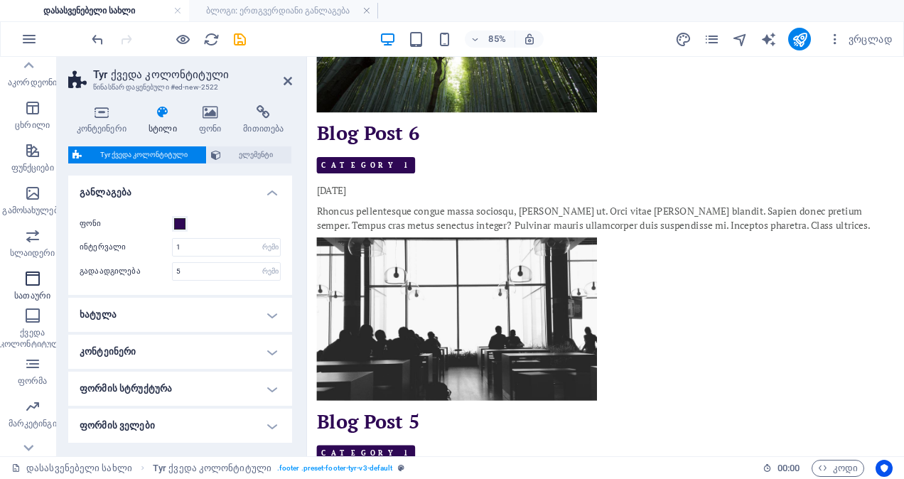
click at [30, 287] on icon "button" at bounding box center [32, 278] width 17 height 17
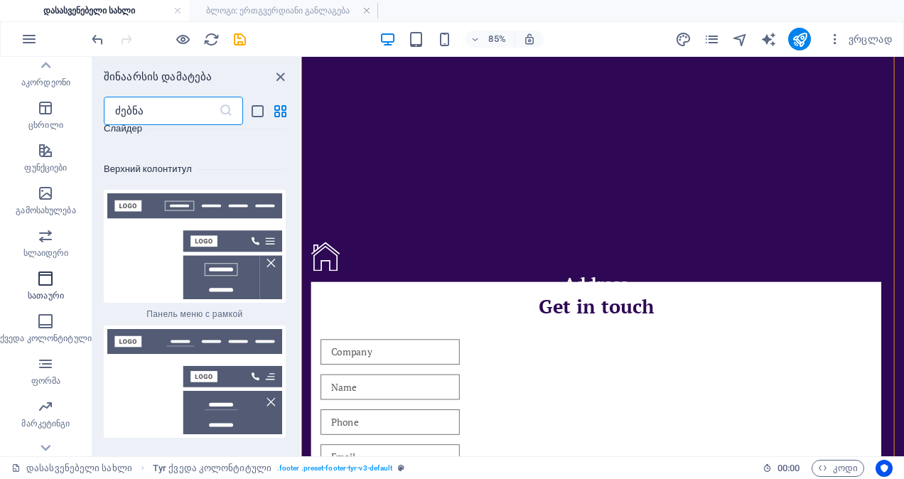
scroll to position [16639, 0]
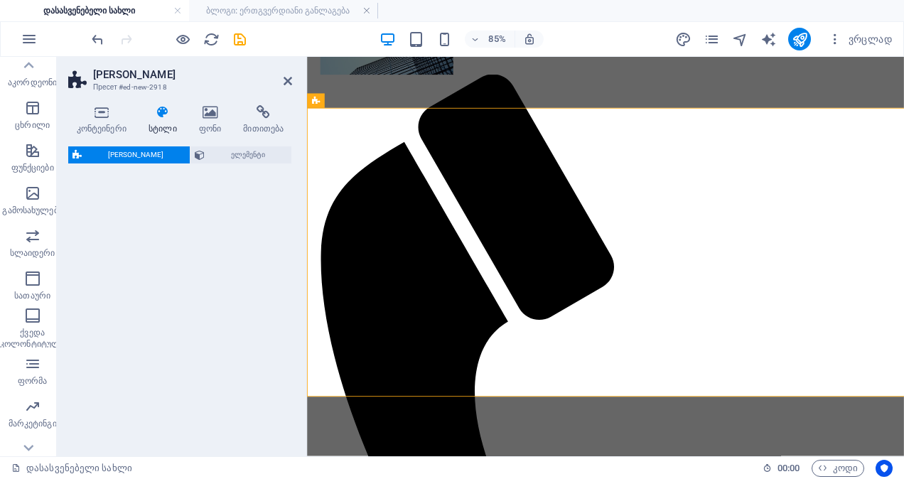
select select "rem"
select select "preset-menu-v2-border"
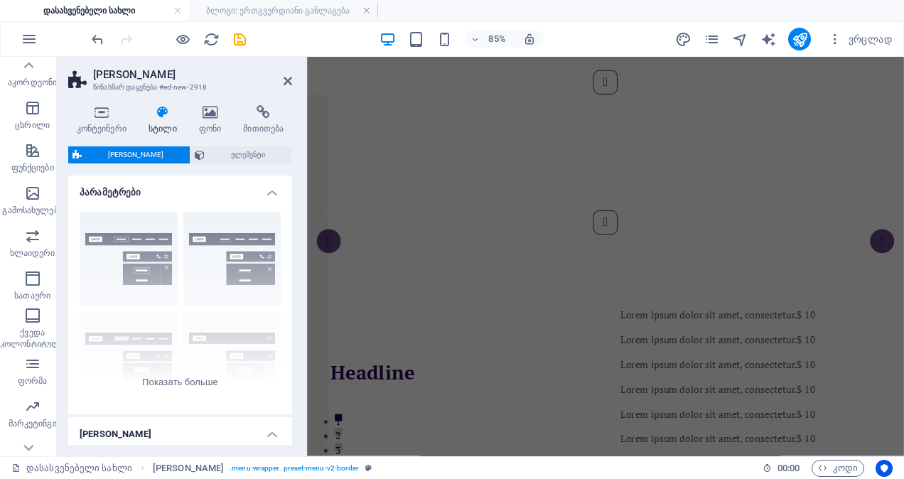
scroll to position [0, 0]
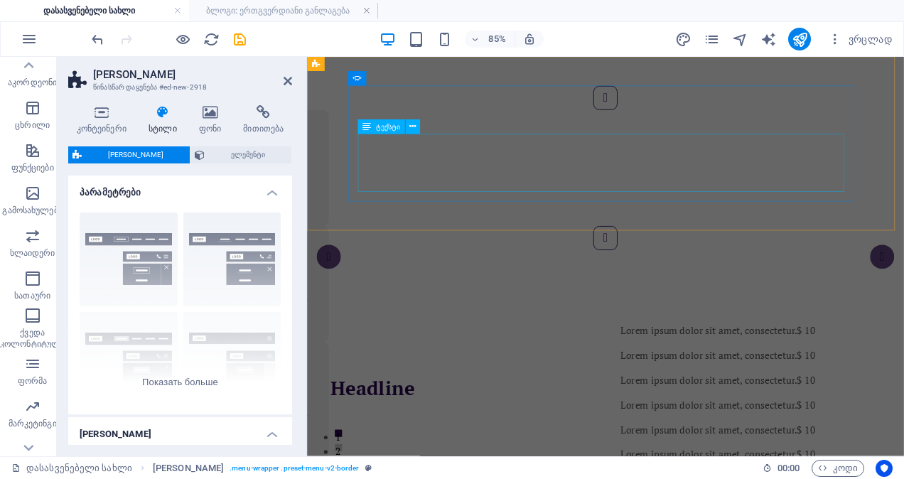
drag, startPoint x: 436, startPoint y: 310, endPoint x: 609, endPoint y: 176, distance: 218.8
drag, startPoint x: 541, startPoint y: 321, endPoint x: 583, endPoint y: 172, distance: 155.1
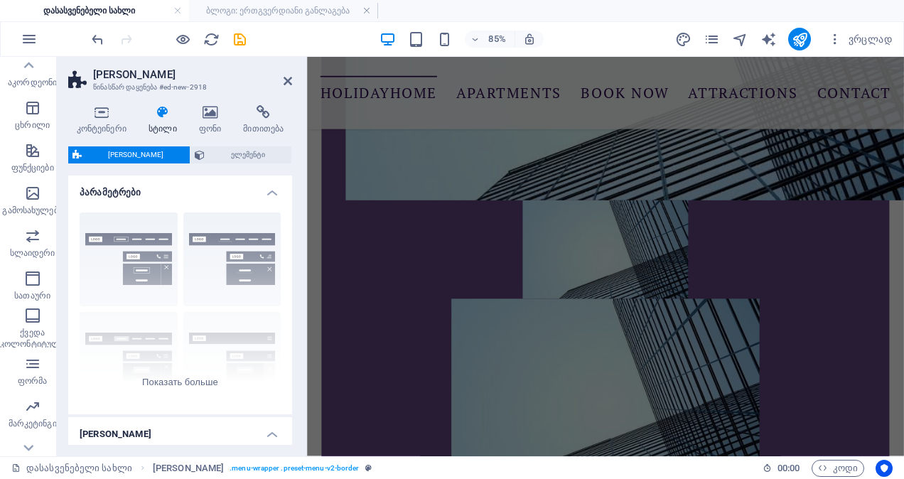
scroll to position [7504, 0]
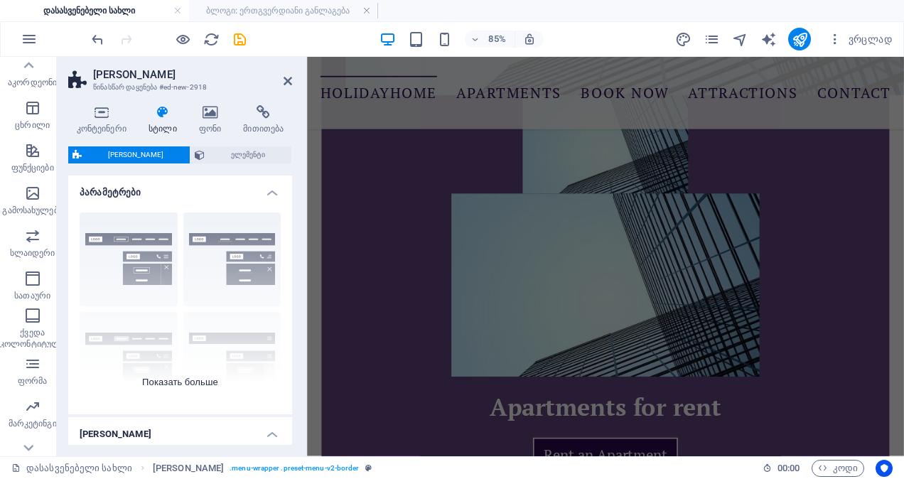
click at [228, 359] on div "Граница По центру По умолчанию Фиксированный Loki Триггер Широкий XXL" at bounding box center [180, 307] width 224 height 213
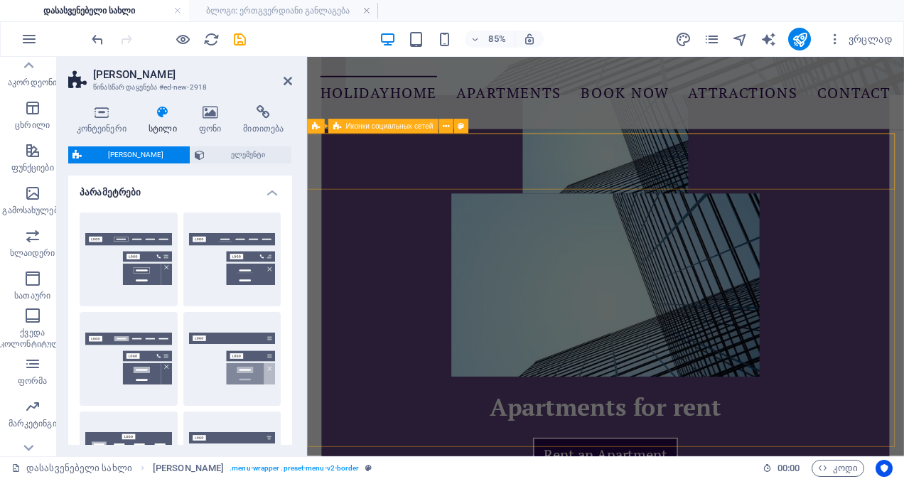
drag, startPoint x: 535, startPoint y: 416, endPoint x: 649, endPoint y: 147, distance: 291.8
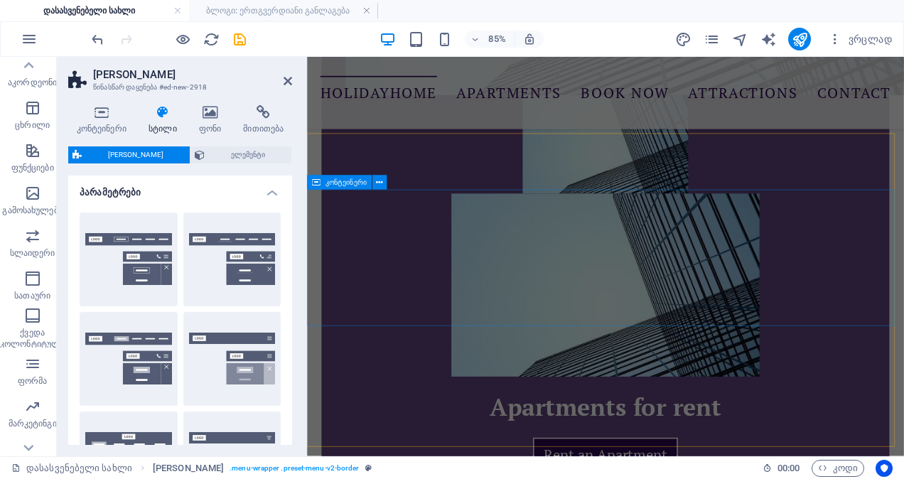
drag, startPoint x: 517, startPoint y: 398, endPoint x: 703, endPoint y: 214, distance: 261.7
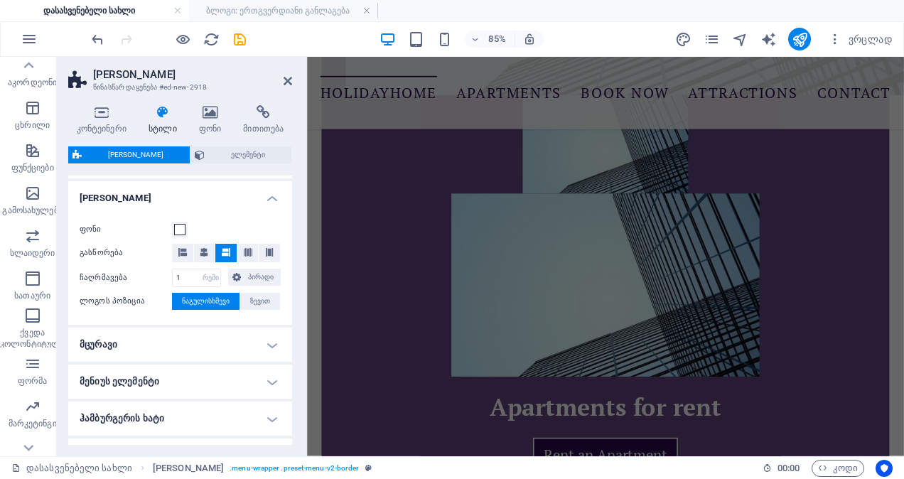
scroll to position [365, 0]
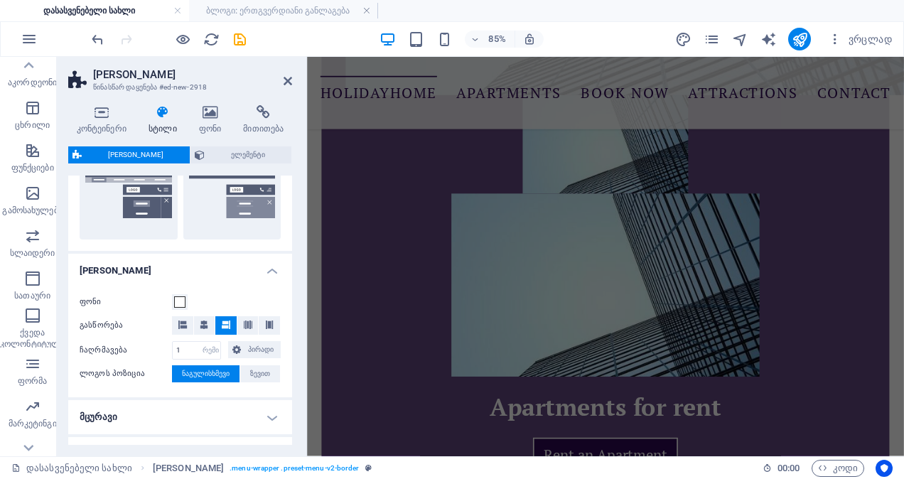
click at [266, 271] on h4 "მენიუს ზოლი" at bounding box center [180, 267] width 224 height 26
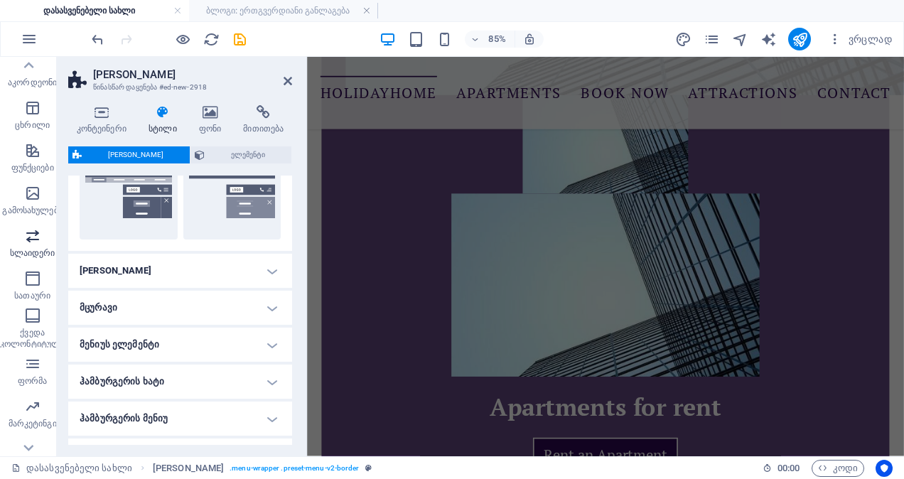
click at [30, 244] on icon "button" at bounding box center [32, 235] width 17 height 17
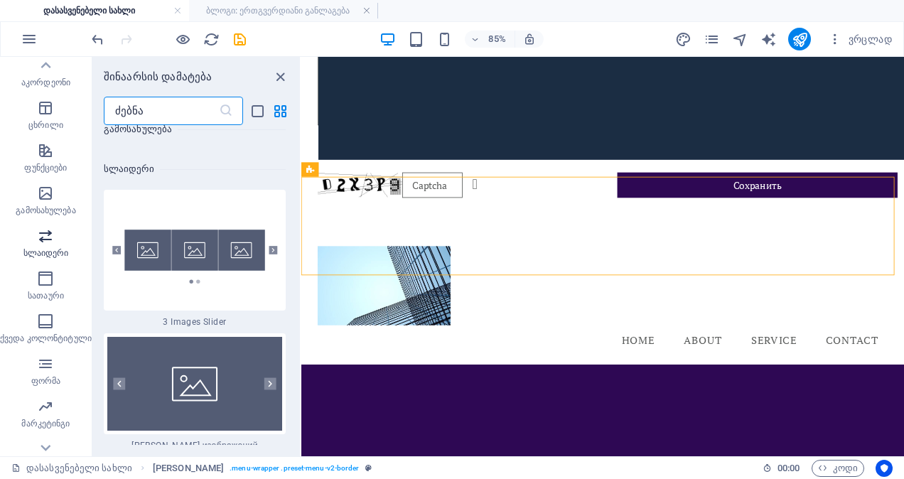
scroll to position [15621, 0]
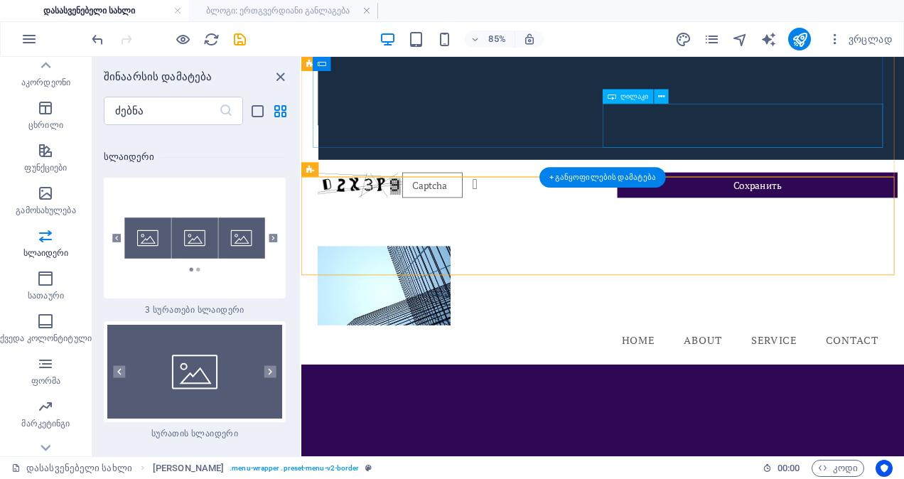
click at [747, 182] on div "Сохранить" at bounding box center [826, 208] width 330 height 53
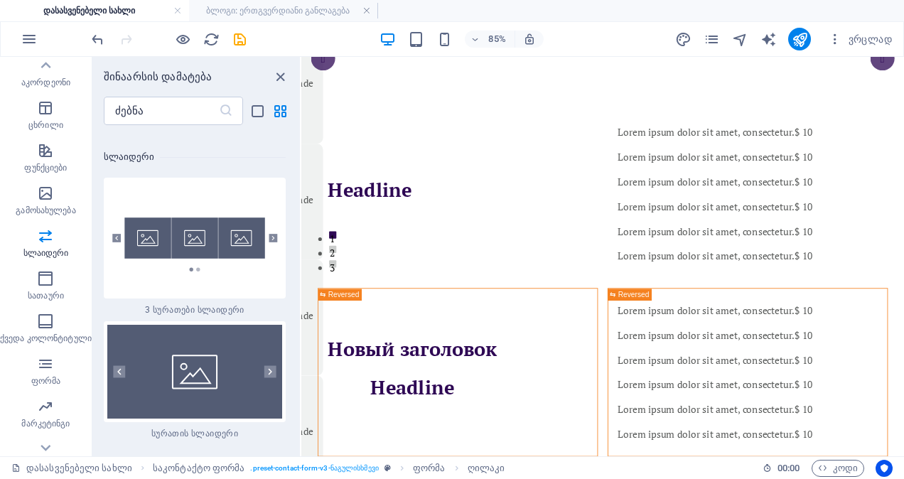
scroll to position [0, 0]
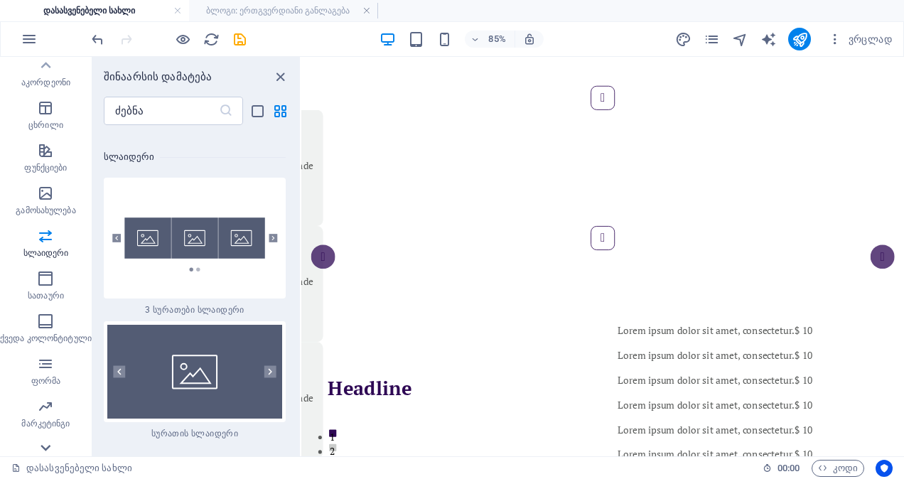
click at [43, 445] on icon at bounding box center [46, 448] width 20 height 20
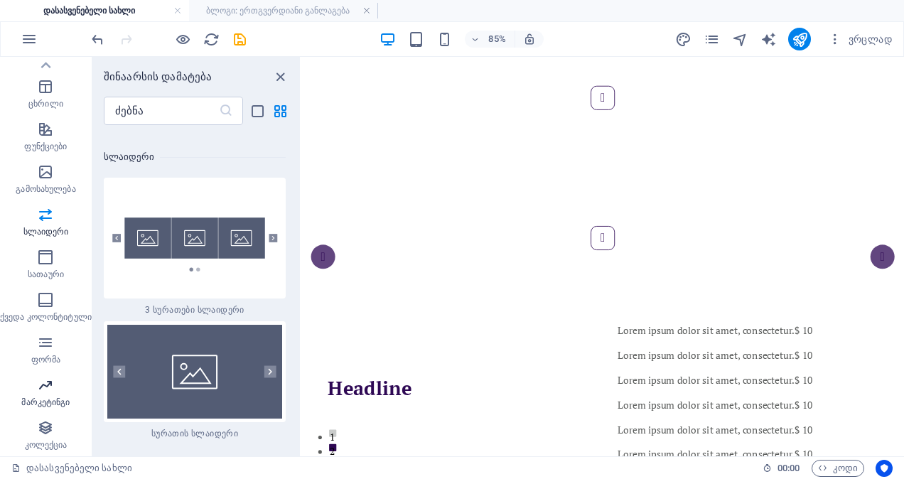
click at [51, 379] on icon "button" at bounding box center [45, 384] width 17 height 17
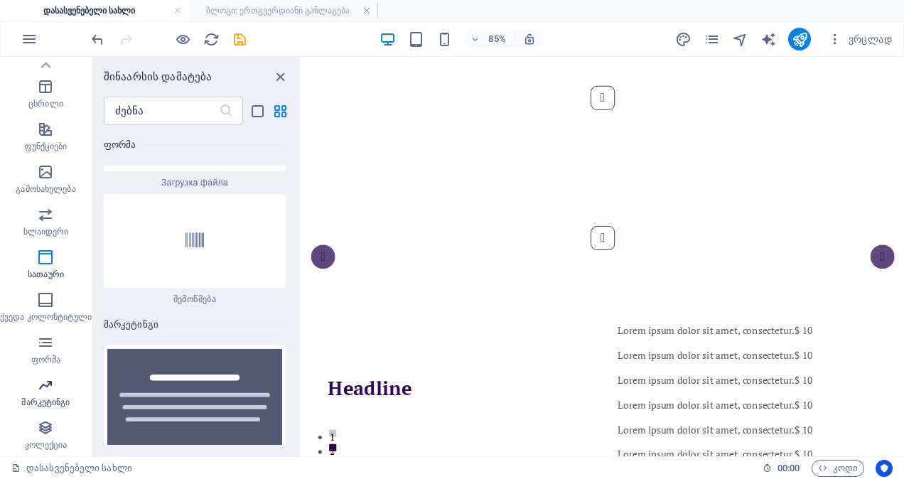
scroll to position [22624, 0]
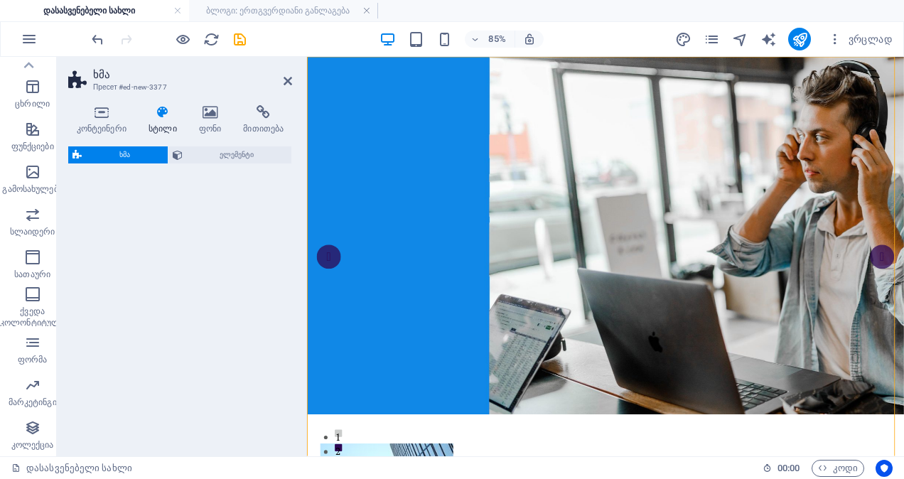
select select "%"
select select "rem"
select select "px"
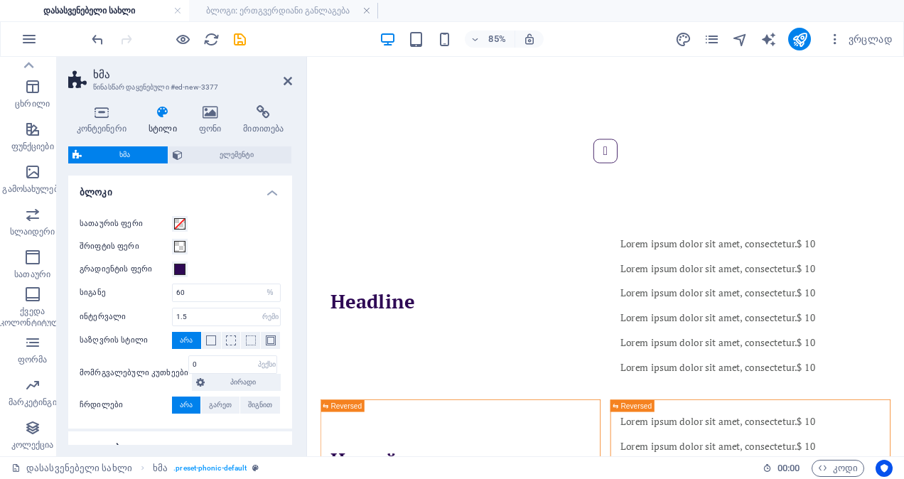
scroll to position [2257, 0]
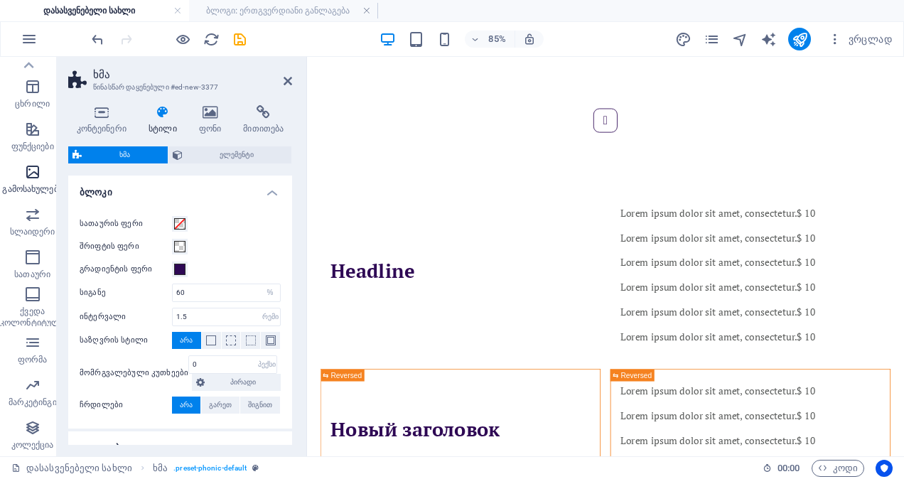
click at [27, 187] on p "გამოსახულება" at bounding box center [32, 188] width 60 height 11
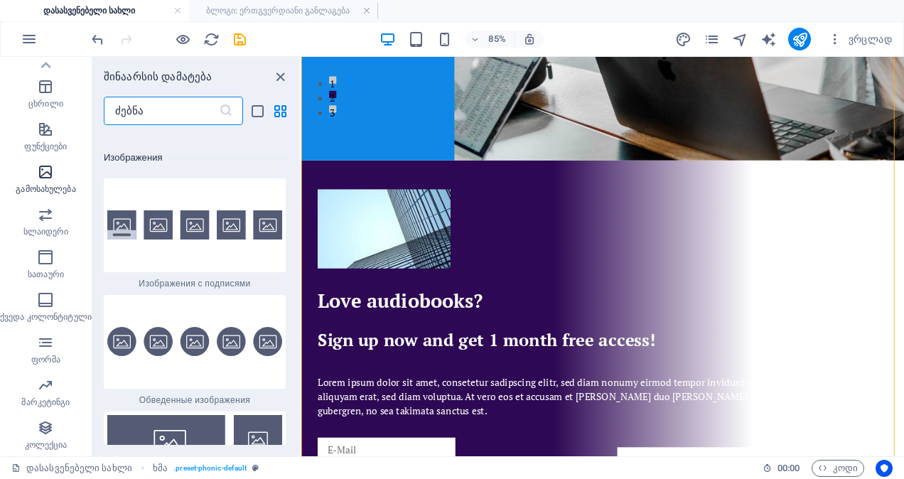
scroll to position [13811, 0]
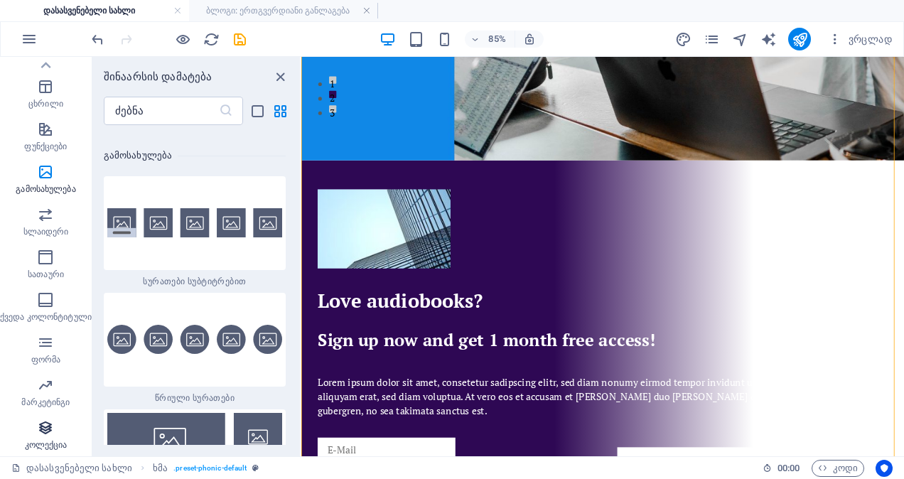
click at [49, 423] on icon "button" at bounding box center [45, 427] width 17 height 17
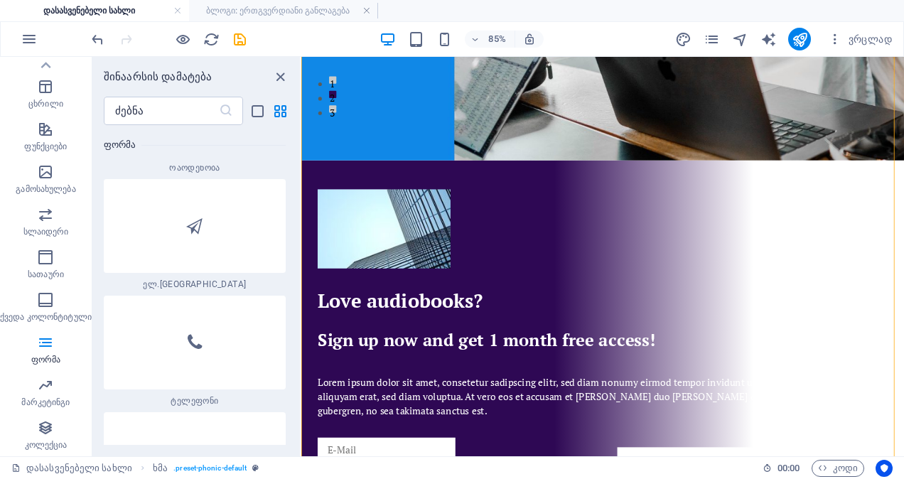
scroll to position [20932, 0]
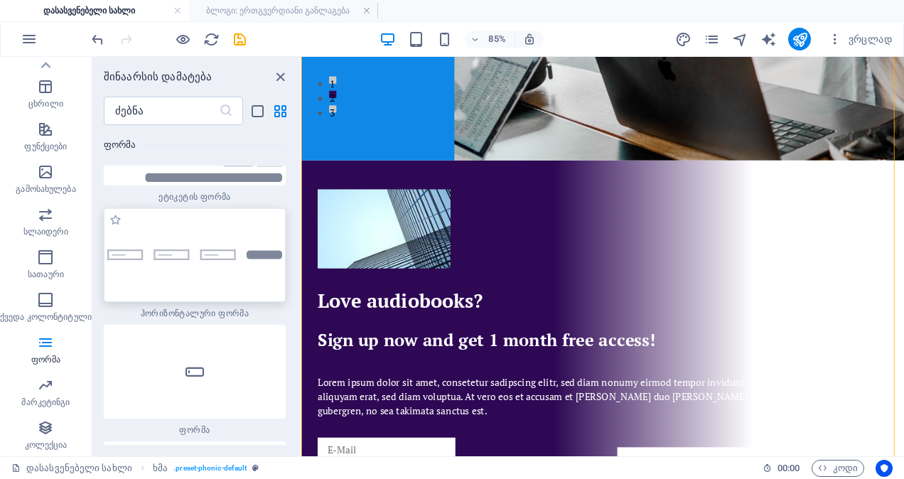
click at [183, 218] on div at bounding box center [195, 255] width 182 height 94
drag, startPoint x: 484, startPoint y: 275, endPoint x: 503, endPoint y: 212, distance: 65.2
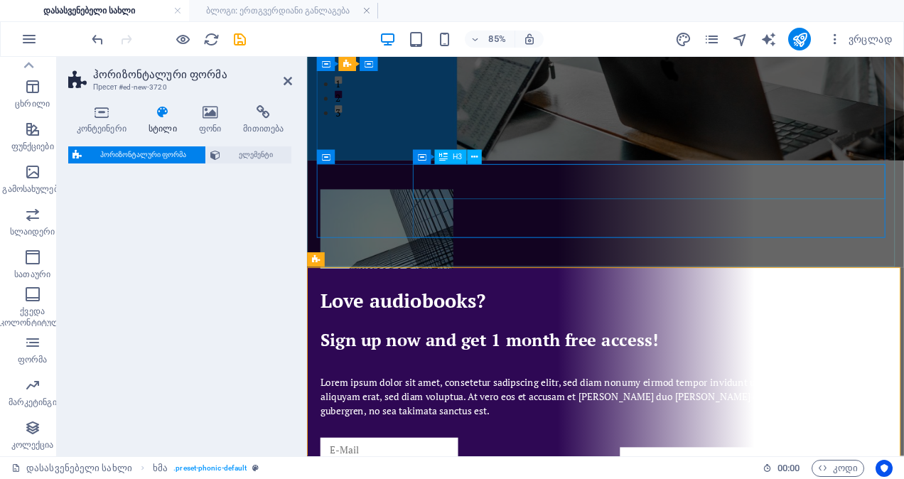
scroll to position [1155, 0]
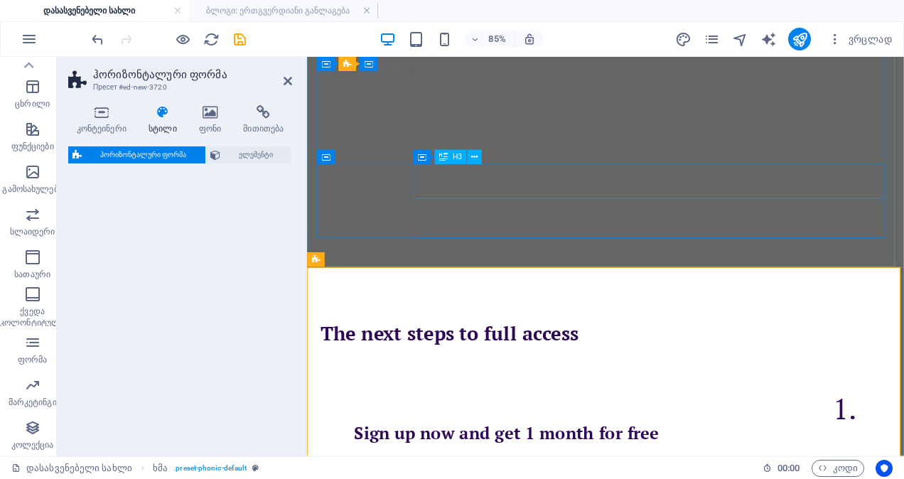
select select "rem"
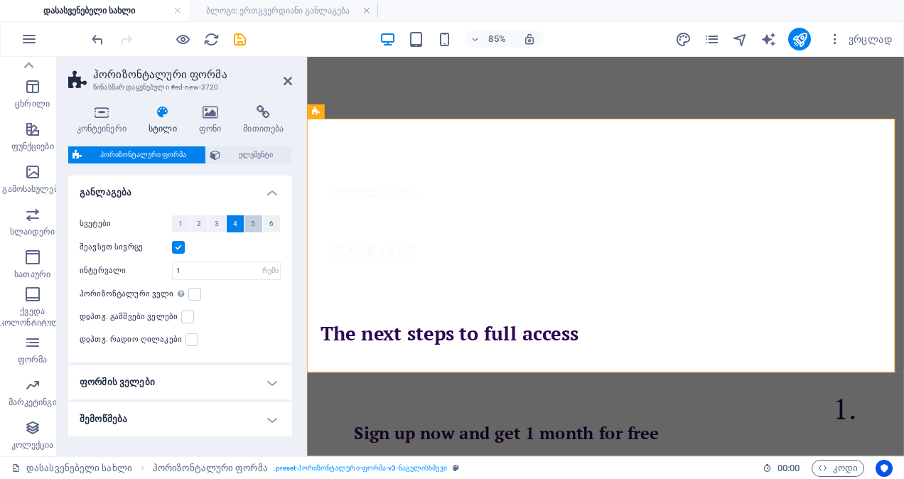
click at [251, 221] on span "5" at bounding box center [253, 223] width 4 height 17
drag, startPoint x: 288, startPoint y: 206, endPoint x: 288, endPoint y: 113, distance: 93.1
click at [288, 113] on div "კონტეინერი სტილი ფონი მითითება Размер Высота По умолчанию px rem % vh vw Минима…" at bounding box center [180, 275] width 224 height 340
click at [105, 381] on h4 "ფორმის ველები" at bounding box center [180, 382] width 224 height 34
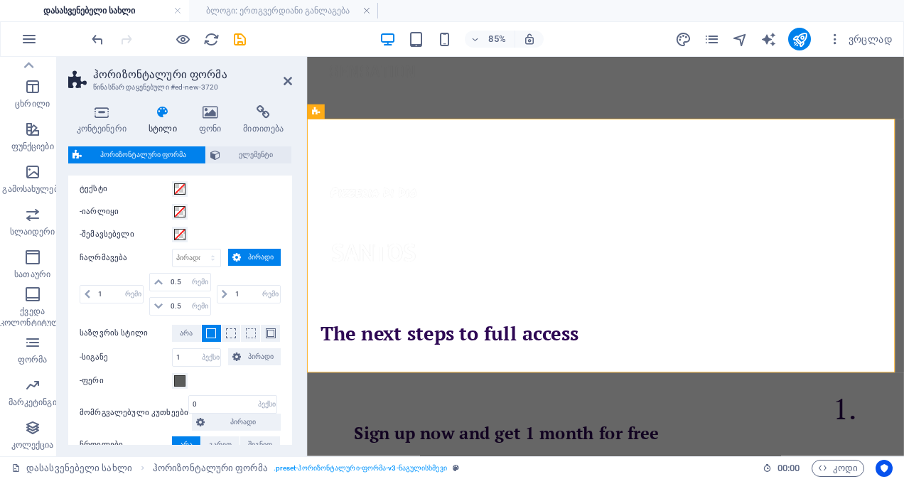
scroll to position [413, 0]
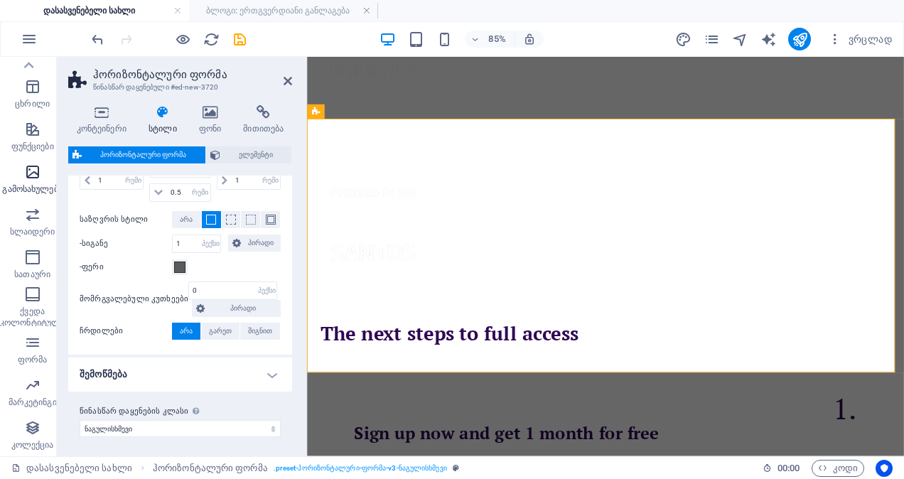
click at [27, 170] on icon "button" at bounding box center [32, 171] width 17 height 17
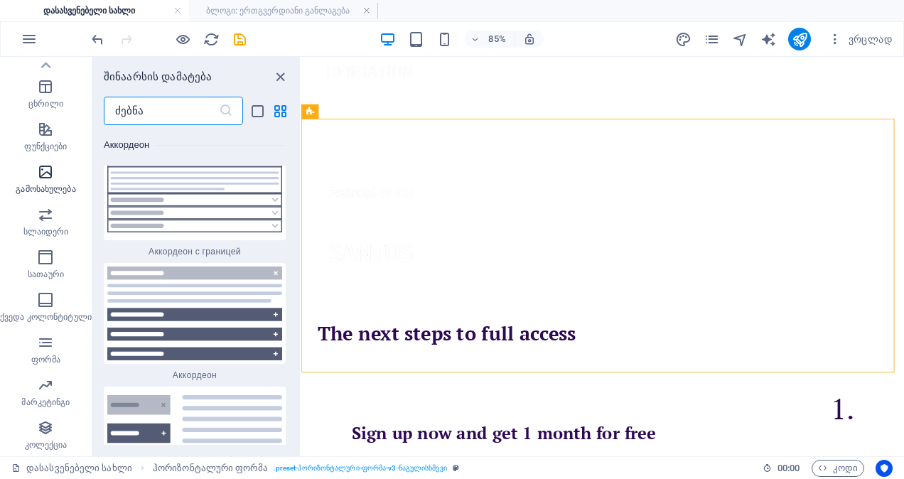
scroll to position [13811, 0]
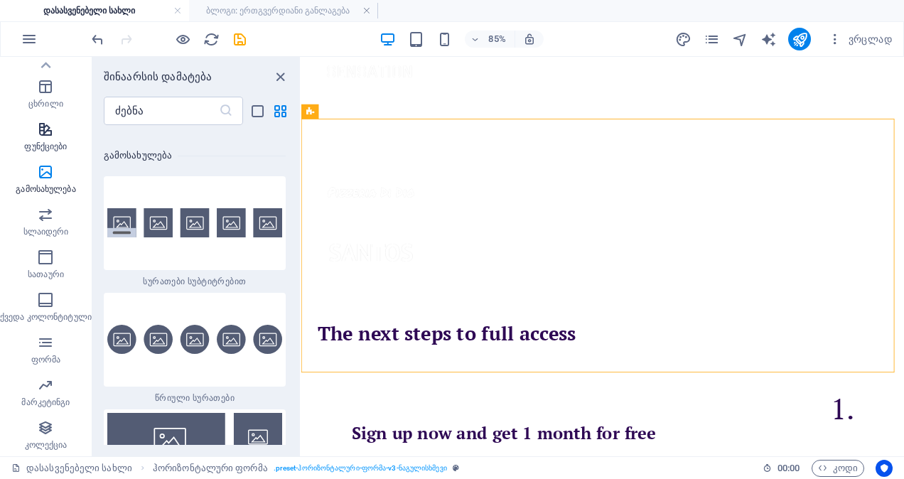
click at [46, 134] on icon "button" at bounding box center [45, 129] width 17 height 17
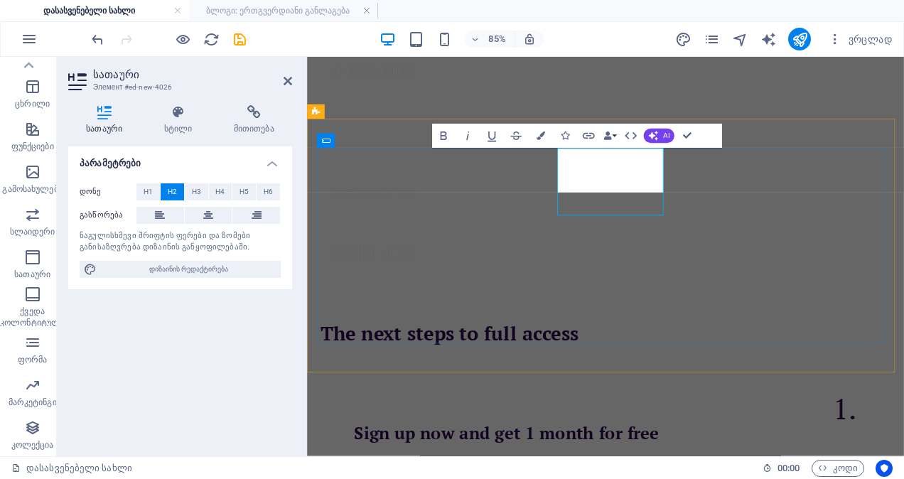
scroll to position [1155, 0]
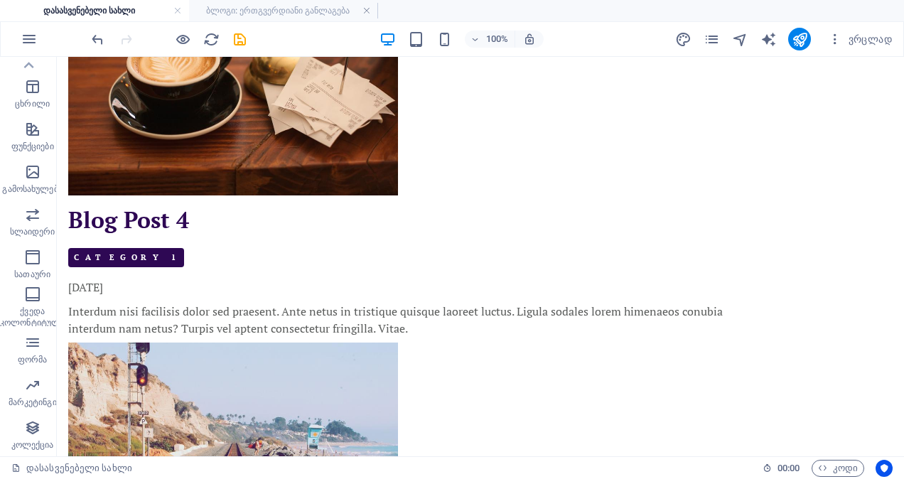
scroll to position [5727, 0]
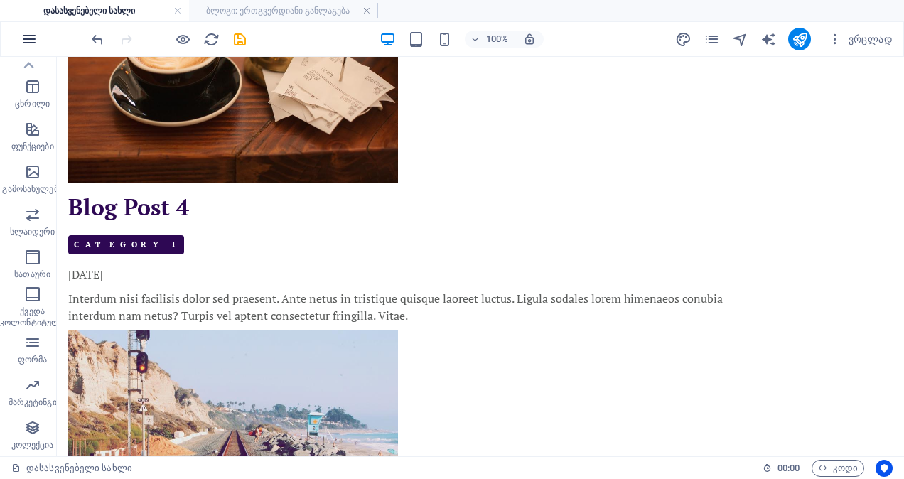
click at [25, 37] on icon "button" at bounding box center [29, 39] width 17 height 17
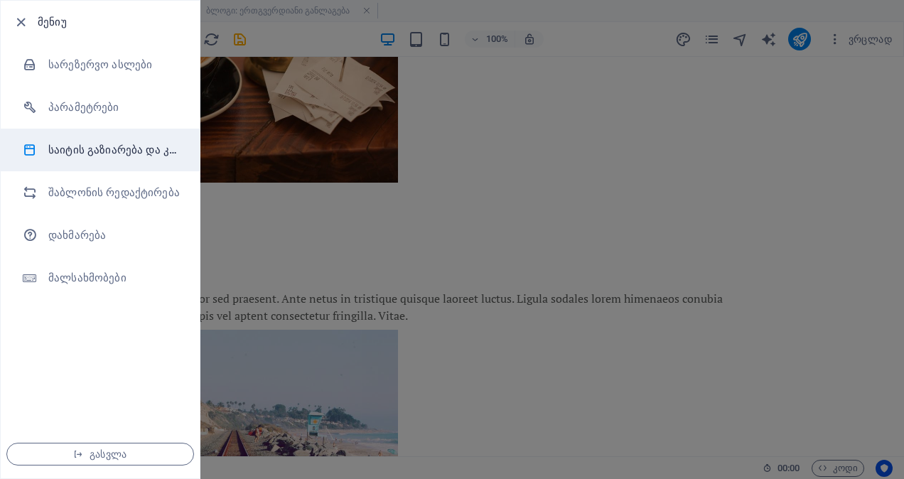
click at [90, 142] on h6 "საიტის გაზიარება და კოპირება" at bounding box center [113, 149] width 131 height 17
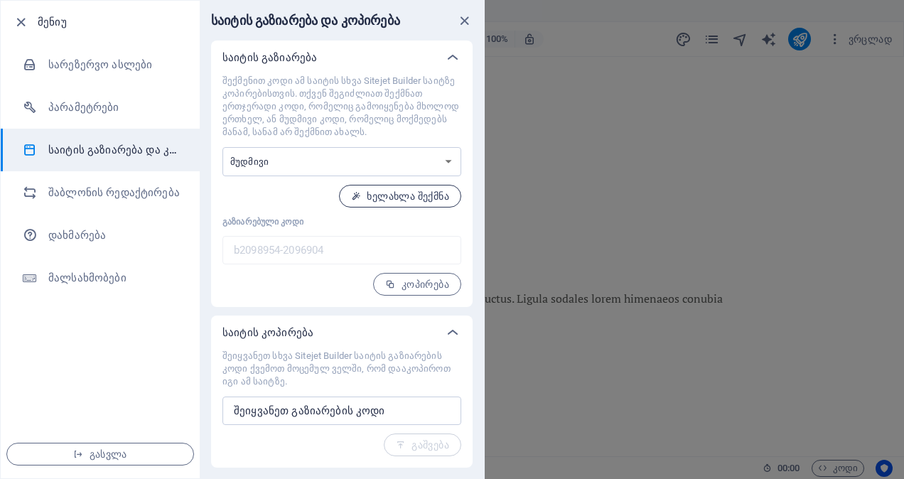
click at [375, 201] on font "ხელახლა შექმნა" at bounding box center [408, 195] width 82 height 11
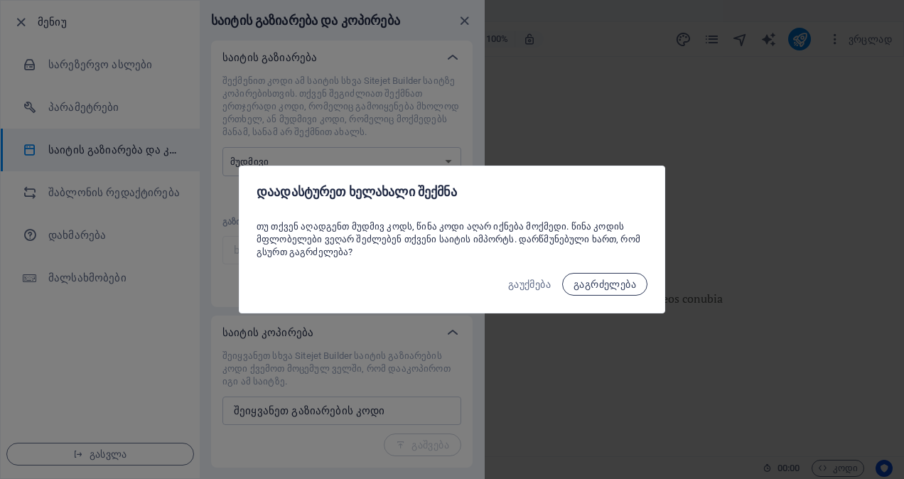
click at [607, 284] on span "გაგრძელება" at bounding box center [604, 283] width 63 height 11
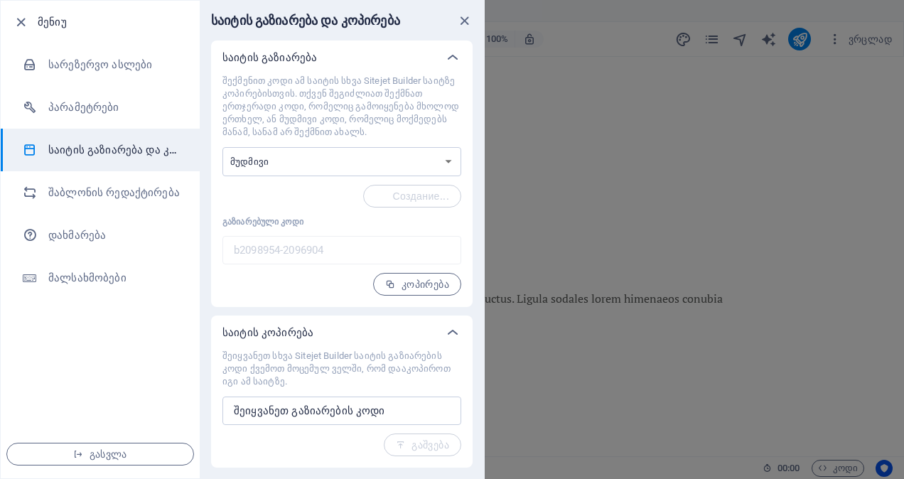
type input "27f7b25c-2096904"
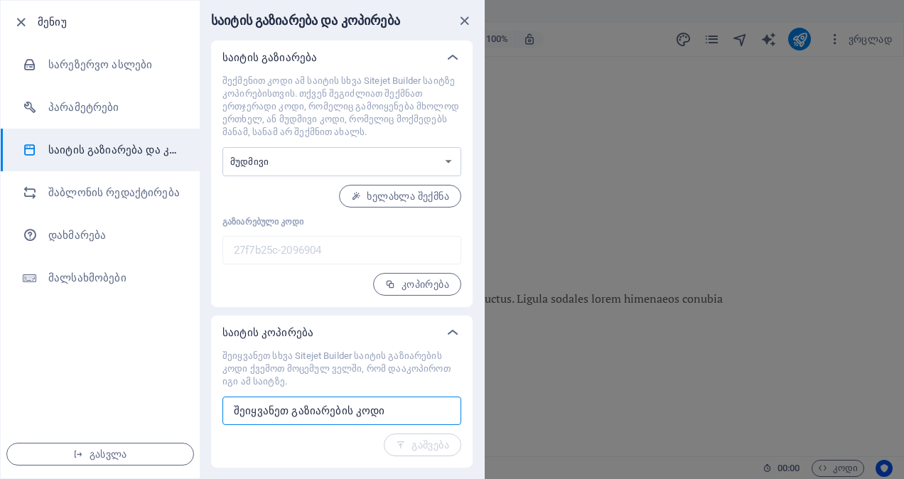
click at [301, 412] on input "text" at bounding box center [341, 410] width 239 height 28
click at [287, 151] on select "ერთჯერადი მუდმივი" at bounding box center [341, 161] width 239 height 29
select select "onetime"
click at [222, 147] on select "ერთჯერადი მუდმივი" at bounding box center [341, 161] width 239 height 29
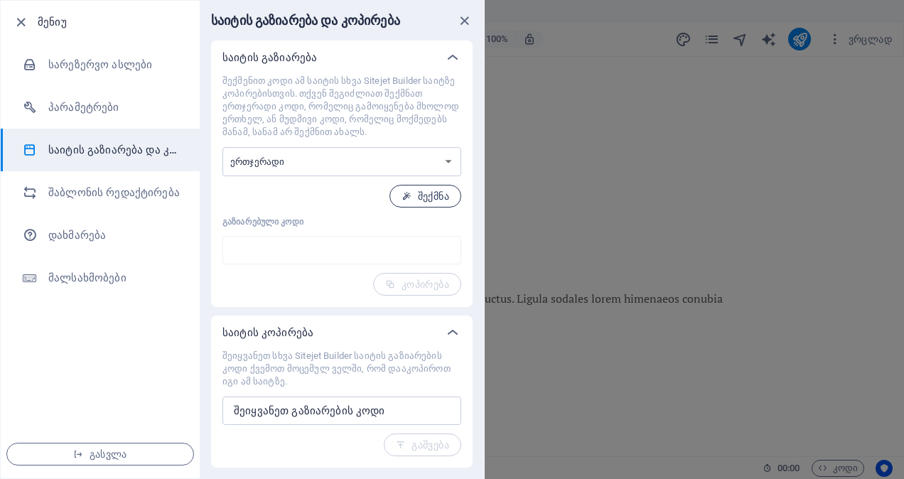
click at [428, 195] on font "შექმნა" at bounding box center [433, 195] width 31 height 11
type input "d3a989ce-2096904"
click at [421, 284] on font "კოპირება" at bounding box center [425, 283] width 48 height 11
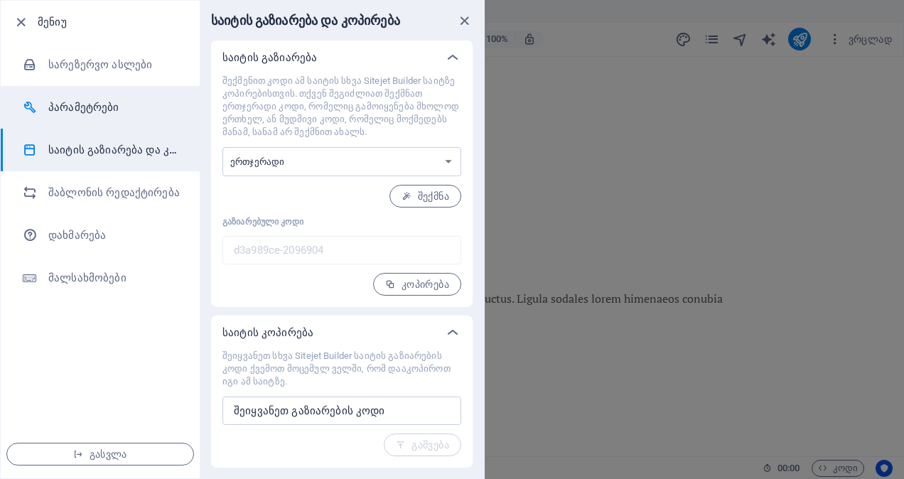
click at [84, 107] on h6 "პარამეტრები" at bounding box center [113, 107] width 131 height 17
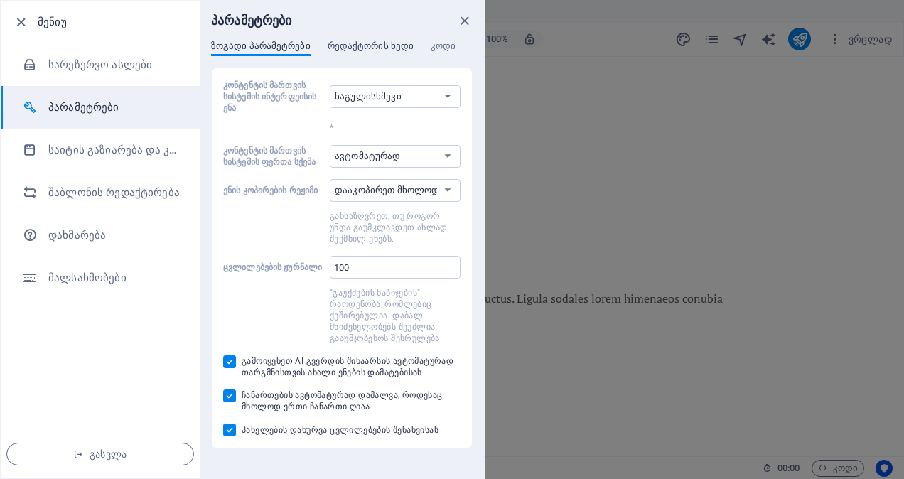
click at [384, 45] on span "რედაქტორის ხედი" at bounding box center [370, 48] width 86 height 20
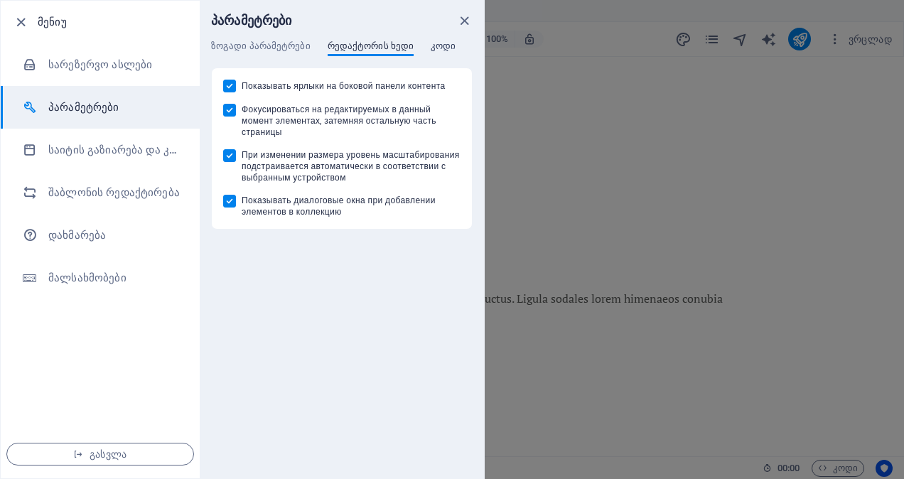
click at [438, 45] on span "კოდი" at bounding box center [442, 48] width 25 height 20
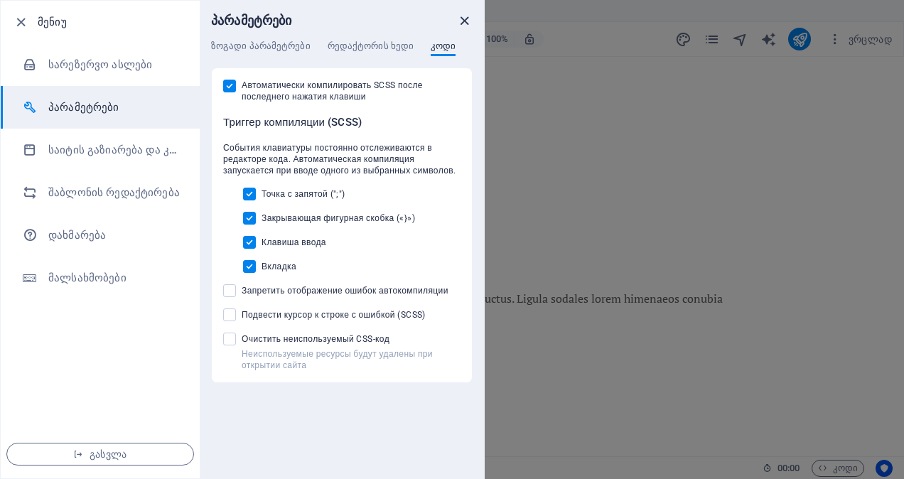
click at [466, 18] on icon "დახურვა" at bounding box center [464, 21] width 16 height 16
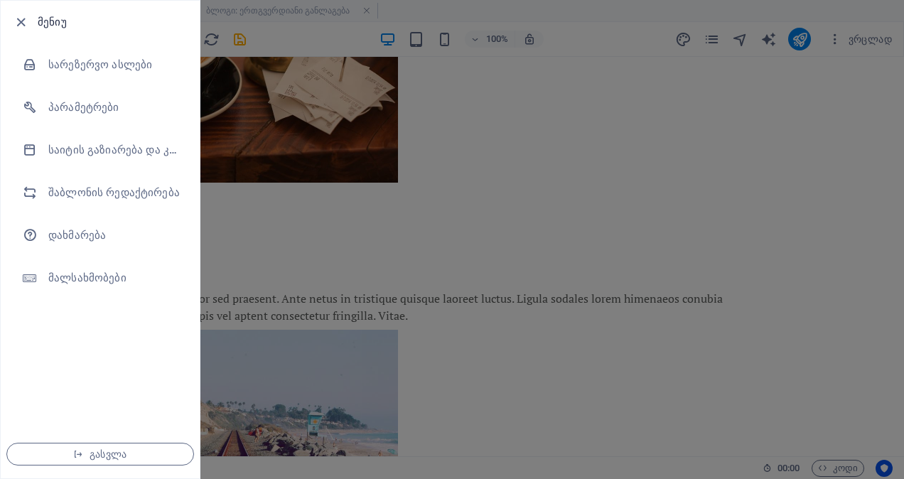
click at [216, 267] on div at bounding box center [452, 239] width 904 height 479
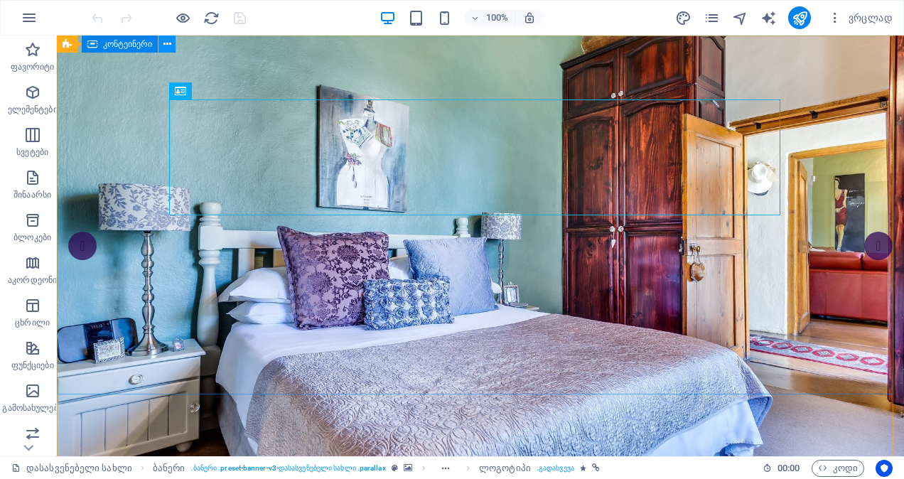
click at [166, 45] on icon at bounding box center [167, 44] width 8 height 15
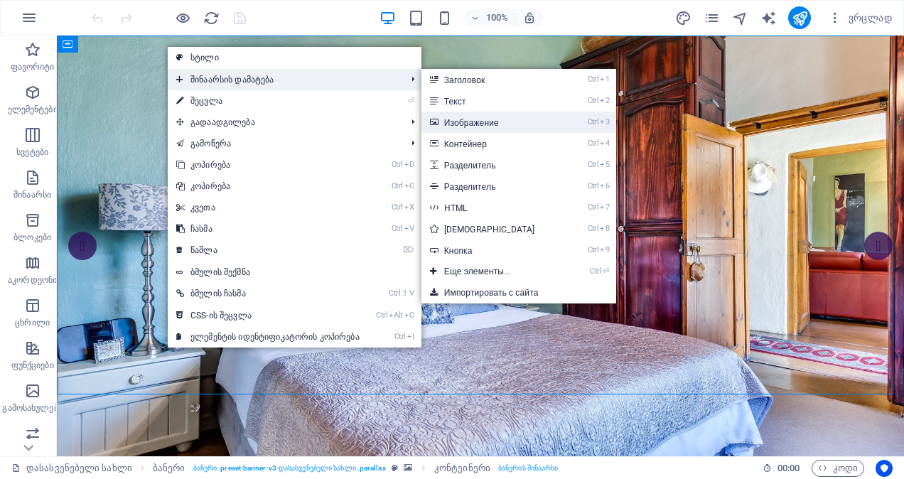
click at [470, 122] on font "Изображение" at bounding box center [471, 123] width 55 height 10
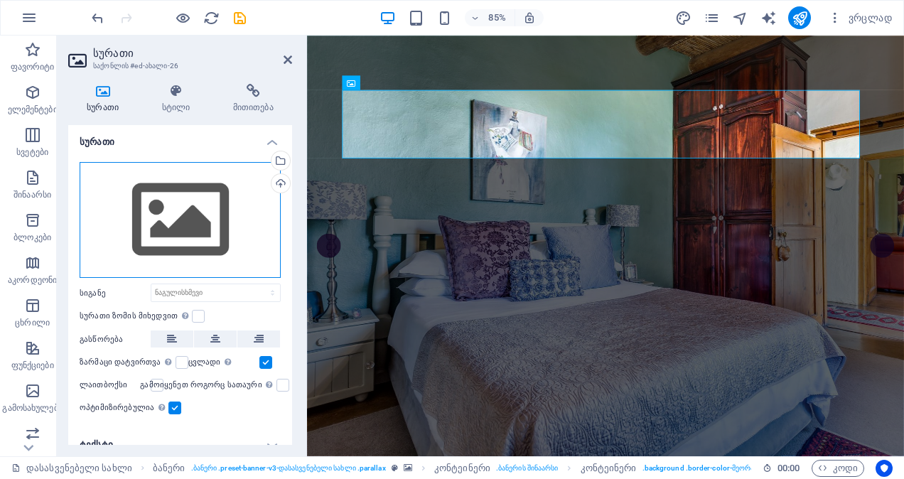
click at [149, 242] on div "Перетащите файлы сюда, нажмите, чтобы выбрать файлы, или выберите файлы из разд…" at bounding box center [180, 220] width 201 height 116
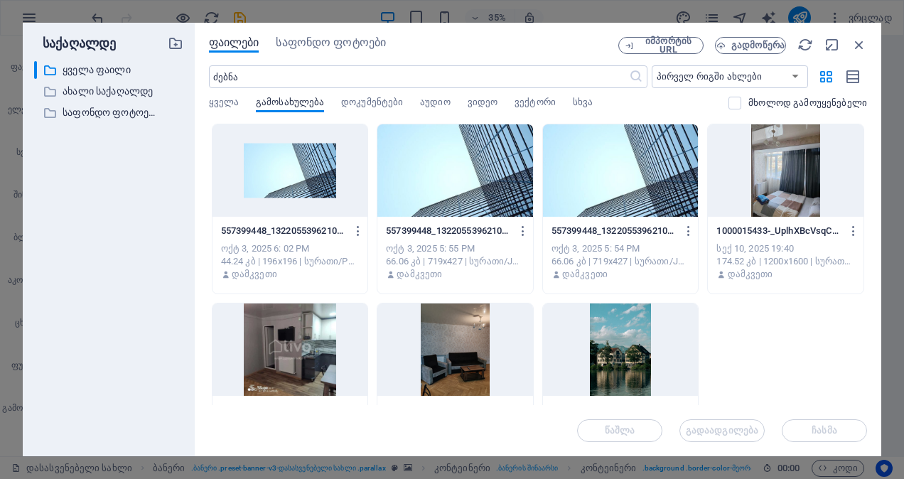
click at [403, 210] on div at bounding box center [455, 170] width 156 height 92
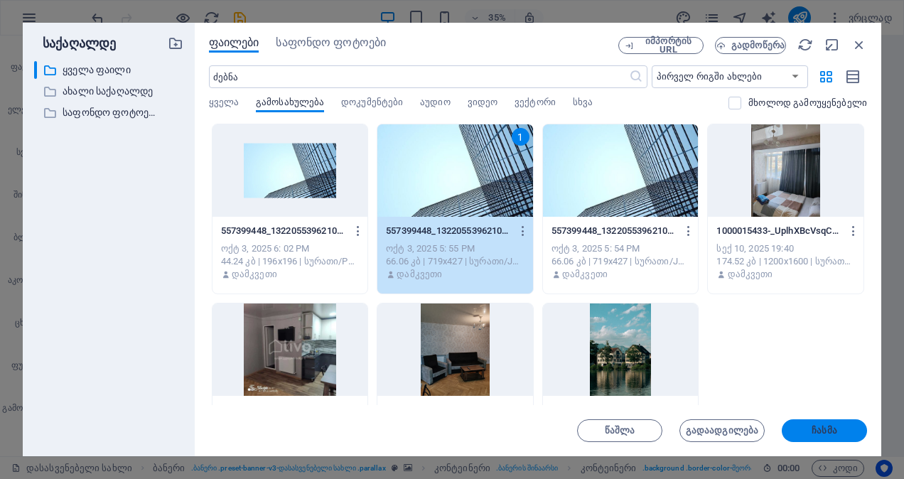
click at [813, 427] on span "ჩასმა" at bounding box center [823, 430] width 25 height 9
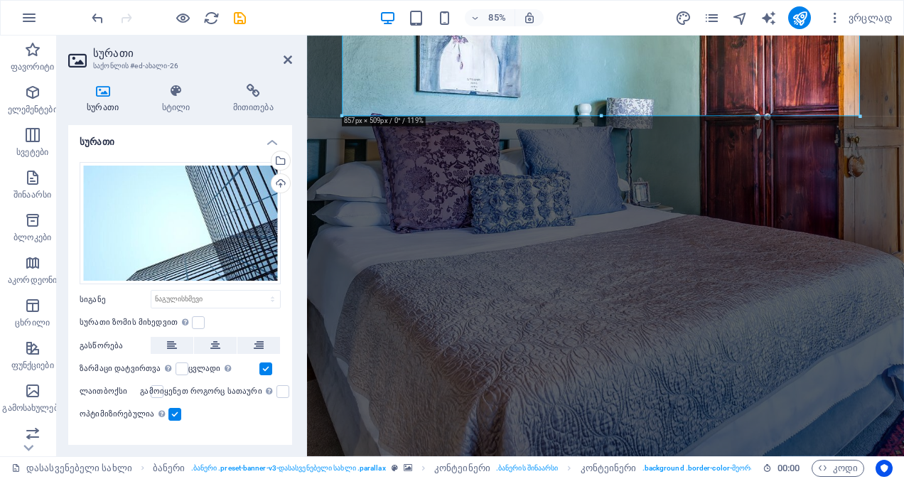
scroll to position [358, 0]
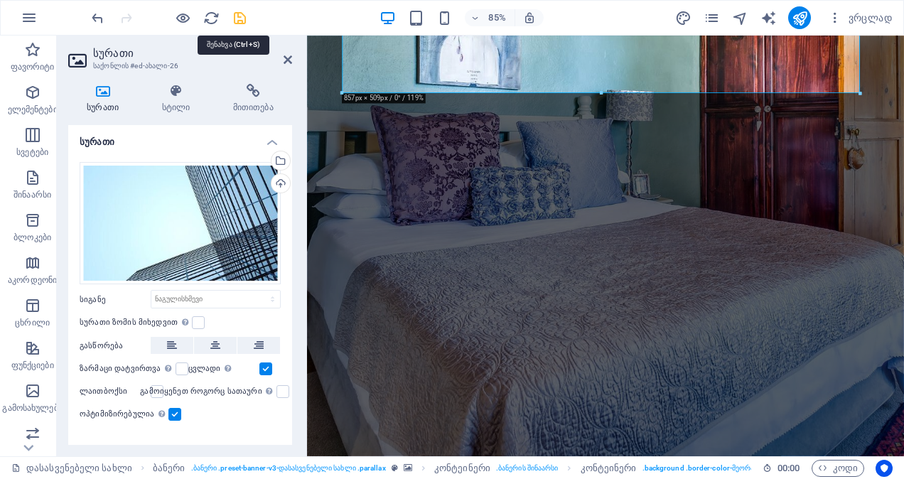
click at [239, 18] on icon "შენახვა" at bounding box center [240, 18] width 16 height 16
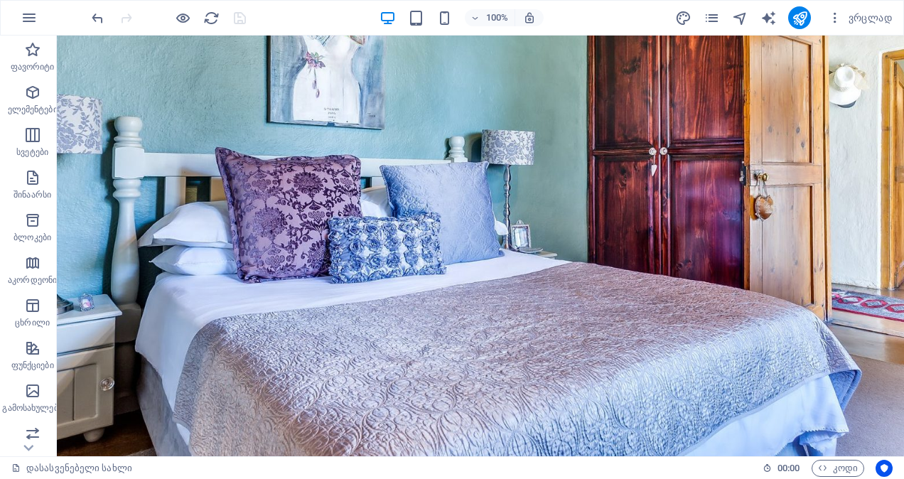
scroll to position [234, 0]
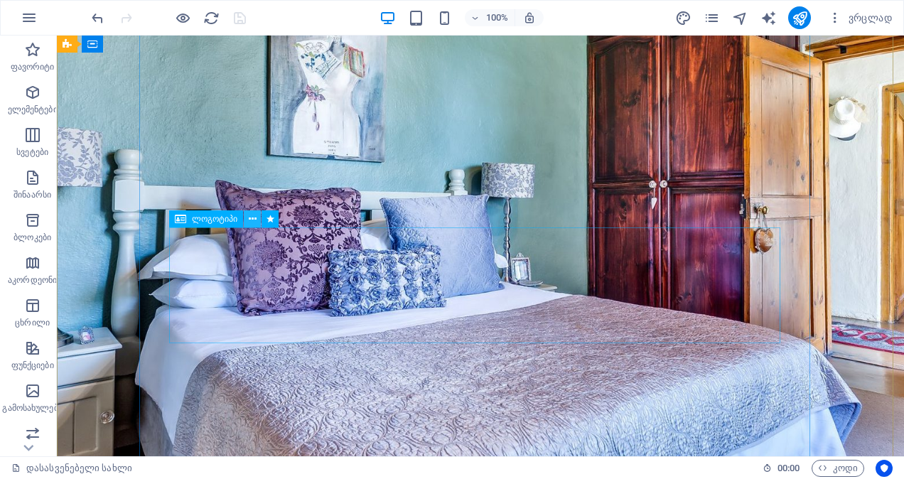
click at [251, 217] on icon at bounding box center [253, 219] width 8 height 15
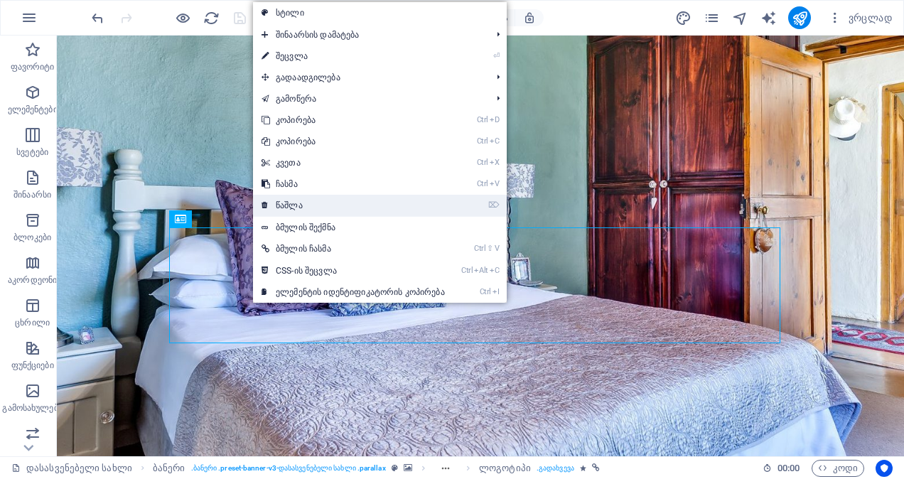
click at [269, 203] on link "⌦ წაშლა" at bounding box center [353, 205] width 200 height 21
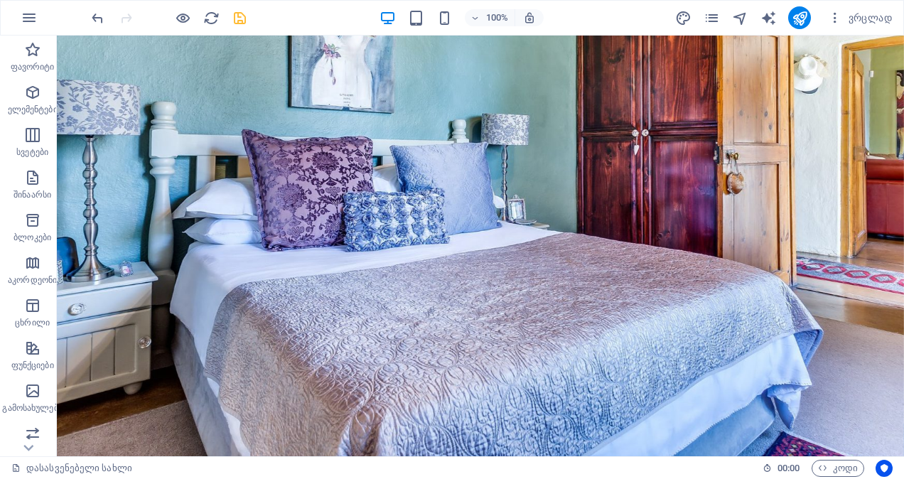
scroll to position [348, 0]
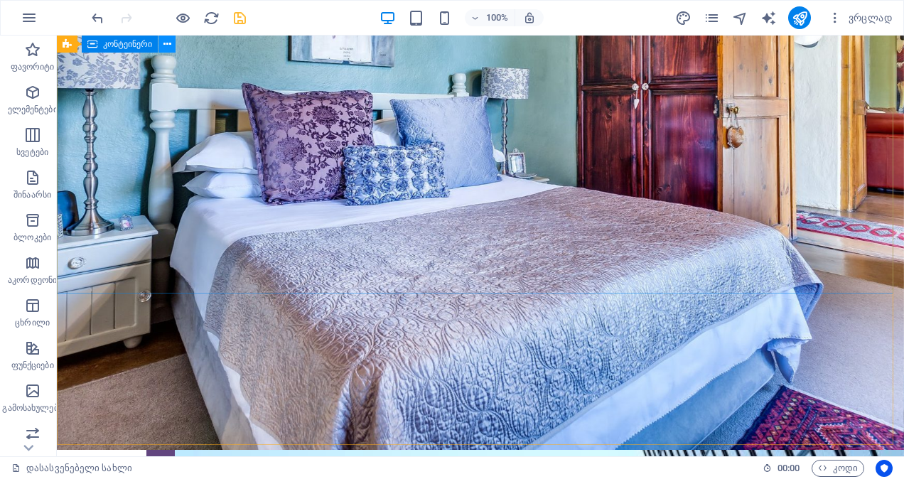
click at [163, 45] on icon at bounding box center [167, 44] width 8 height 15
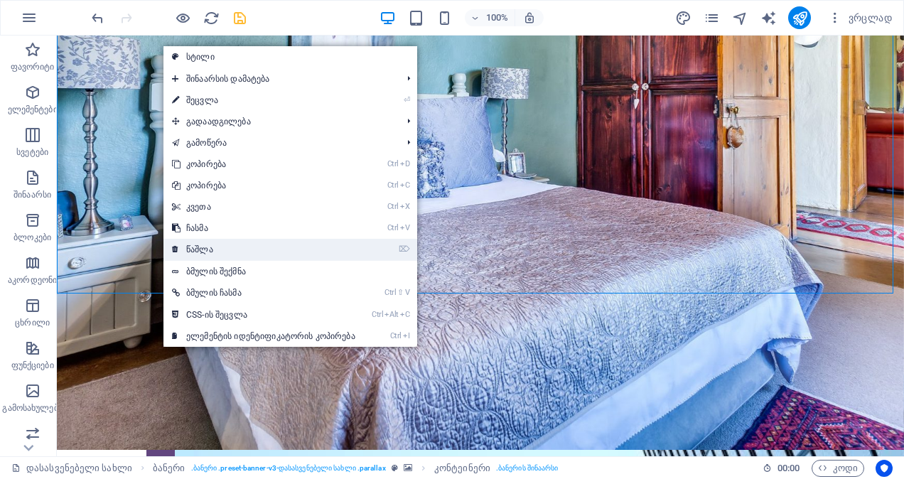
click at [203, 257] on link "⌦ წაშლა" at bounding box center [263, 249] width 200 height 21
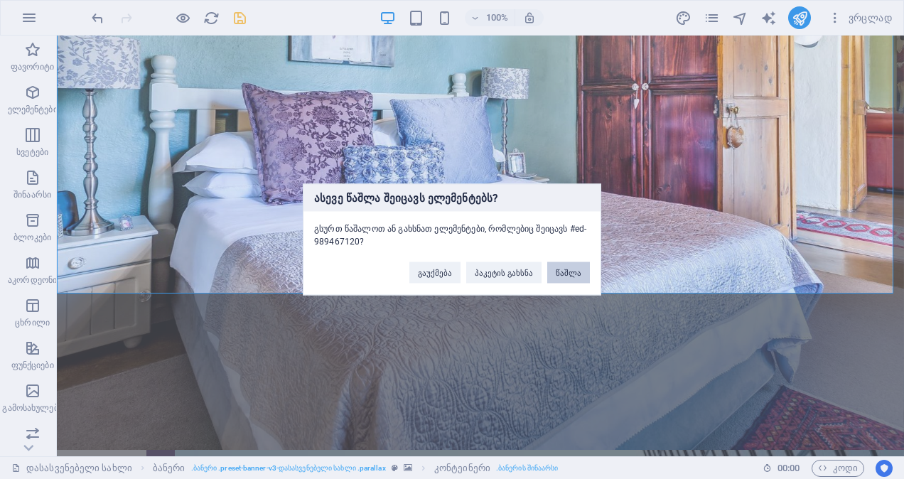
click at [568, 273] on button "წაშლა" at bounding box center [568, 272] width 43 height 21
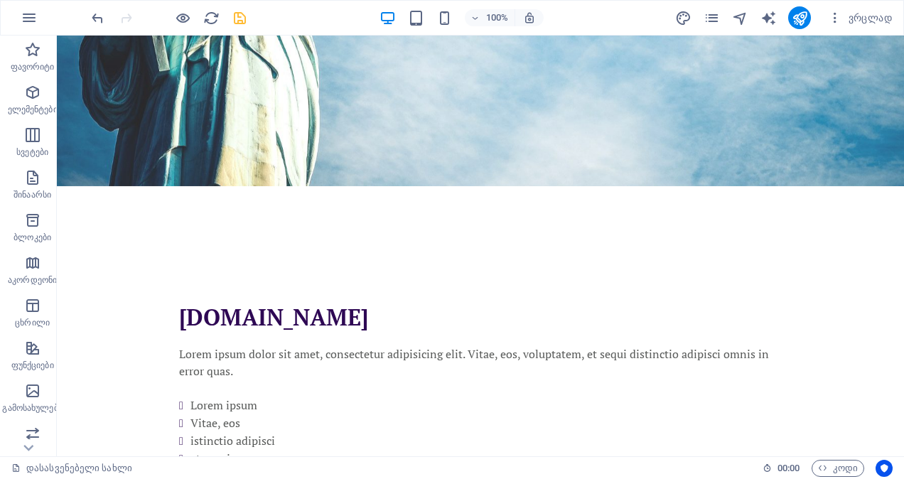
scroll to position [918, 0]
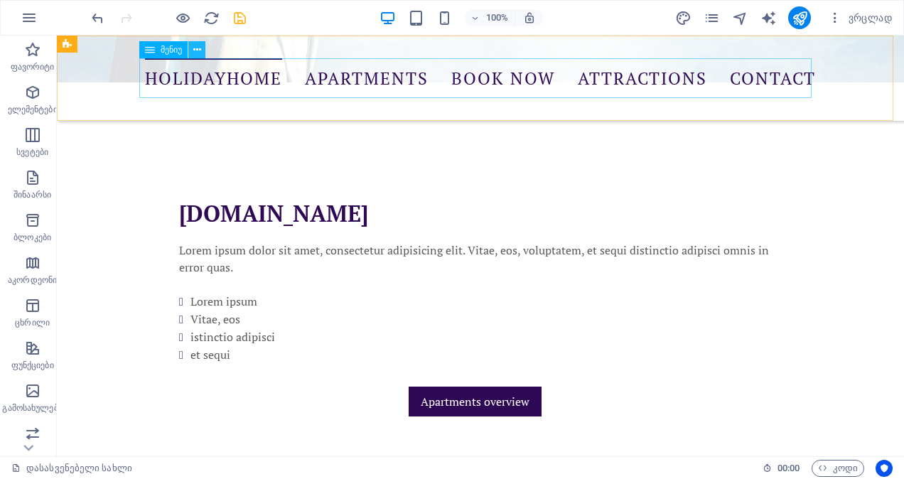
click at [199, 47] on icon at bounding box center [197, 50] width 8 height 15
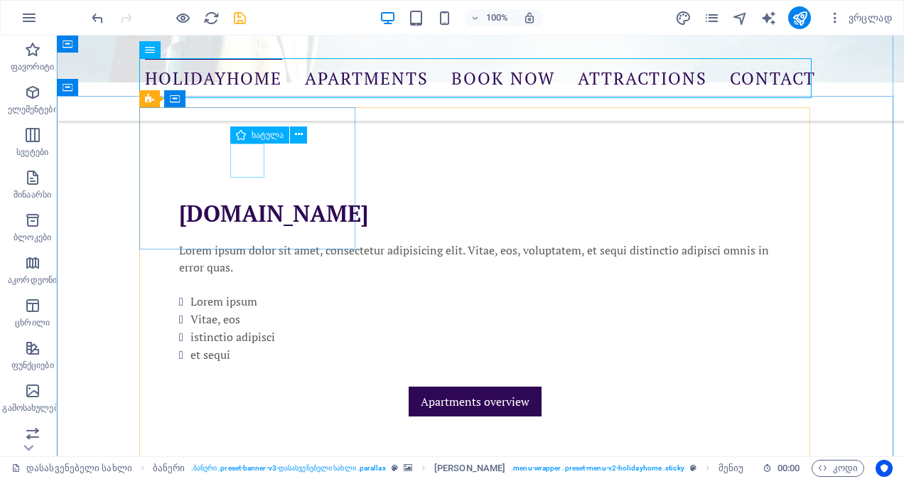
drag, startPoint x: 178, startPoint y: 108, endPoint x: 234, endPoint y: 143, distance: 67.0
click at [234, 143] on div "ხატულა" at bounding box center [273, 135] width 86 height 18
click at [229, 168] on icon at bounding box center [229, 168] width 8 height 15
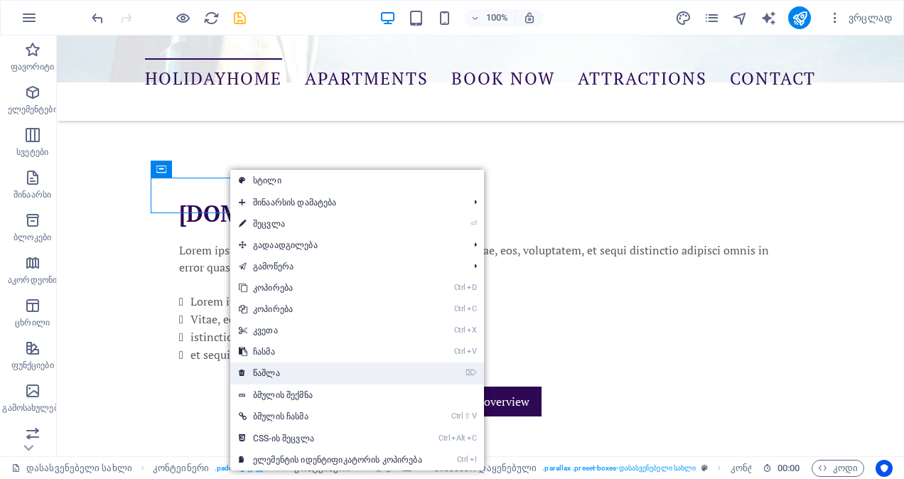
click at [266, 374] on font "წაშლა" at bounding box center [266, 373] width 27 height 10
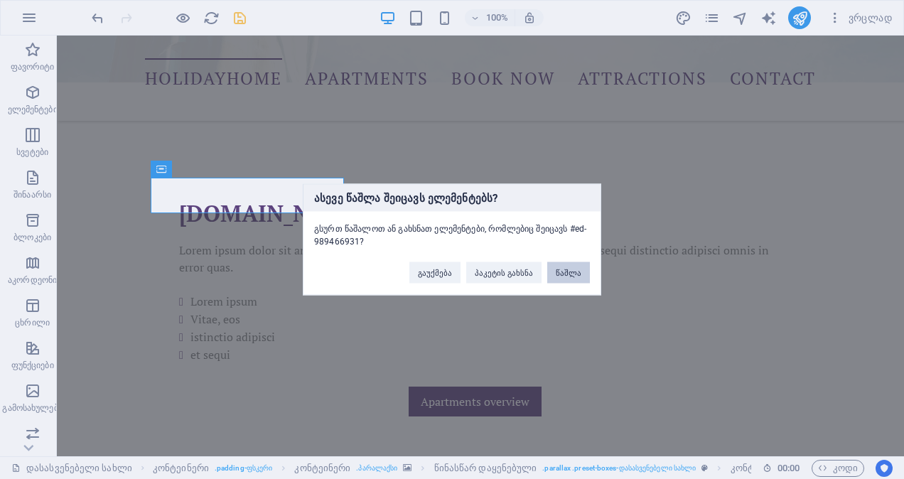
click at [568, 268] on button "წაშლა" at bounding box center [568, 272] width 43 height 21
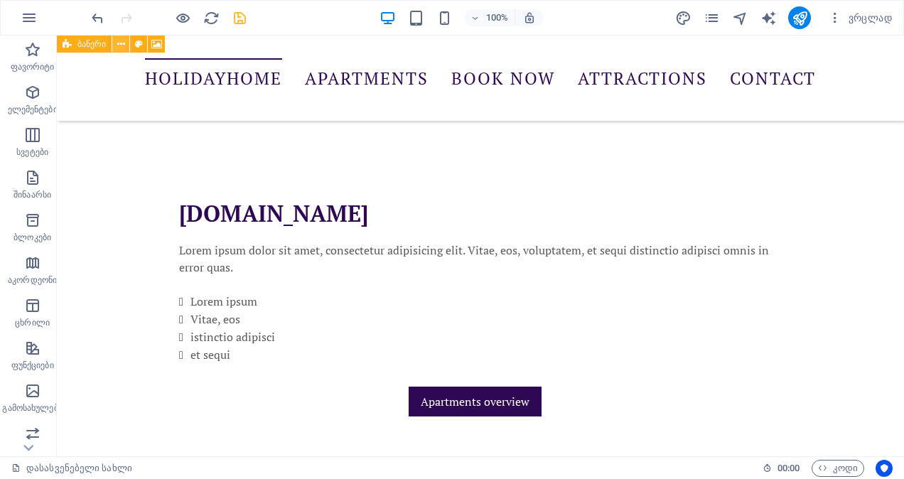
click at [119, 43] on icon at bounding box center [121, 44] width 8 height 15
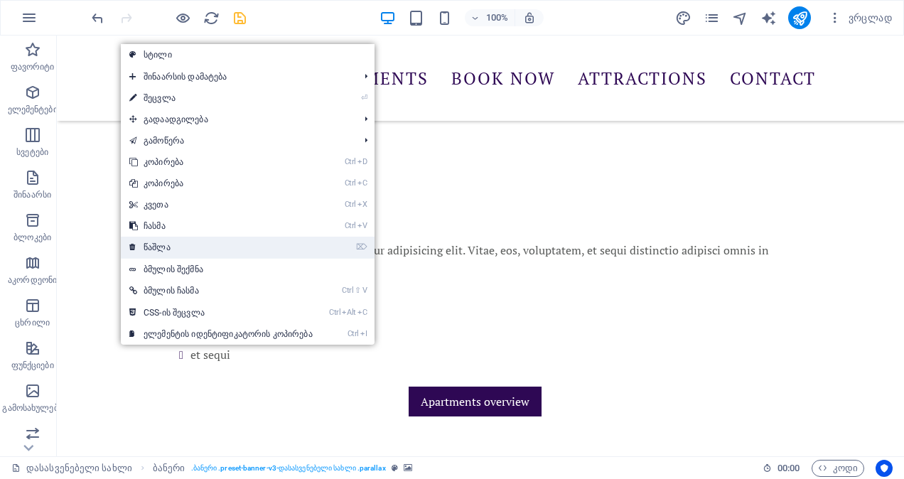
click at [165, 242] on font "წაშლა" at bounding box center [156, 247] width 27 height 10
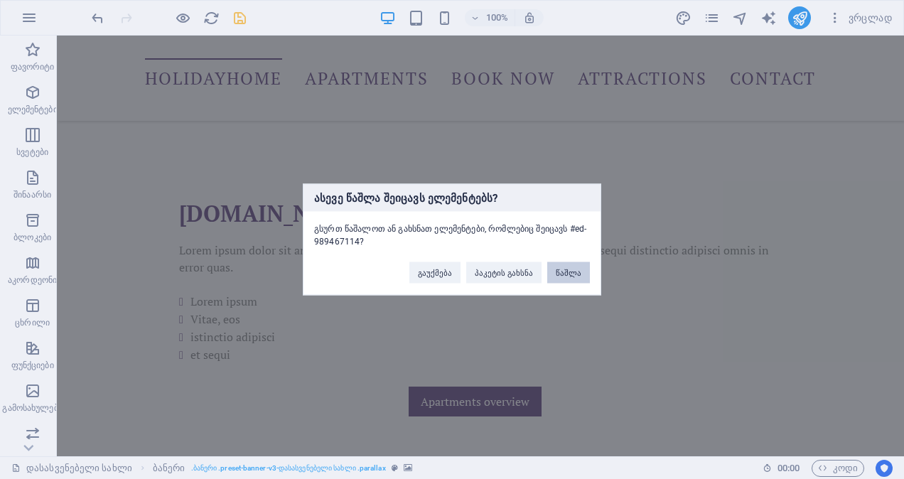
click at [574, 271] on button "წაშლა" at bounding box center [568, 272] width 43 height 21
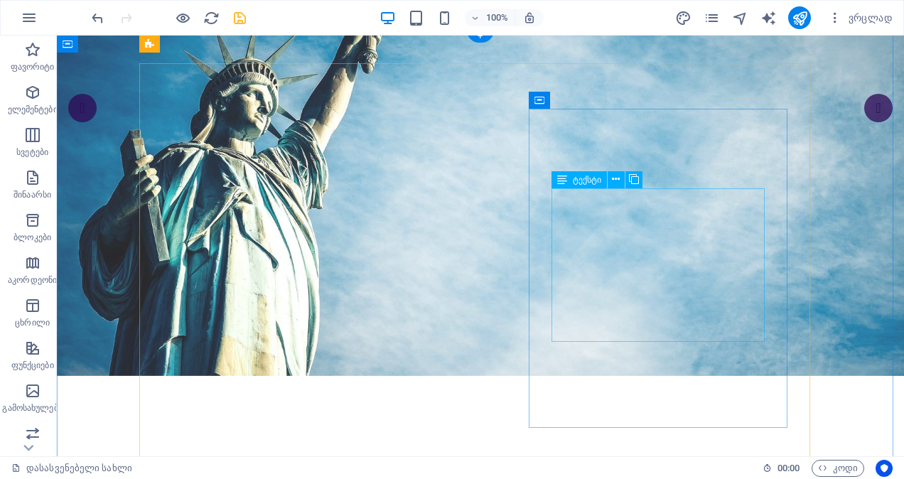
scroll to position [0, 0]
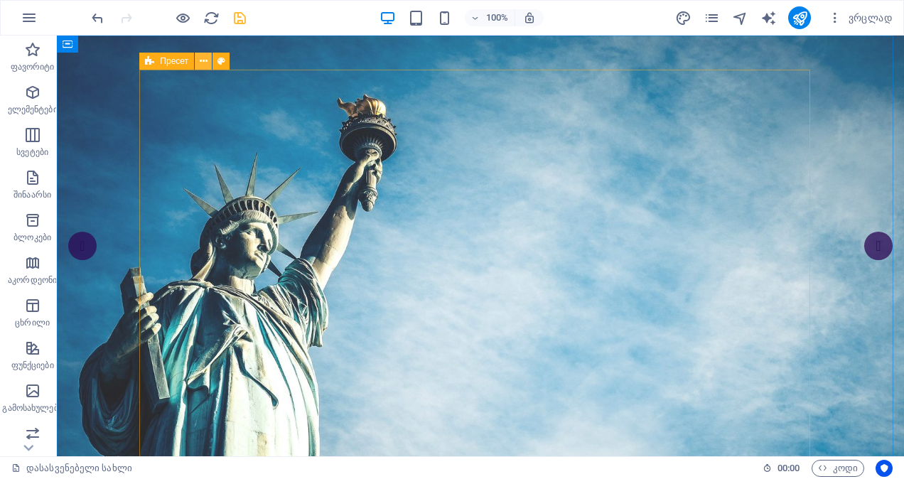
click at [200, 60] on icon at bounding box center [204, 61] width 8 height 15
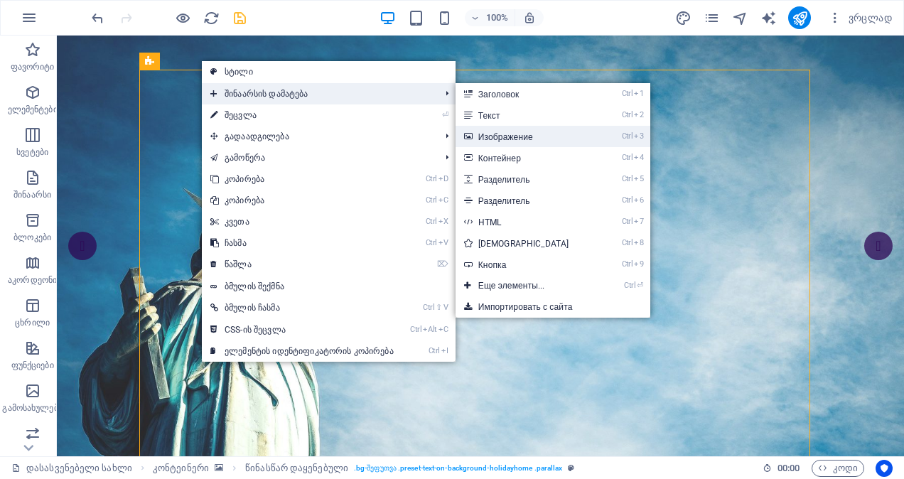
click at [510, 136] on font "Изображение" at bounding box center [505, 137] width 55 height 10
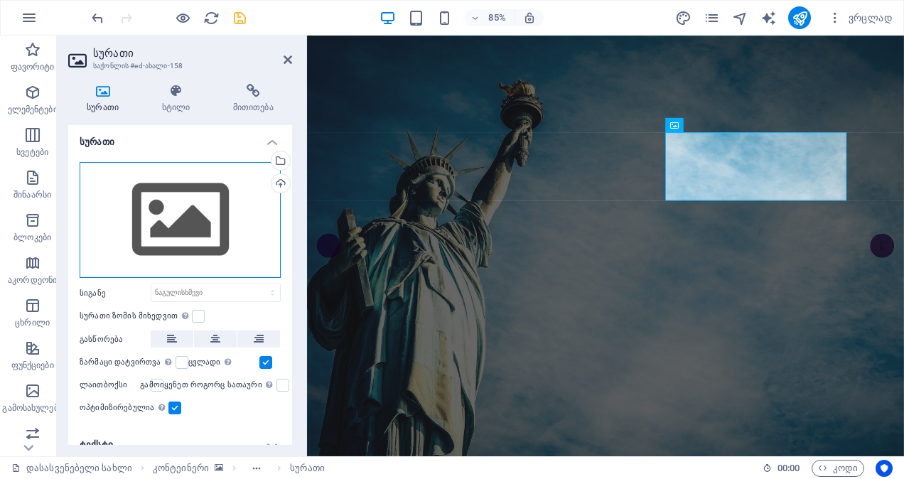
click at [170, 225] on div "Перетащите файлы сюда, нажмите, чтобы выбрать файлы, или выберите файлы из разд…" at bounding box center [180, 220] width 201 height 116
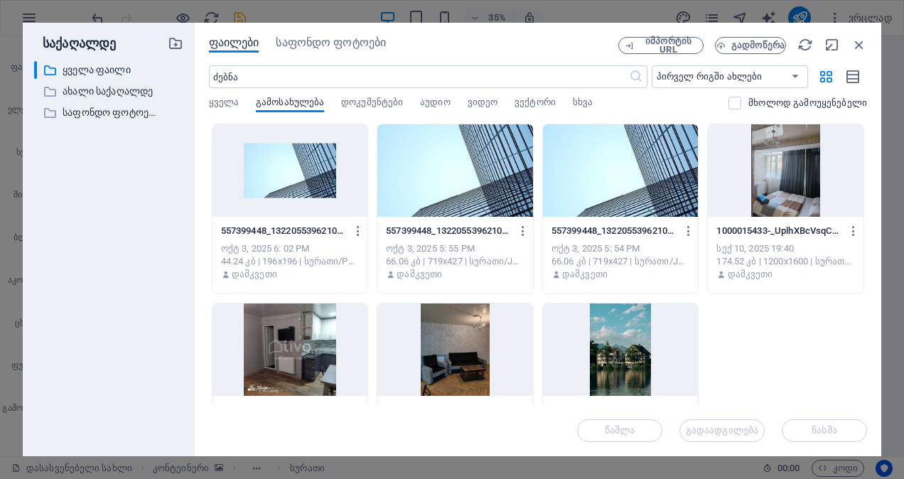
click at [432, 190] on div at bounding box center [455, 170] width 156 height 92
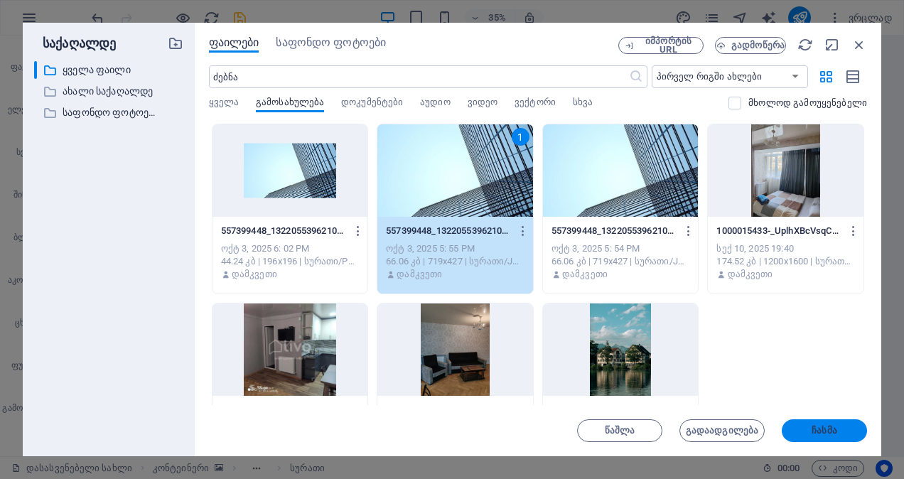
click at [808, 424] on button "ჩასმა" at bounding box center [823, 430] width 85 height 23
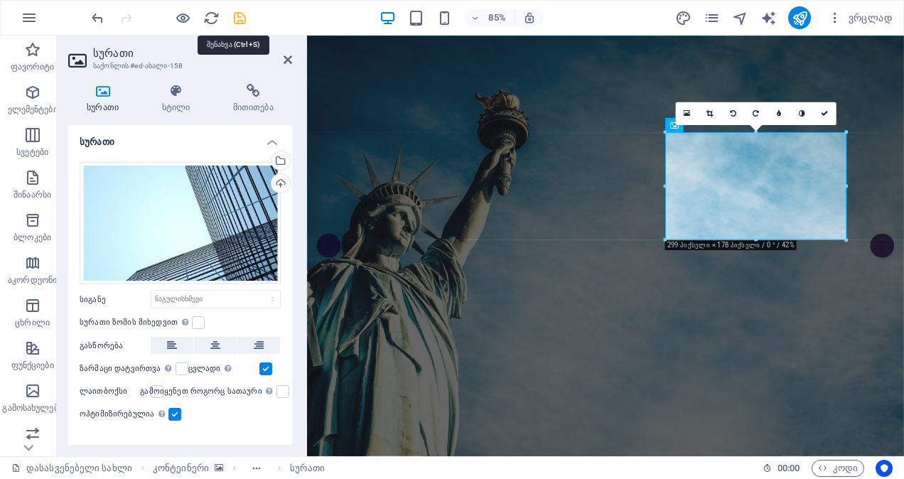
click at [243, 20] on icon "შენახვა" at bounding box center [240, 18] width 16 height 16
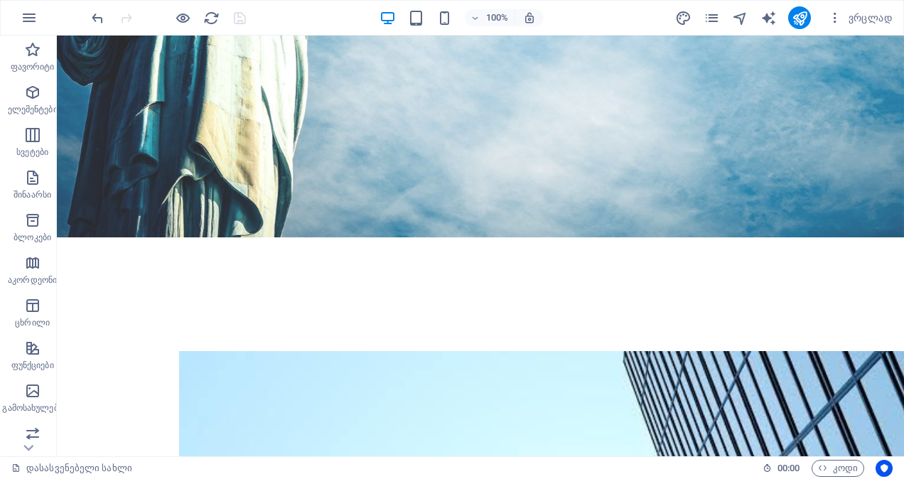
scroll to position [67, 0]
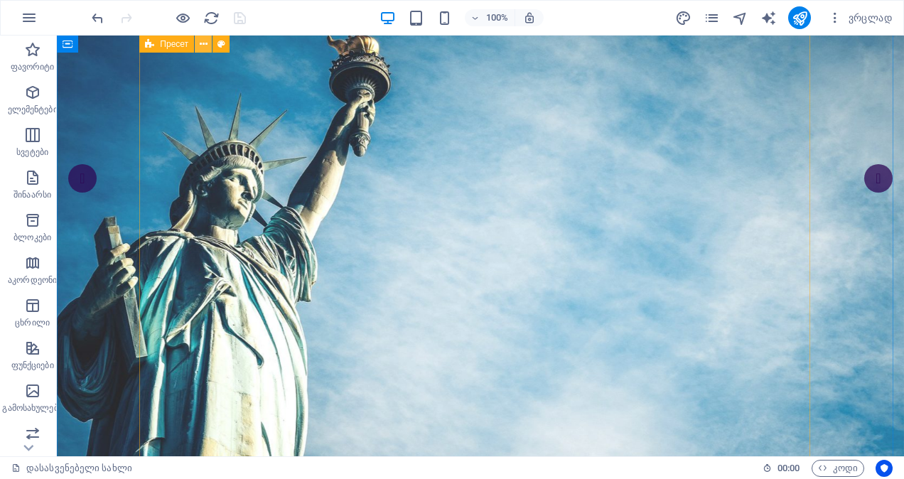
click at [201, 39] on icon at bounding box center [204, 44] width 8 height 15
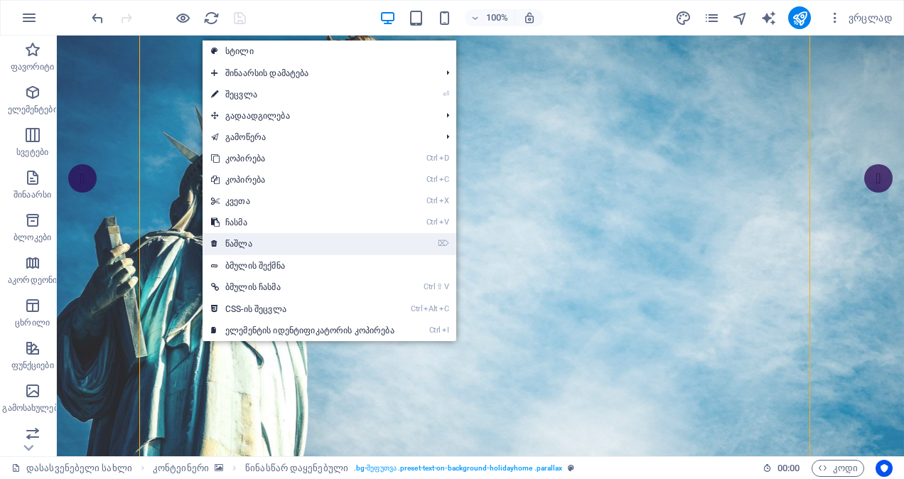
click at [246, 239] on font "წაშლა" at bounding box center [238, 244] width 27 height 10
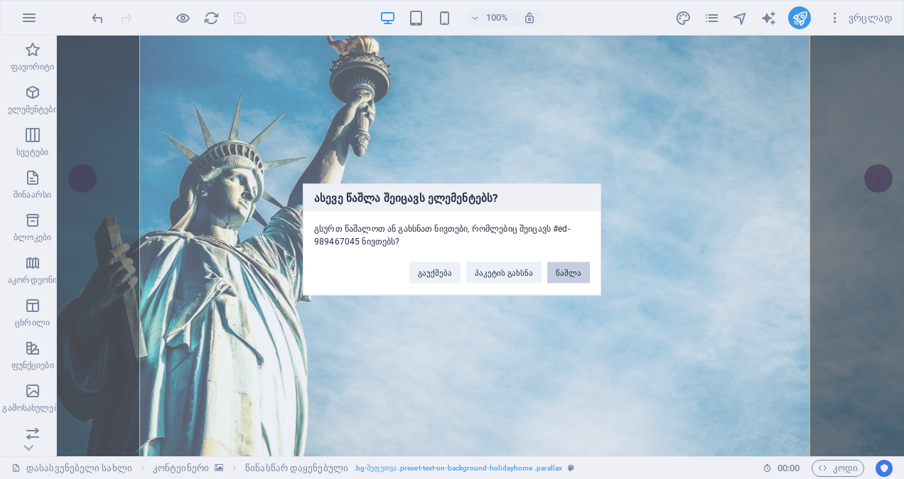
click at [569, 273] on button "წაშლა" at bounding box center [568, 272] width 43 height 21
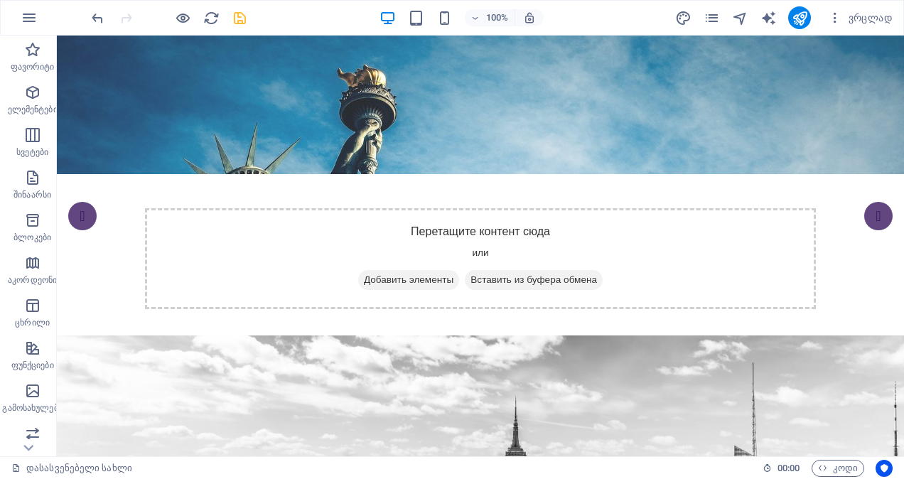
scroll to position [0, 0]
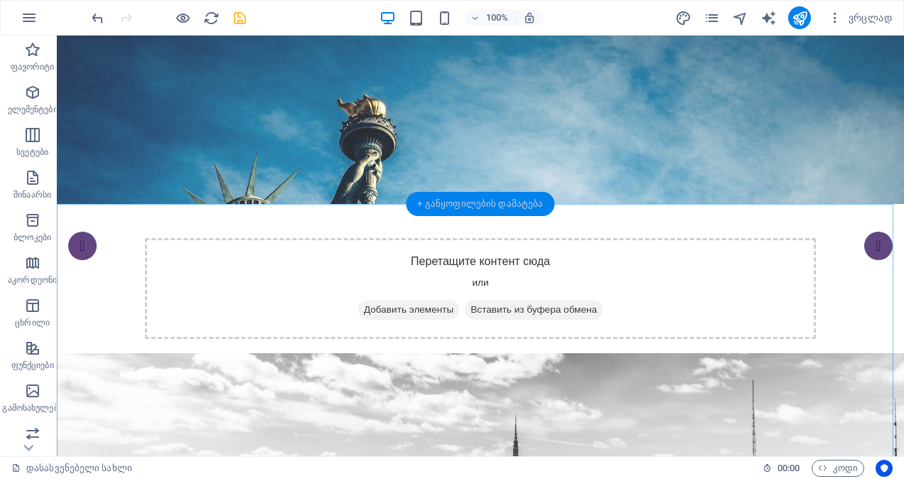
click at [449, 209] on div "+ განყოფილების დამატება" at bounding box center [480, 204] width 148 height 24
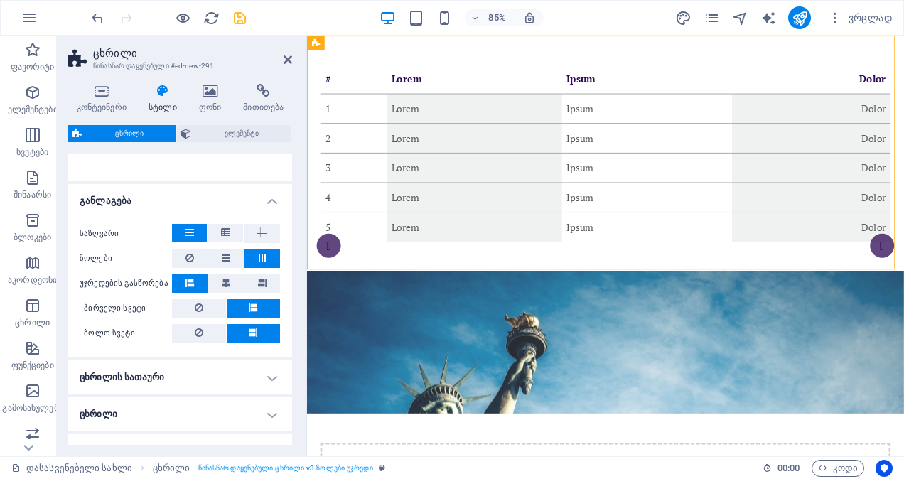
scroll to position [291, 0]
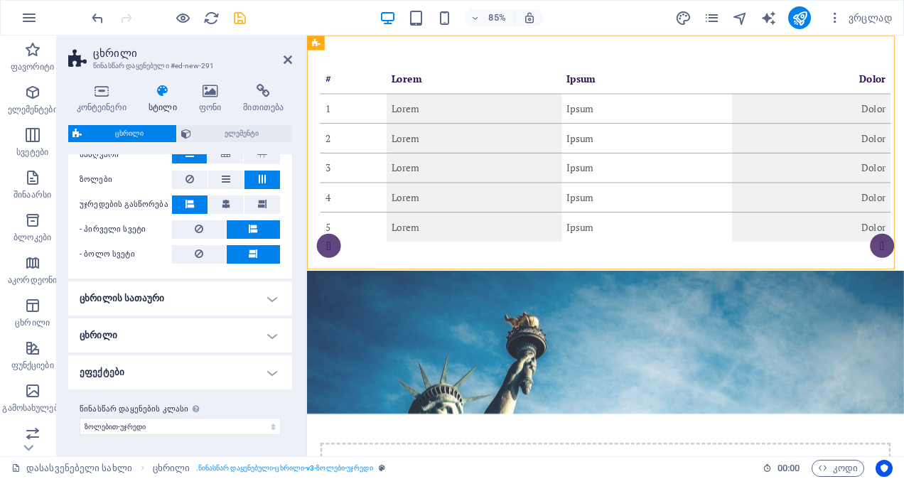
click at [183, 200] on button at bounding box center [190, 204] width 36 height 18
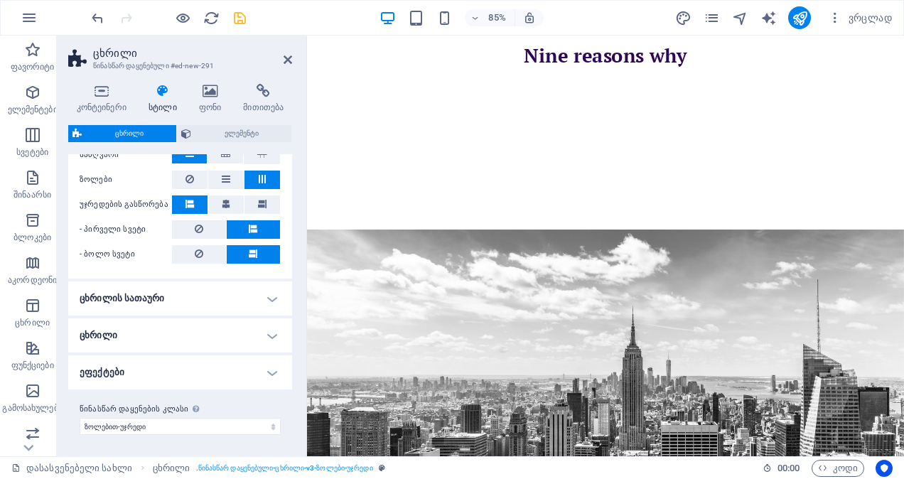
scroll to position [629, 0]
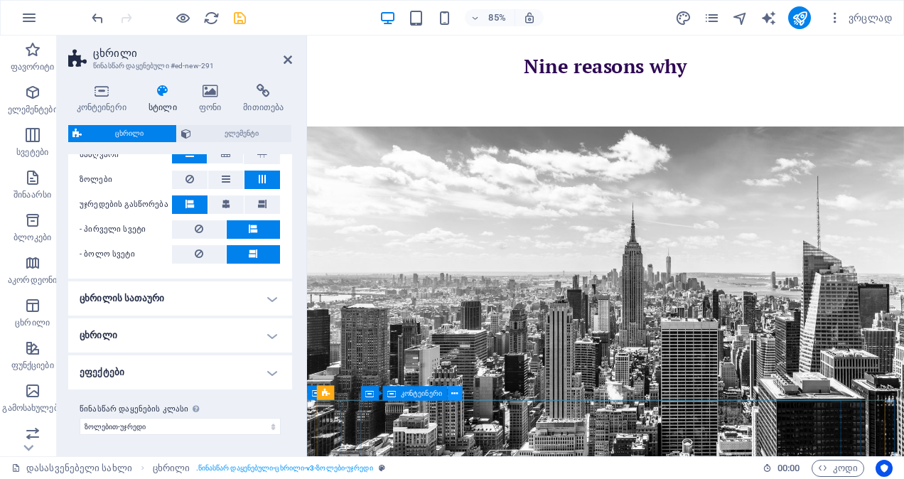
click at [449, 391] on button at bounding box center [455, 393] width 14 height 14
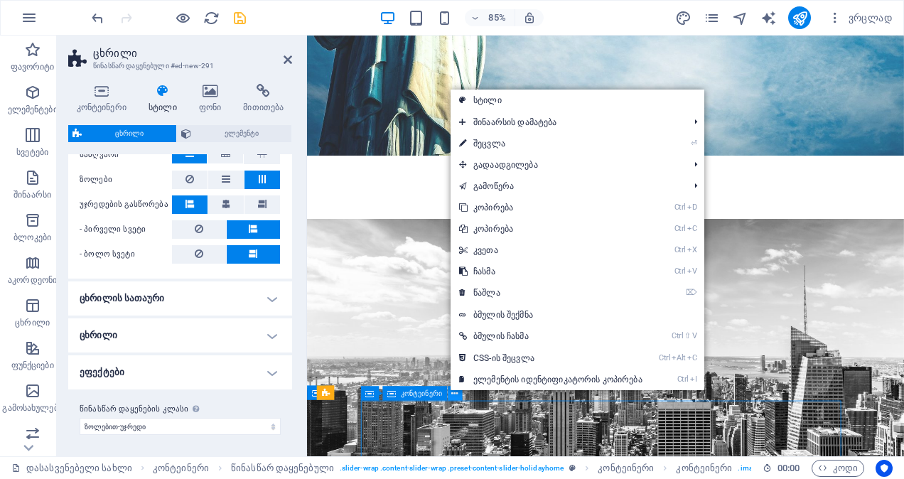
scroll to position [902, 0]
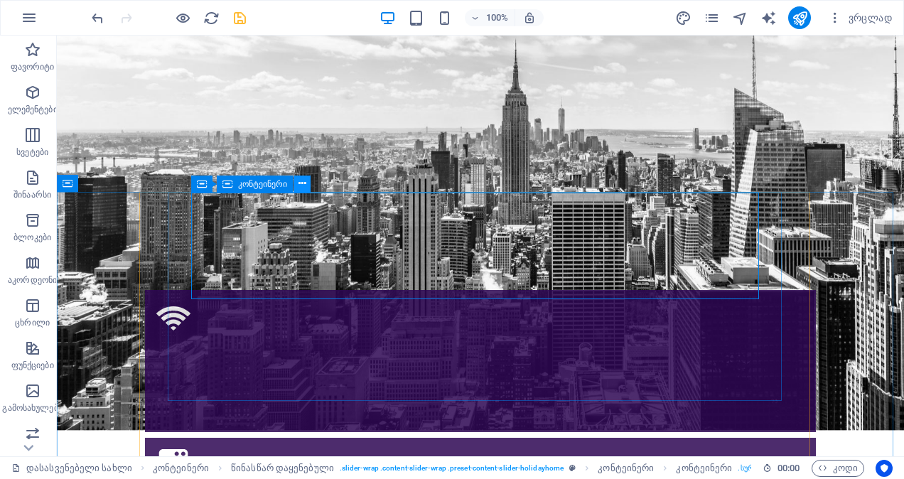
click at [301, 183] on icon at bounding box center [302, 183] width 8 height 15
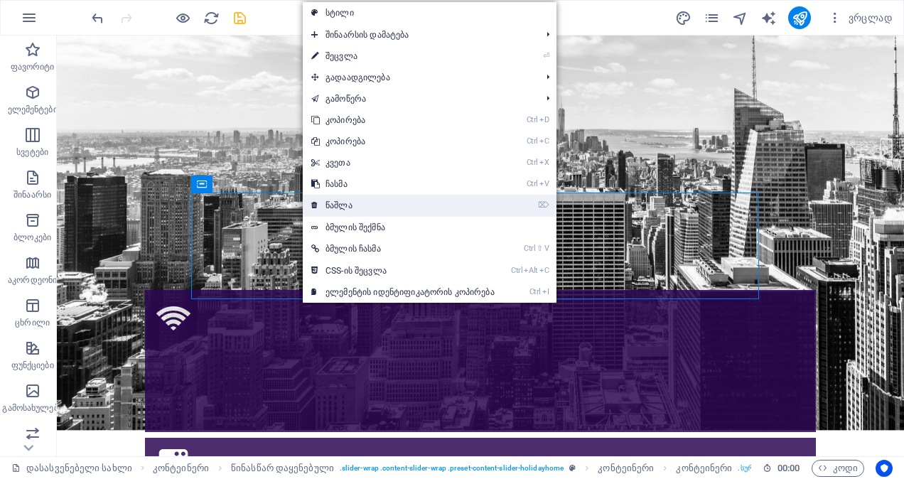
click at [341, 203] on font "წაშლა" at bounding box center [338, 205] width 27 height 10
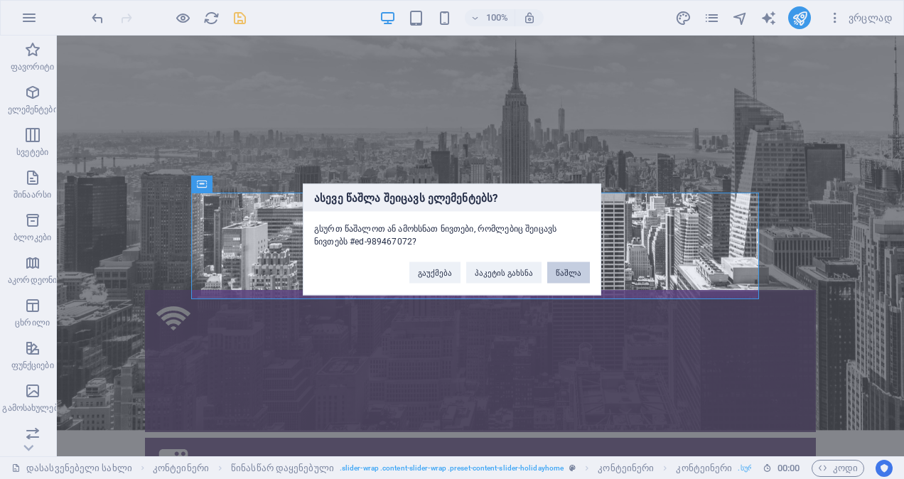
click at [571, 269] on button "წაშლა" at bounding box center [568, 272] width 43 height 21
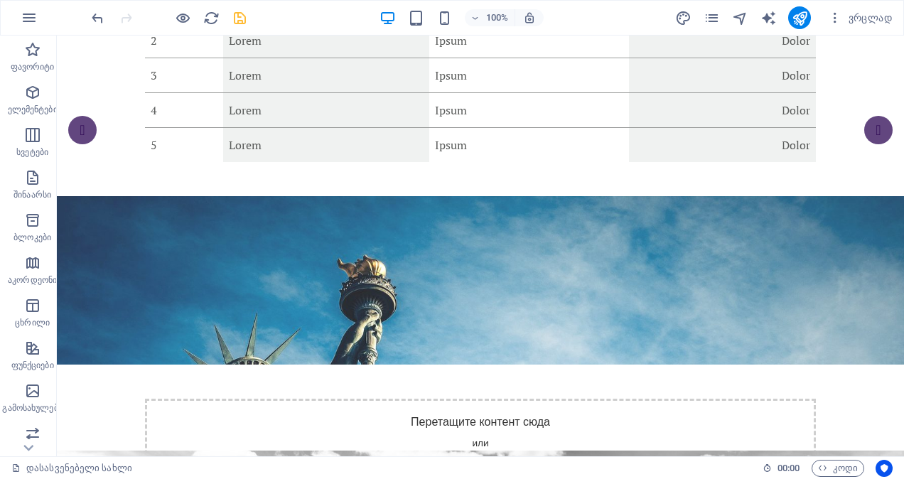
scroll to position [0, 0]
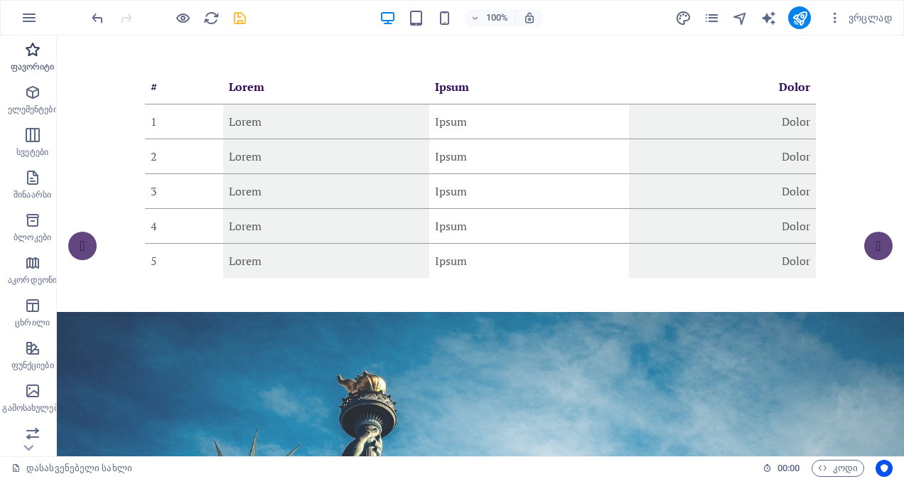
click at [23, 54] on span "ფავორიტი" at bounding box center [32, 58] width 65 height 34
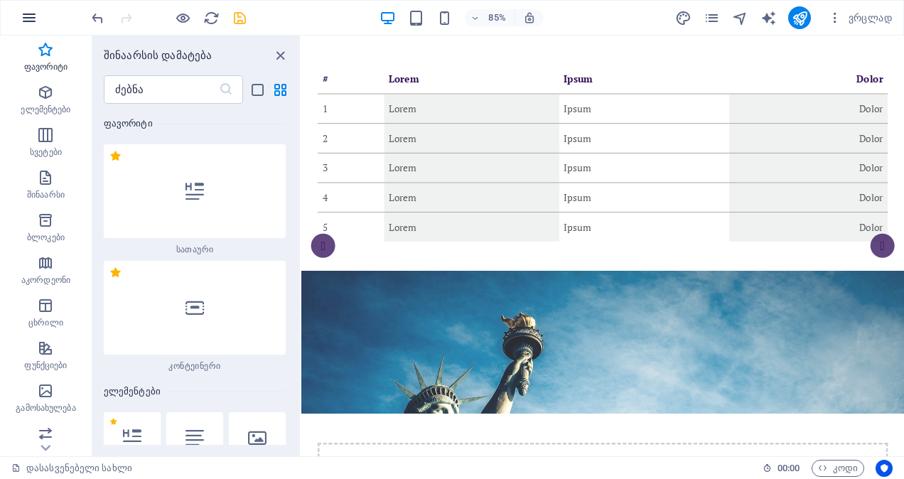
click at [28, 24] on icon "button" at bounding box center [29, 17] width 17 height 17
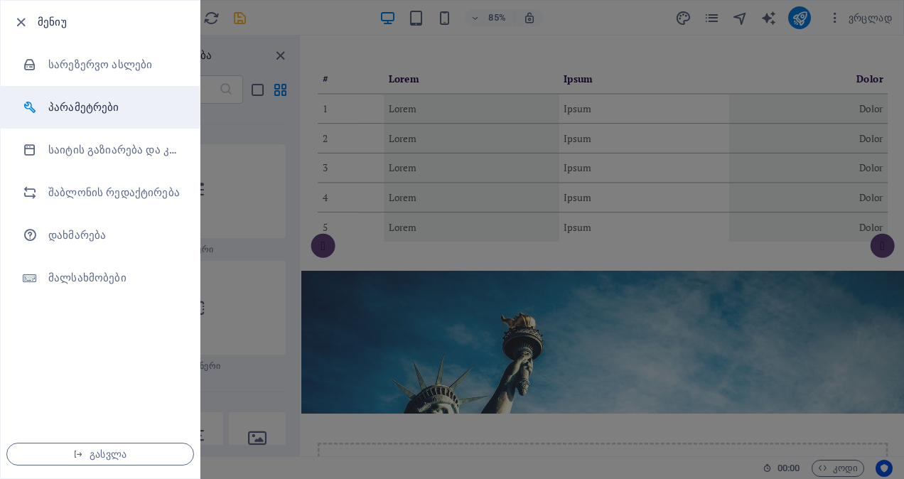
click at [60, 108] on h6 "პარამეტრები" at bounding box center [113, 107] width 131 height 17
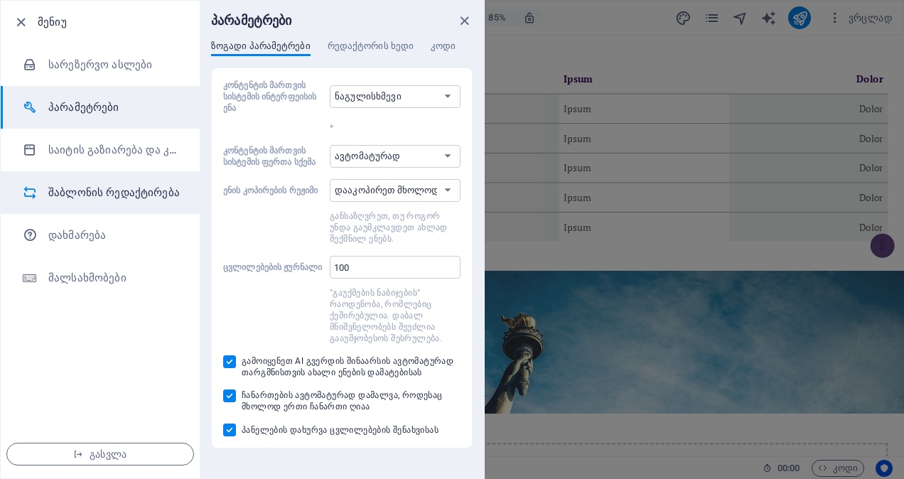
click at [68, 193] on h6 "შაბლონის რედაქტირება" at bounding box center [113, 192] width 131 height 17
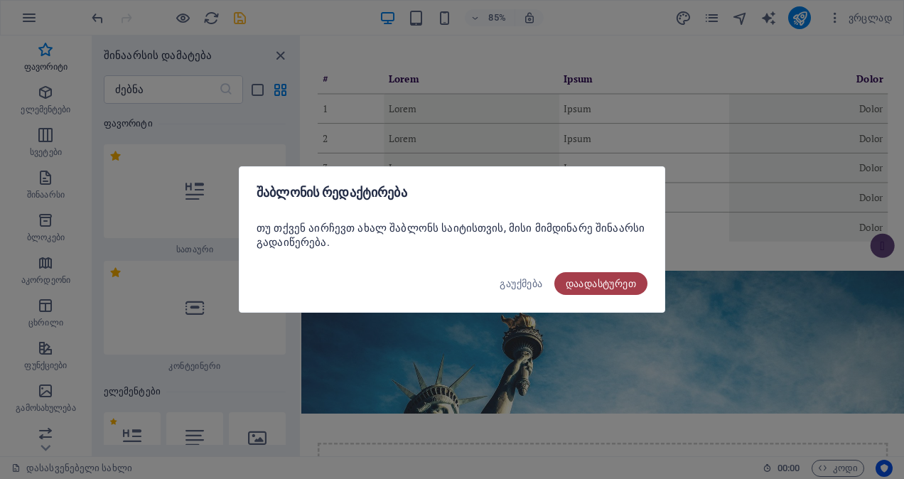
click at [573, 279] on span "დაადასტურეთ" at bounding box center [600, 283] width 70 height 11
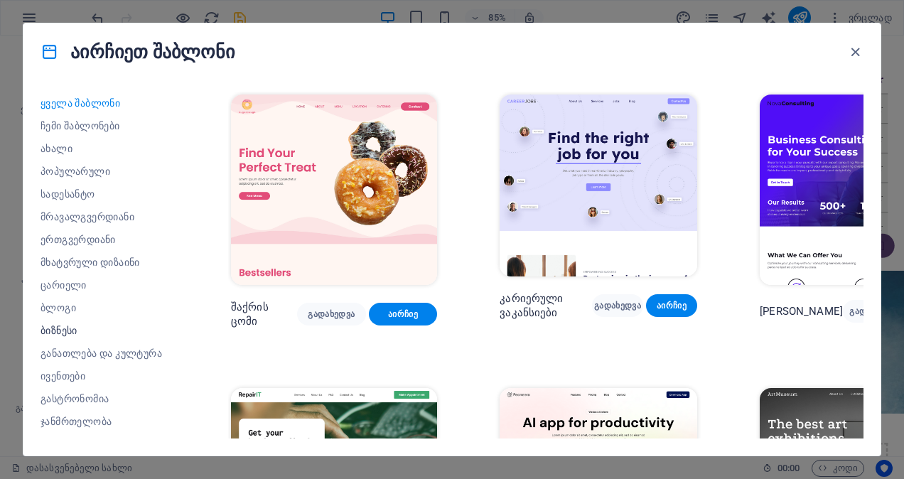
click at [60, 328] on span "ბიზნესი" at bounding box center [104, 330] width 128 height 11
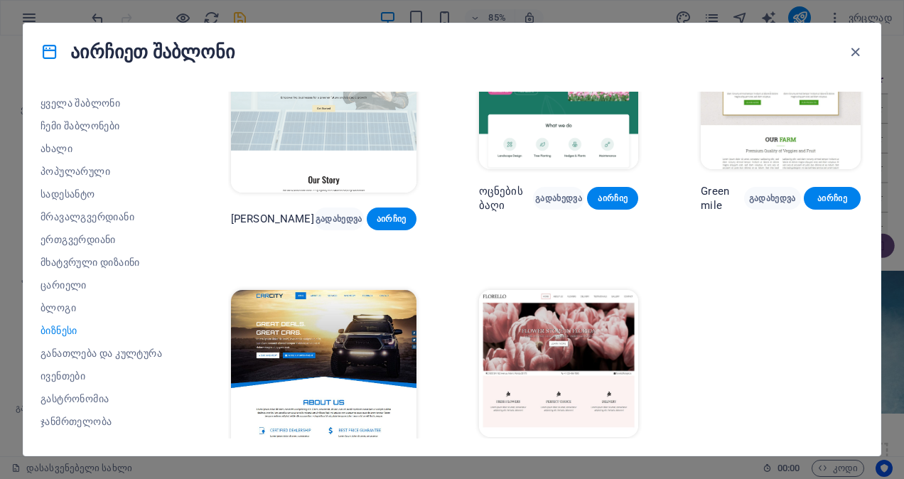
scroll to position [105, 0]
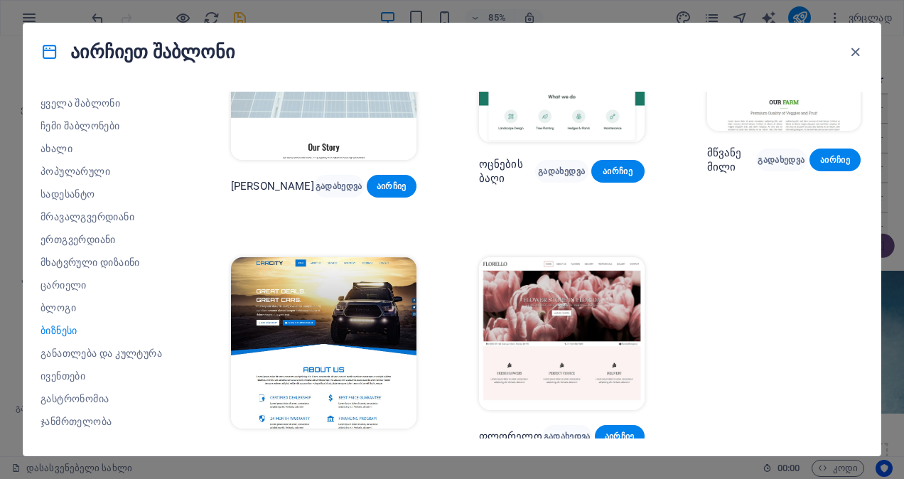
drag, startPoint x: 903, startPoint y: 80, endPoint x: 905, endPoint y: 178, distance: 98.0
click at [903, 178] on html "hauses.ge დასასვენებელი სახლი ფავორიტი ელემენტები სვეტები შინაარსი ბლოკები აკორ…" at bounding box center [452, 239] width 904 height 479
click at [70, 239] on span "ერთგვერდიანი" at bounding box center [104, 239] width 128 height 11
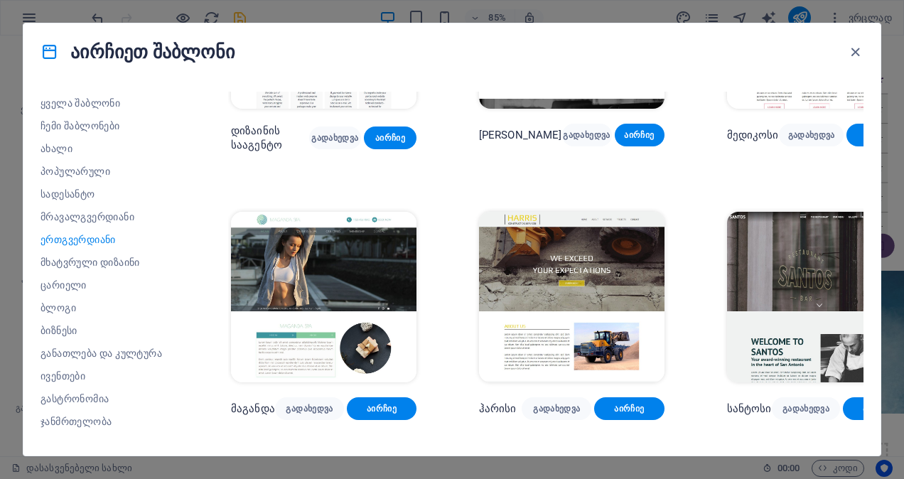
scroll to position [5906, 0]
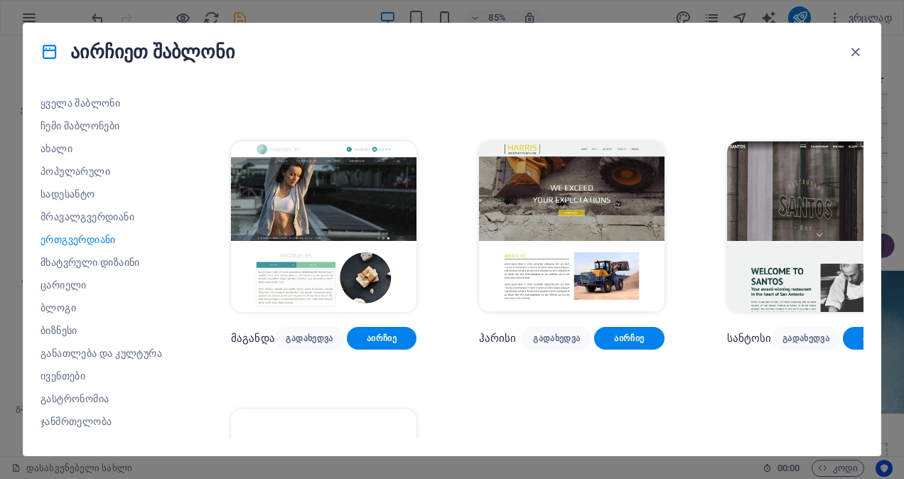
click at [863, 421] on div "ყველა შაბლონი ჩემი შაბლონები ახალი პოპულარული სადესანტო მრავალგვერდიანი ერთგვერ…" at bounding box center [451, 267] width 857 height 375
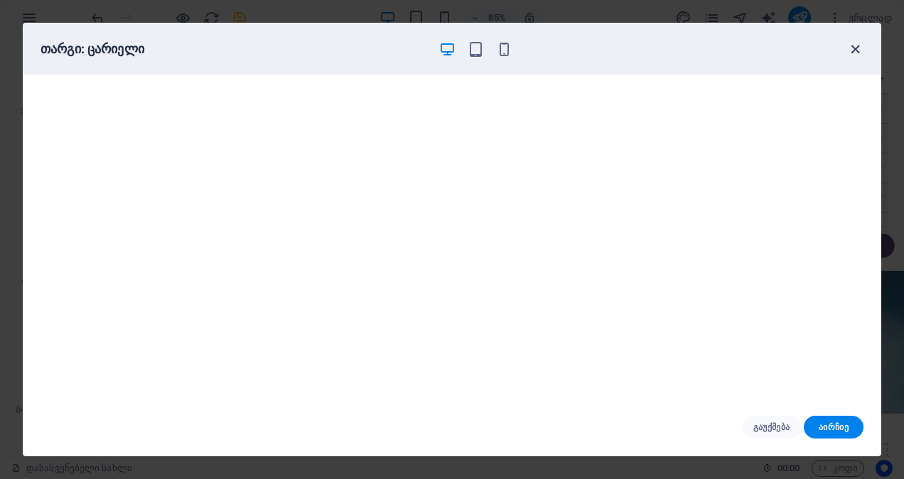
click at [855, 45] on icon "button" at bounding box center [855, 49] width 16 height 16
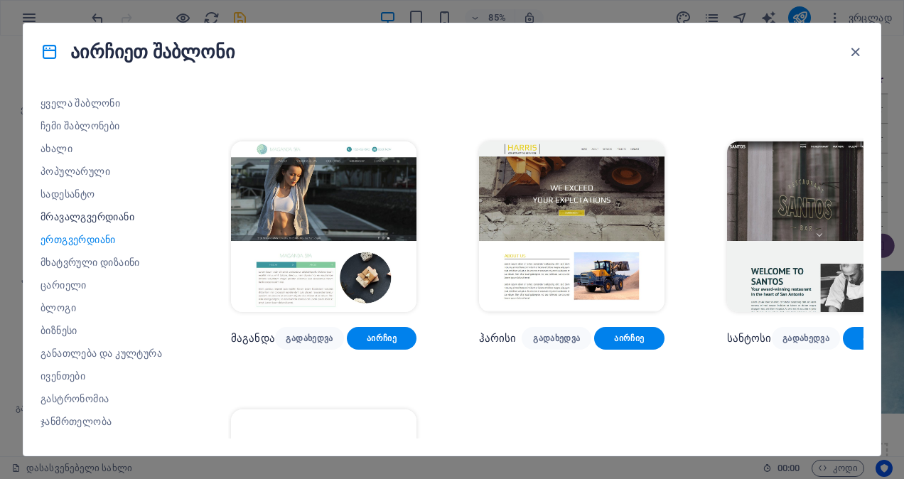
click at [82, 212] on span "მრავალგვერდიანი" at bounding box center [104, 216] width 128 height 11
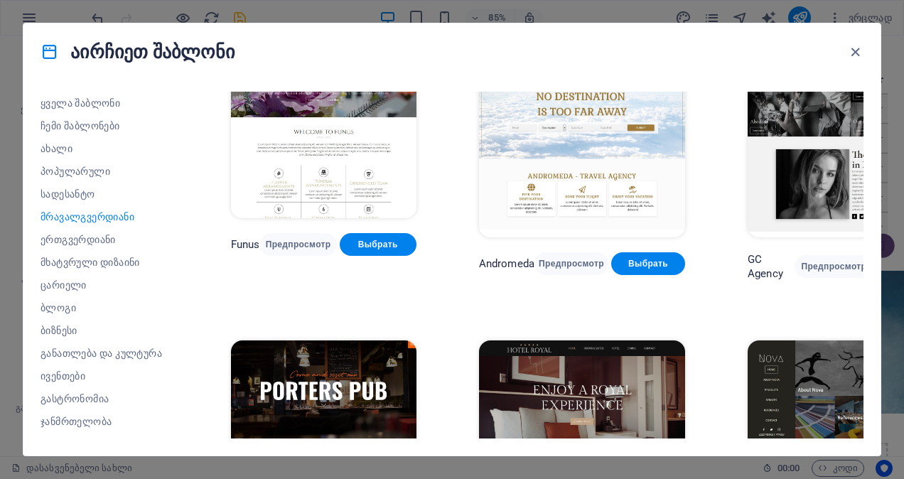
scroll to position [5180, 0]
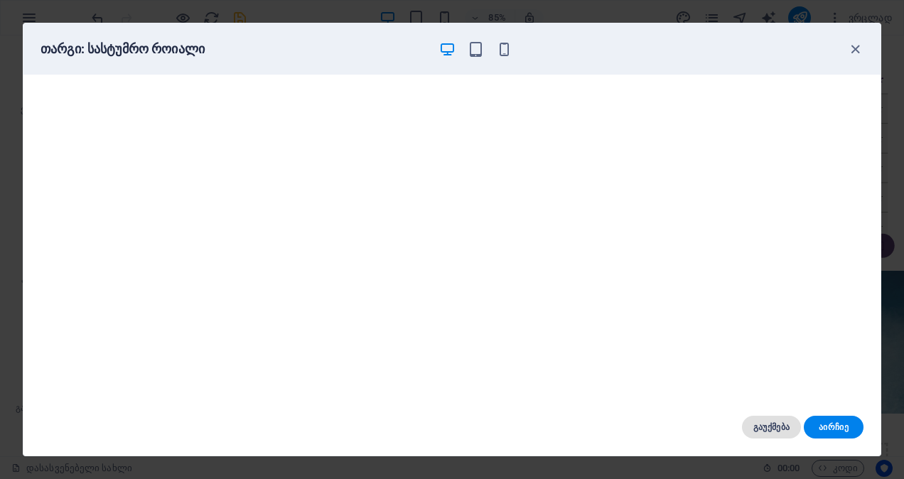
click at [766, 430] on span "გაუქმება" at bounding box center [771, 426] width 37 height 11
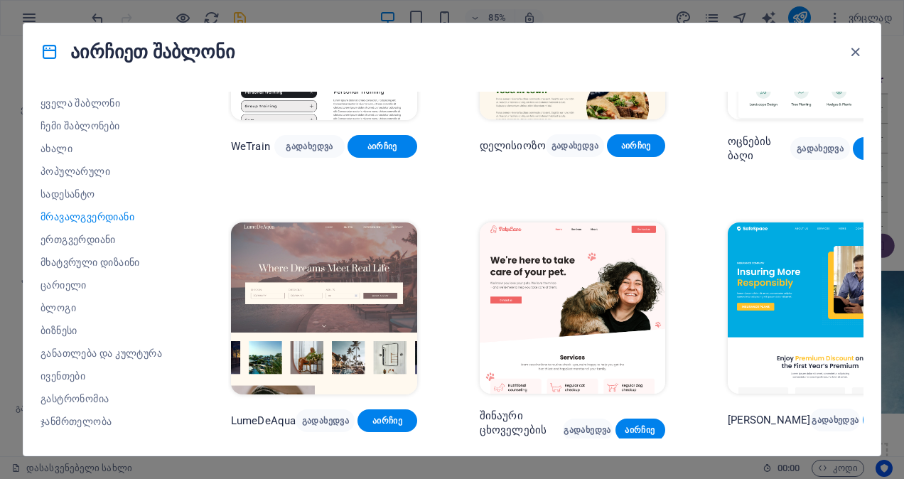
scroll to position [1294, 0]
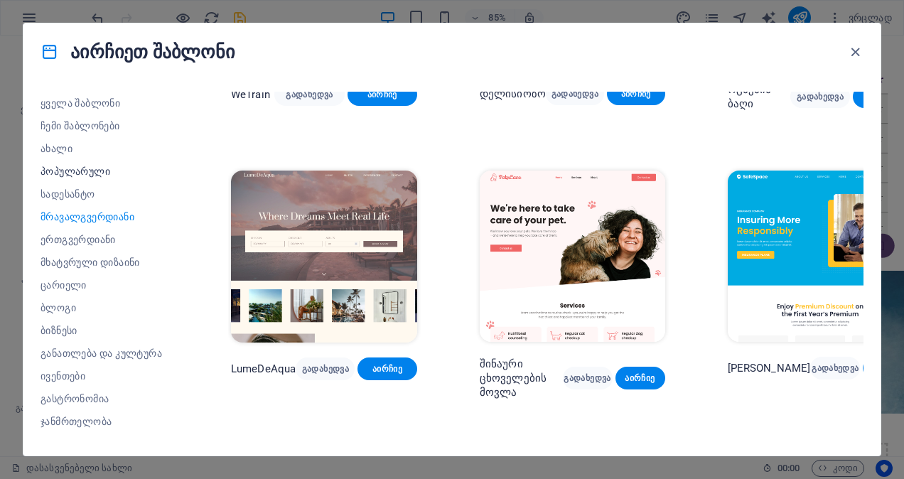
click at [68, 172] on span "პოპულარული" at bounding box center [104, 171] width 128 height 11
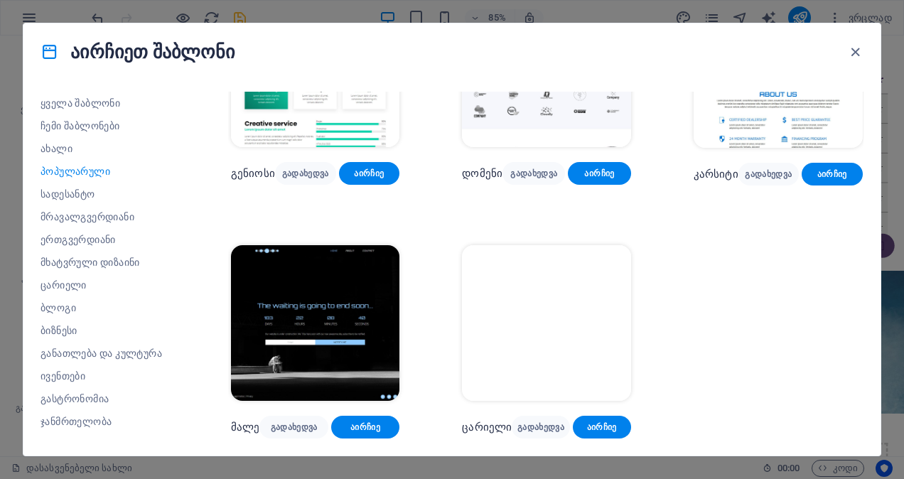
scroll to position [1132, 0]
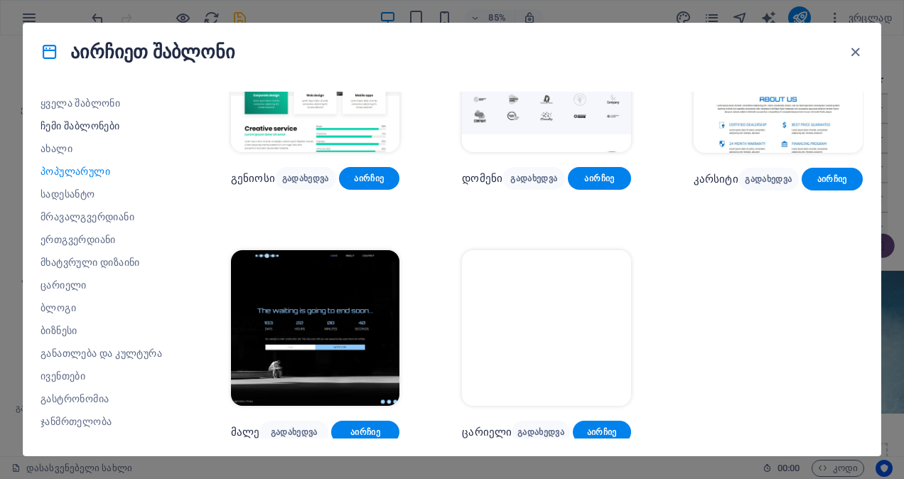
click at [80, 126] on span "ჩემი შაბლონები" at bounding box center [104, 125] width 128 height 11
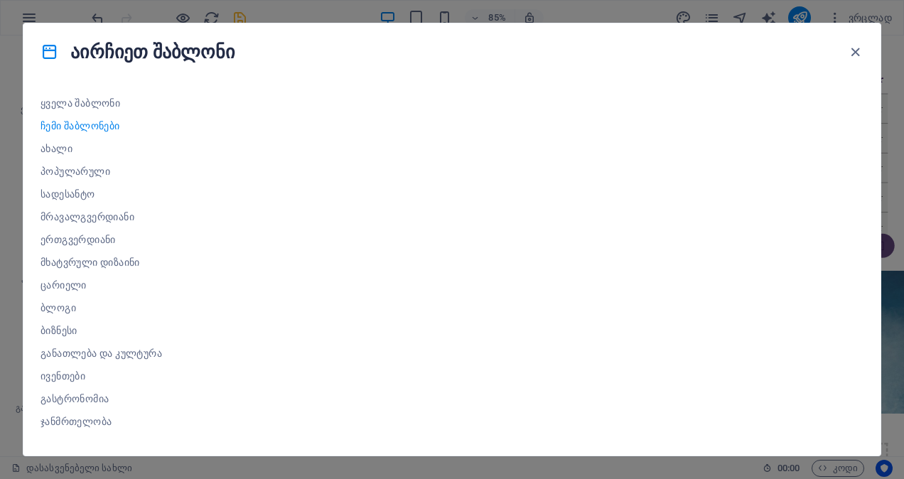
scroll to position [0, 0]
click at [60, 144] on span "ახალი" at bounding box center [104, 148] width 128 height 11
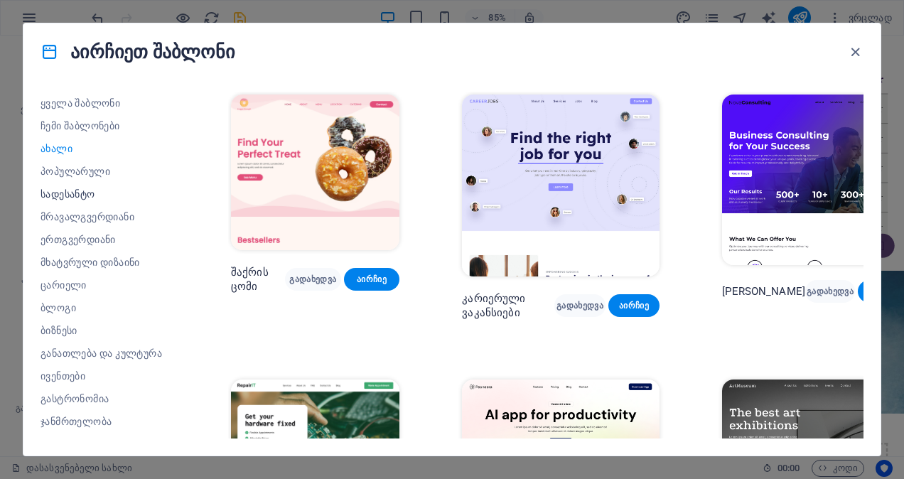
click at [66, 188] on span "სადესანტო" at bounding box center [104, 193] width 128 height 11
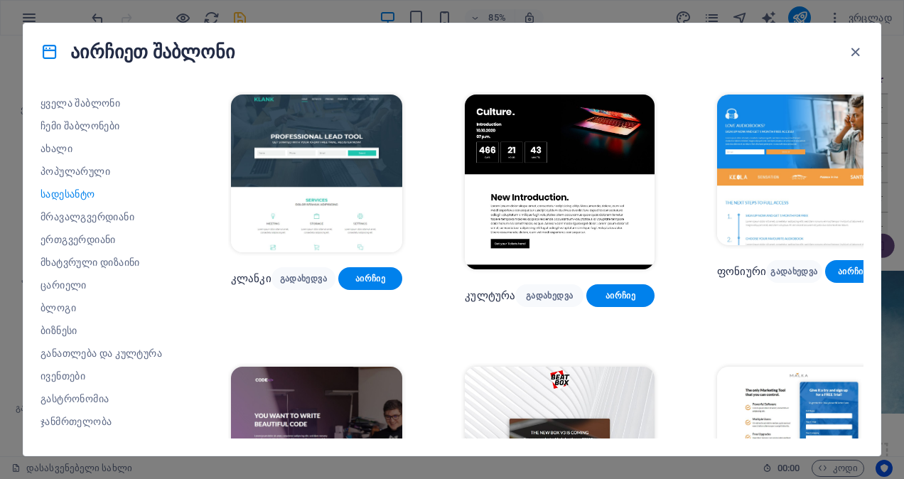
click at [863, 119] on div "ყველა შაბლონი ჩემი შაბლონები ახალი პოპულარული სადესანტო მრავალგვერდიანი ერთგვერ…" at bounding box center [451, 267] width 857 height 375
drag, startPoint x: 863, startPoint y: 119, endPoint x: 862, endPoint y: 106, distance: 12.8
click at [862, 106] on div "ყველა შაბლონი ჩემი შაბლონები ახალი პოპულარული სადესანტო მრავალგვერდიანი ერთგვერ…" at bounding box center [451, 267] width 857 height 375
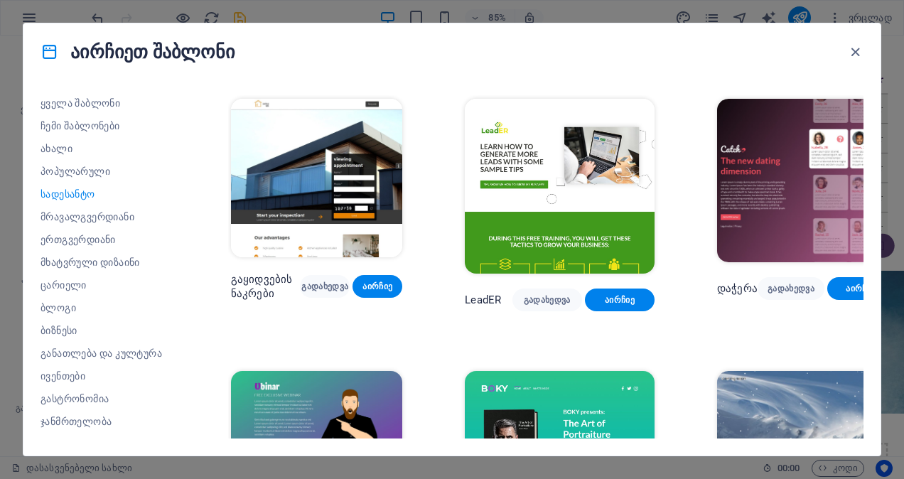
scroll to position [1649, 0]
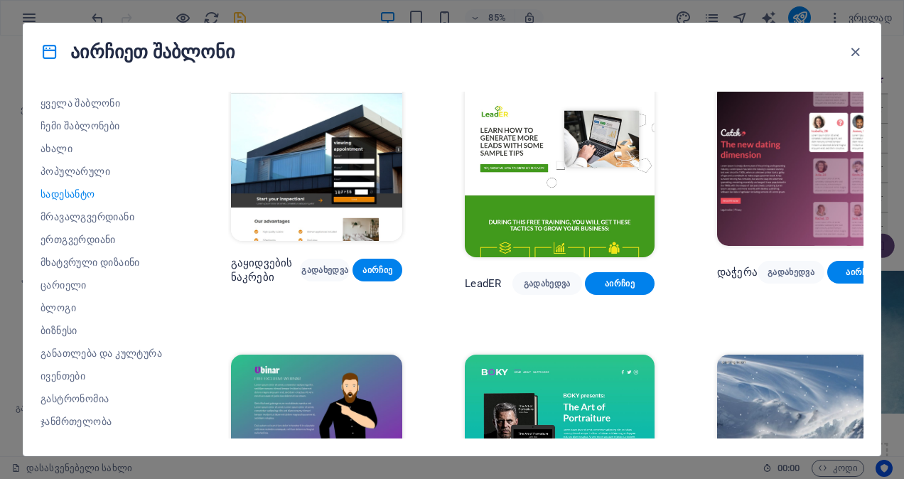
click at [320, 175] on img at bounding box center [316, 161] width 171 height 158
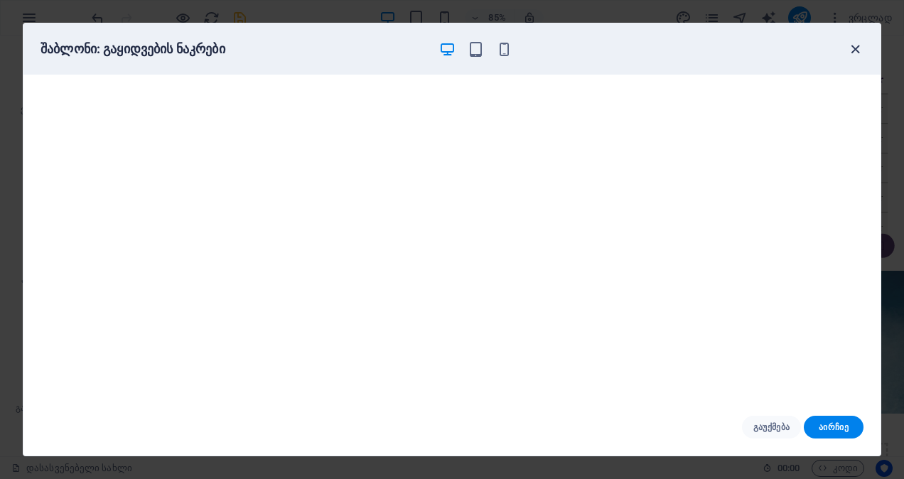
click at [850, 51] on icon "button" at bounding box center [855, 49] width 16 height 16
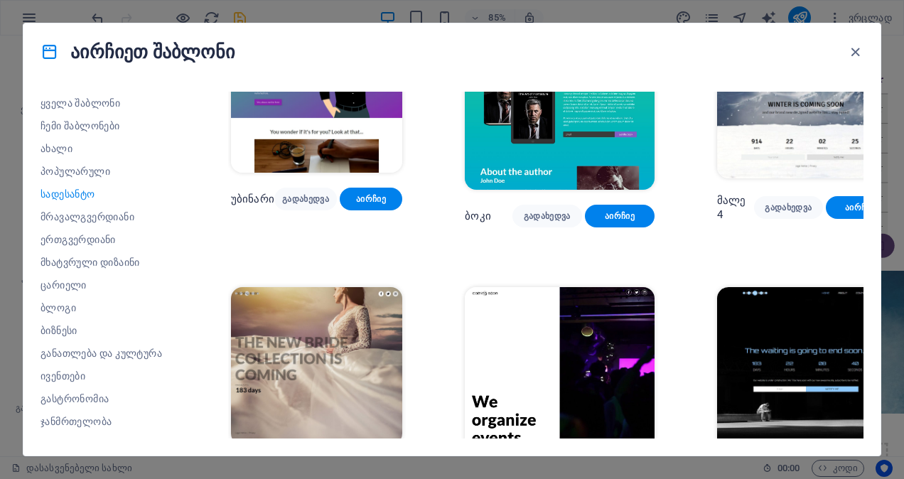
scroll to position [2005, 0]
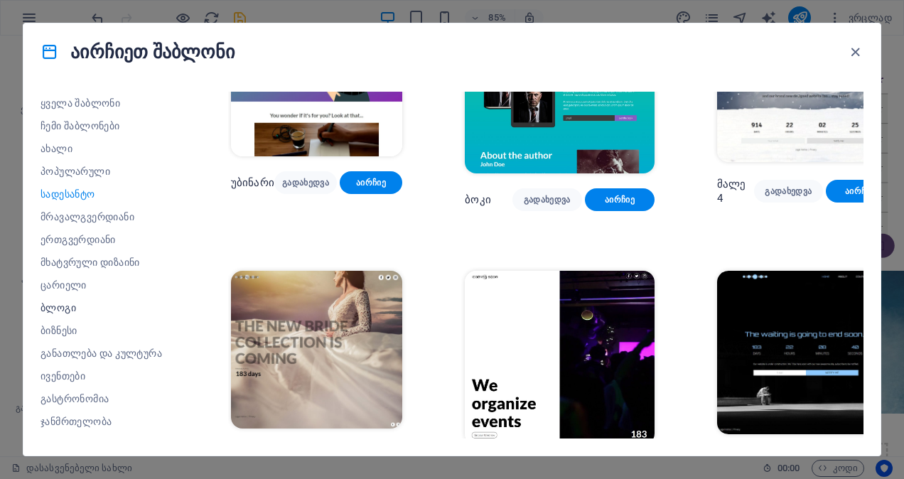
click at [56, 308] on span "ბლოგი" at bounding box center [104, 307] width 128 height 11
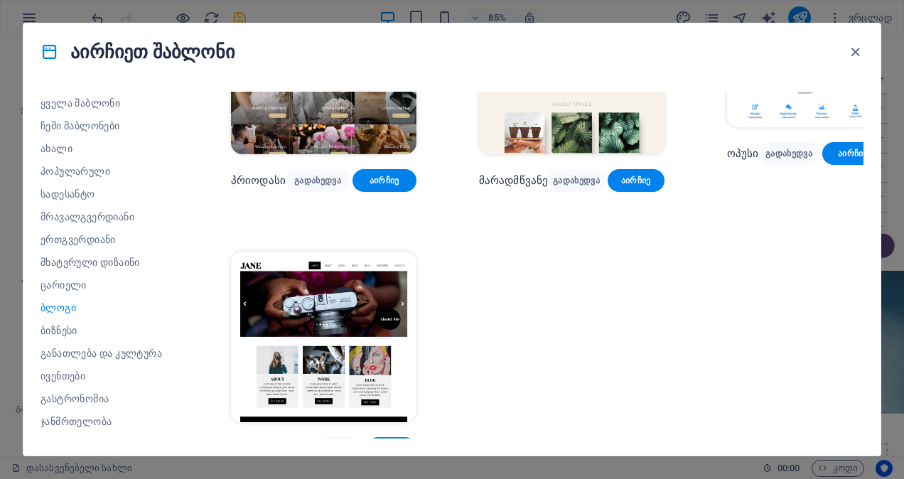
scroll to position [1884, 0]
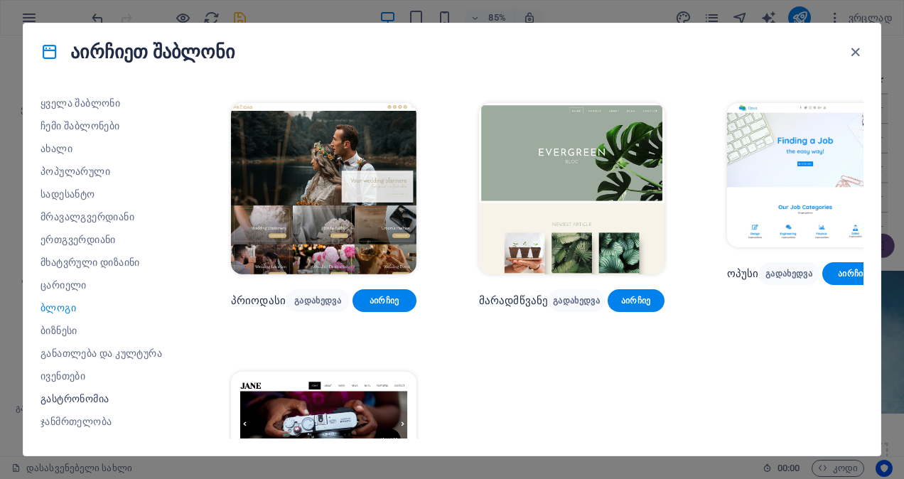
click at [78, 396] on span "გასტრონომია" at bounding box center [104, 398] width 128 height 11
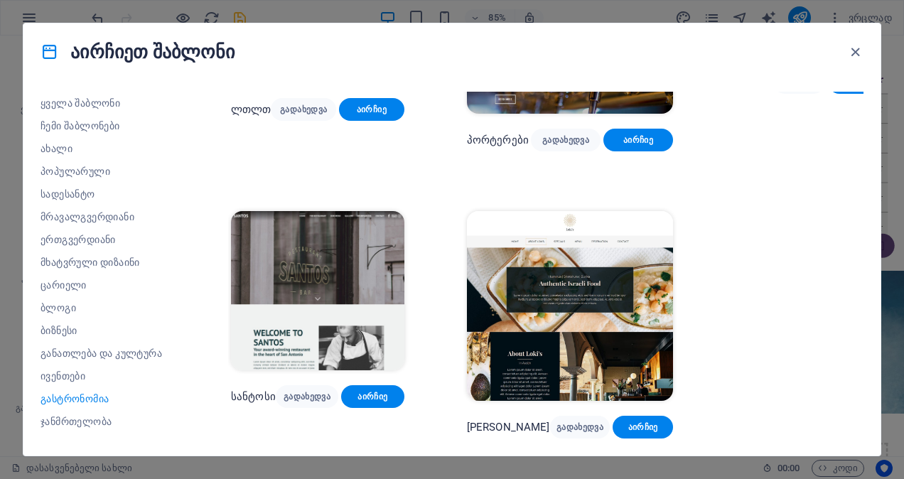
scroll to position [1132, 0]
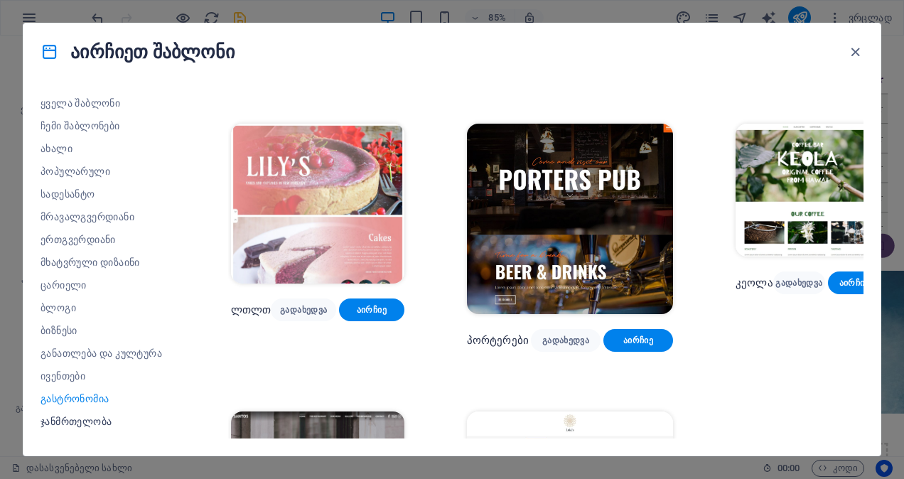
click at [67, 421] on span "ჯანმრთელობა" at bounding box center [104, 421] width 128 height 11
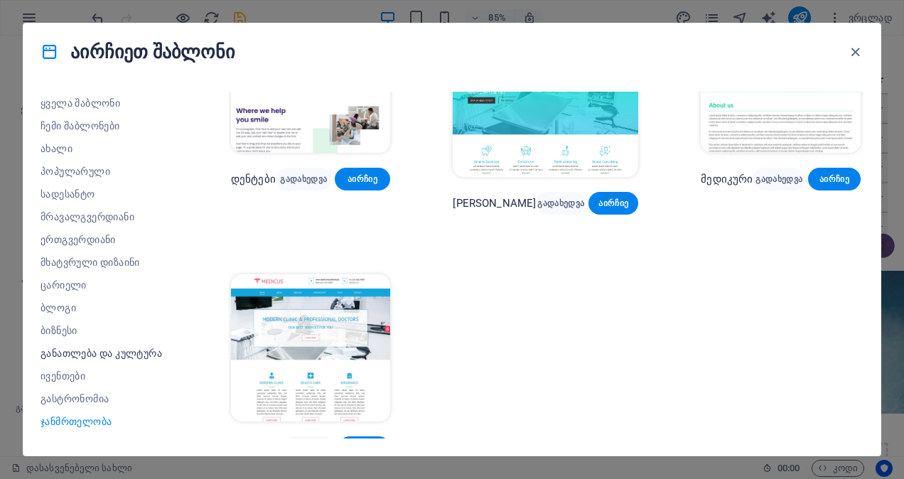
click at [81, 351] on span "განათლება და კულტურა" at bounding box center [104, 352] width 128 height 11
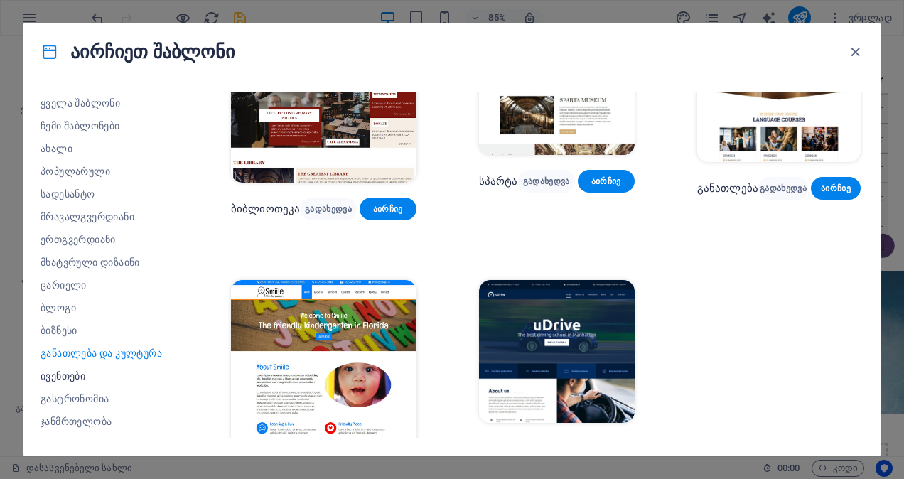
click at [71, 375] on span "ივენთები" at bounding box center [104, 375] width 128 height 11
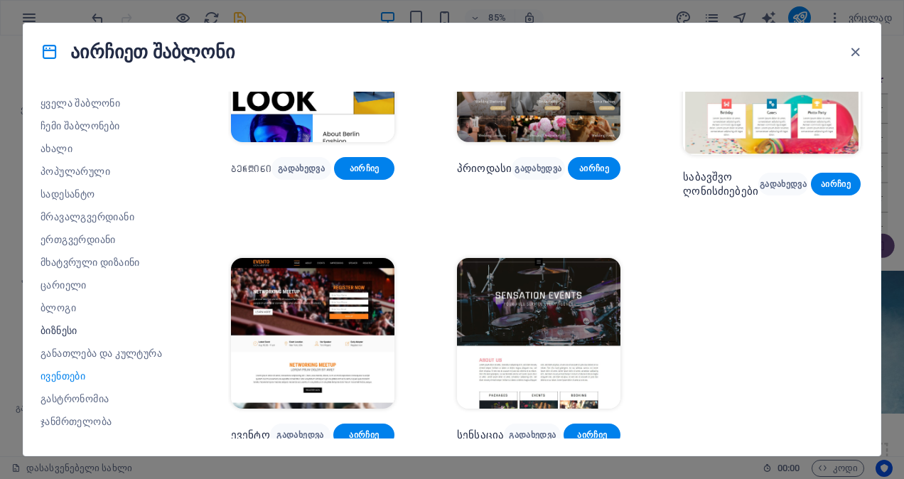
click at [65, 328] on span "ბიზნესი" at bounding box center [104, 330] width 128 height 11
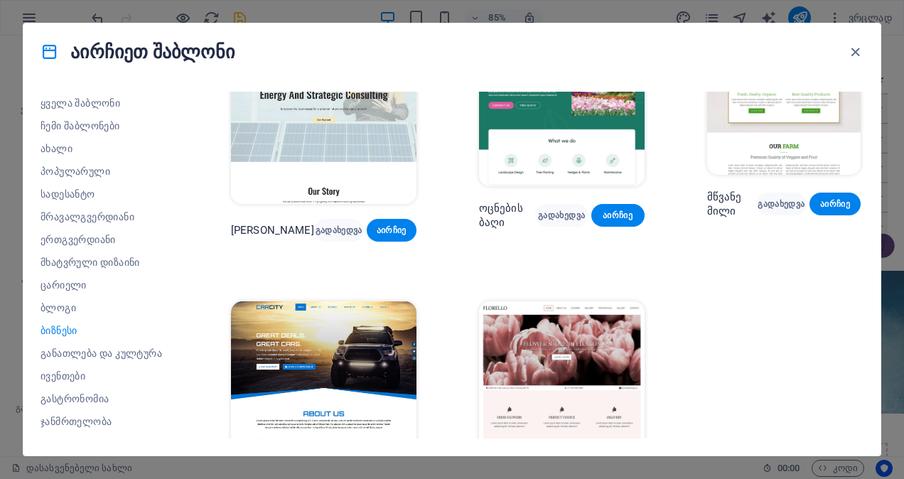
scroll to position [0, 0]
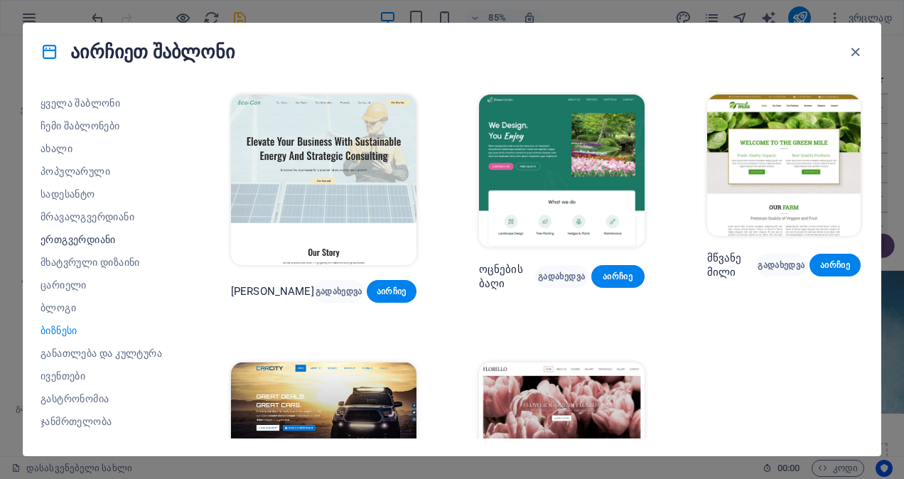
click at [67, 239] on span "ერთგვერდიანი" at bounding box center [104, 239] width 128 height 11
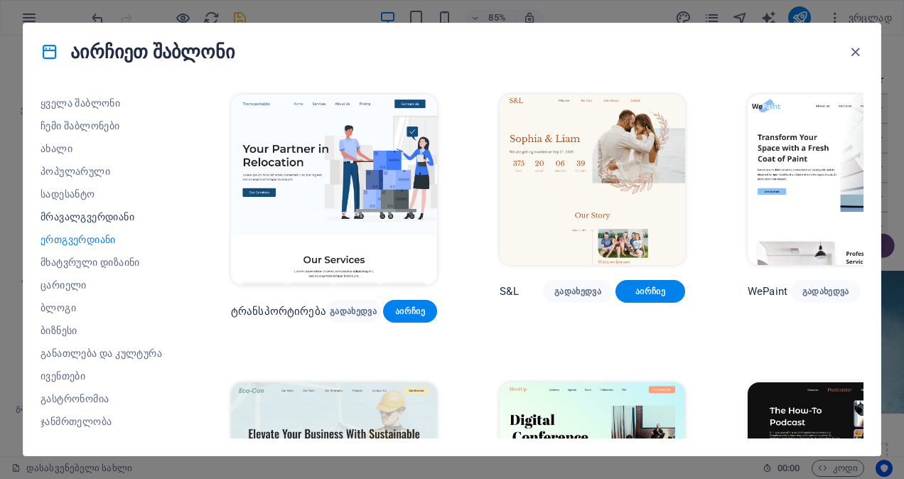
click at [90, 216] on span "მრავალგვერდიანი" at bounding box center [104, 216] width 128 height 11
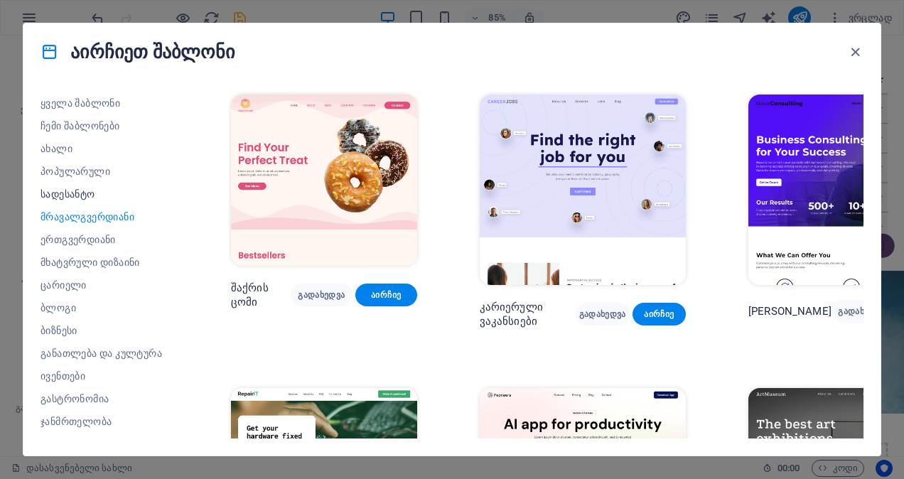
click at [71, 195] on span "სადესანტო" at bounding box center [104, 193] width 128 height 11
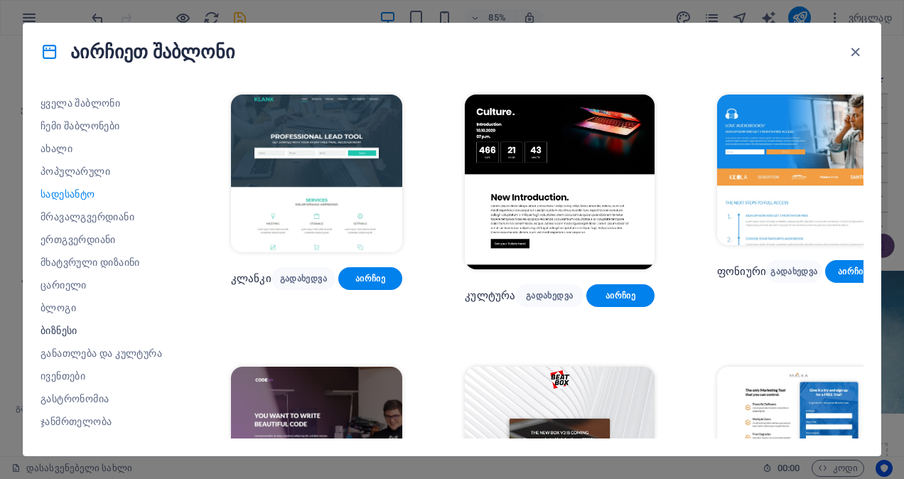
click at [63, 326] on span "ბიზნესი" at bounding box center [104, 330] width 128 height 11
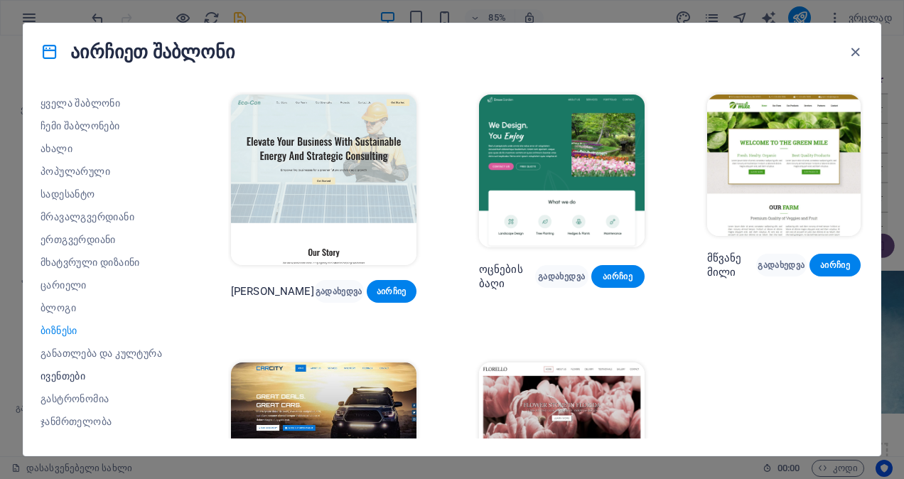
click at [54, 377] on span "ივენთები" at bounding box center [104, 375] width 128 height 11
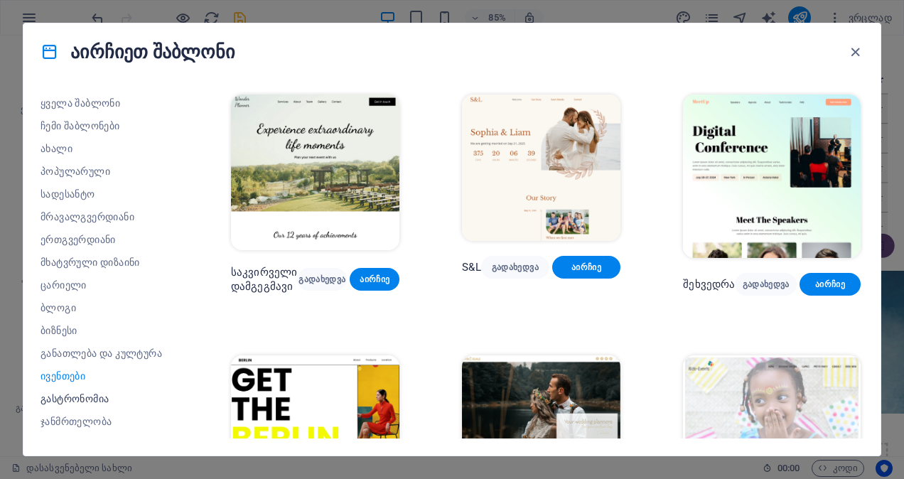
click at [77, 399] on span "გასტრონომია" at bounding box center [104, 398] width 128 height 11
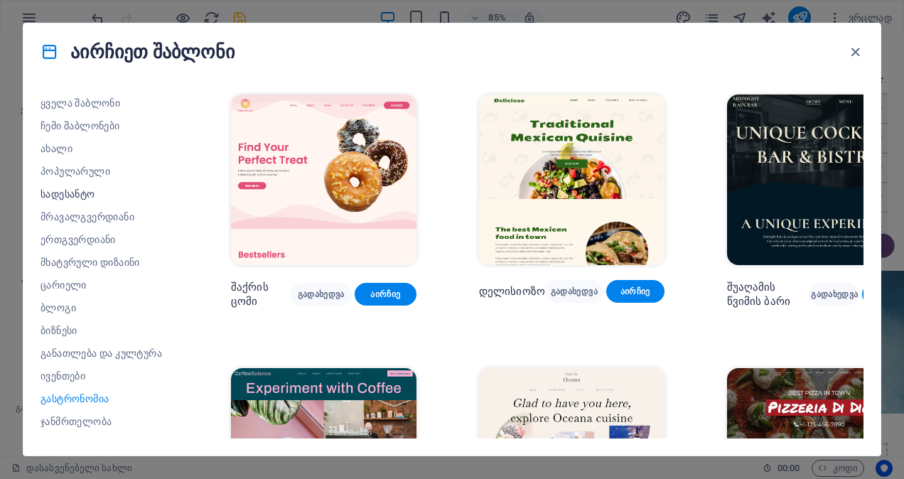
click at [58, 192] on span "სადესანტო" at bounding box center [104, 193] width 128 height 11
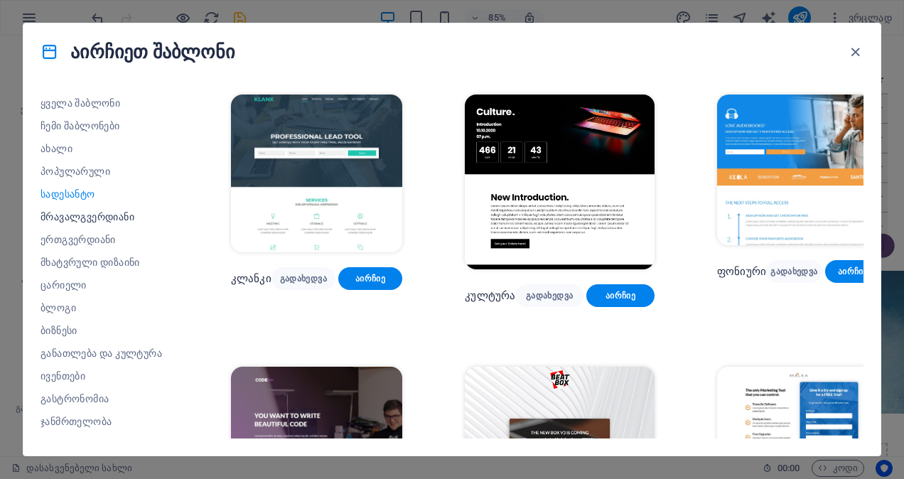
click at [65, 215] on span "მრავალგვერდიანი" at bounding box center [104, 216] width 128 height 11
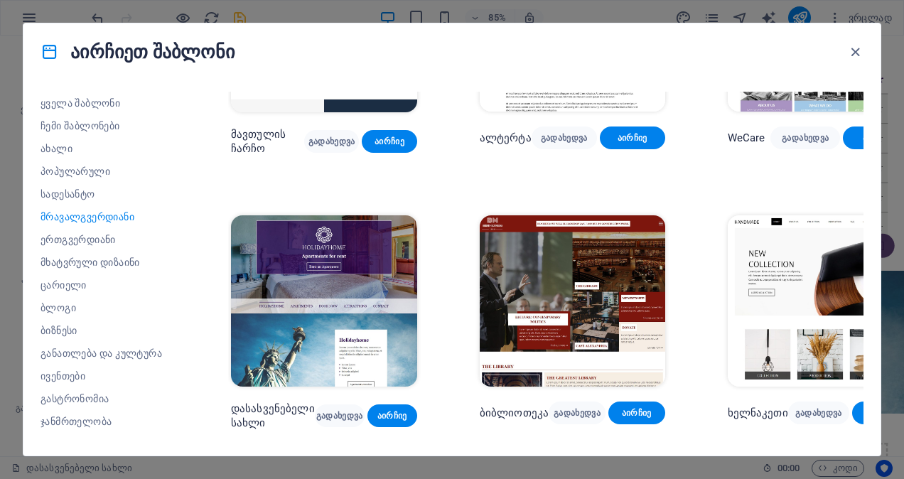
scroll to position [4327, 0]
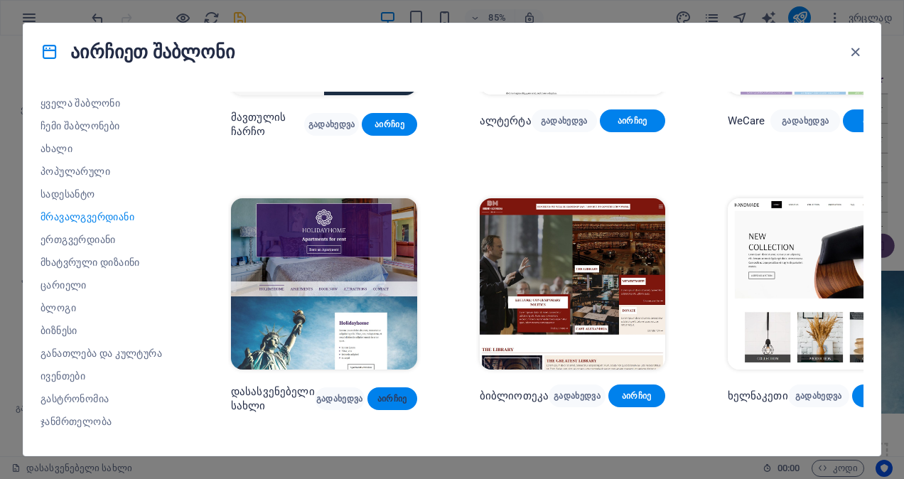
click at [379, 393] on span "აირჩიე" at bounding box center [392, 398] width 27 height 11
